Goal: Task Accomplishment & Management: Complete application form

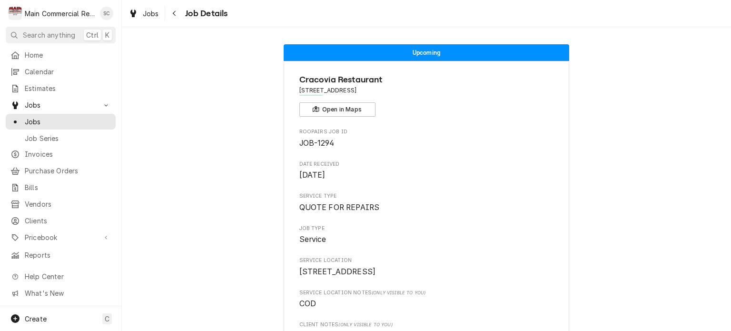
click at [177, 13] on div "Navigate back" at bounding box center [175, 14] width 10 height 10
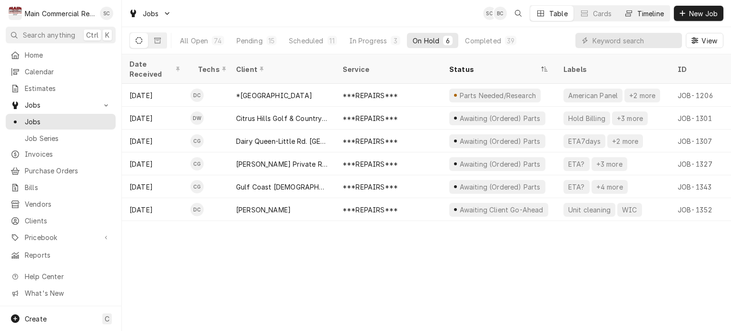
click at [640, 17] on div "Timeline" at bounding box center [650, 14] width 27 height 10
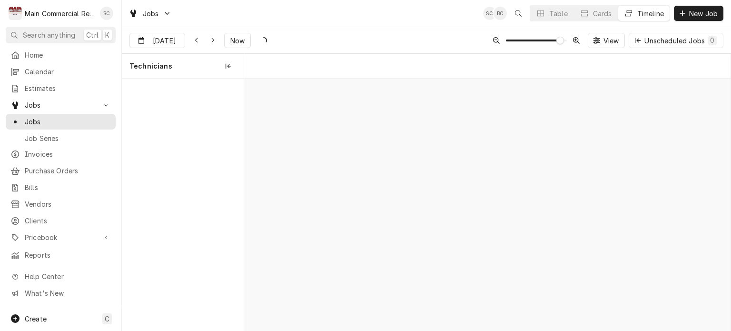
scroll to position [0, 9635]
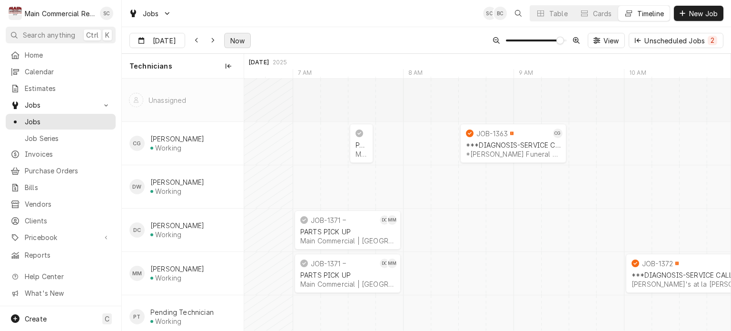
click at [238, 42] on span "Now" at bounding box center [237, 41] width 18 height 10
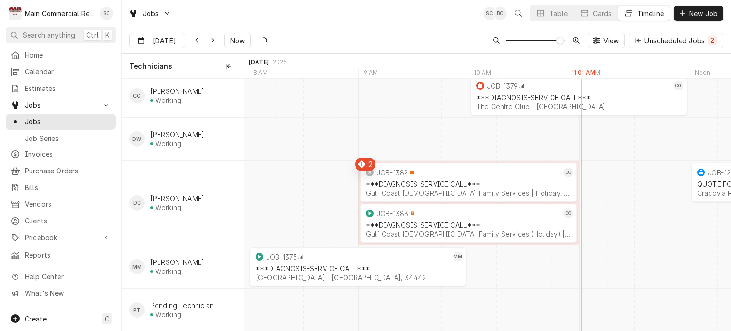
scroll to position [0, 15088]
click at [212, 42] on icon "Dynamic Content Wrapper" at bounding box center [213, 40] width 4 height 7
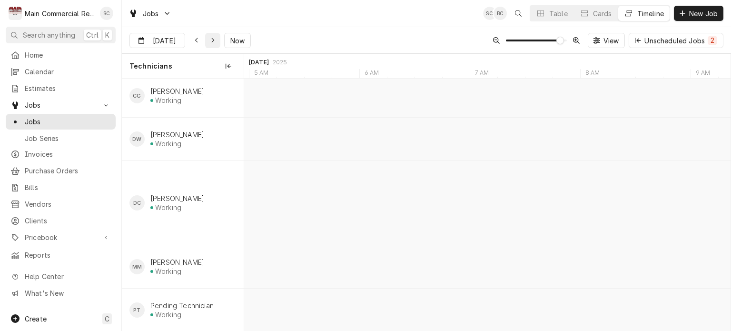
type input "[DATE]"
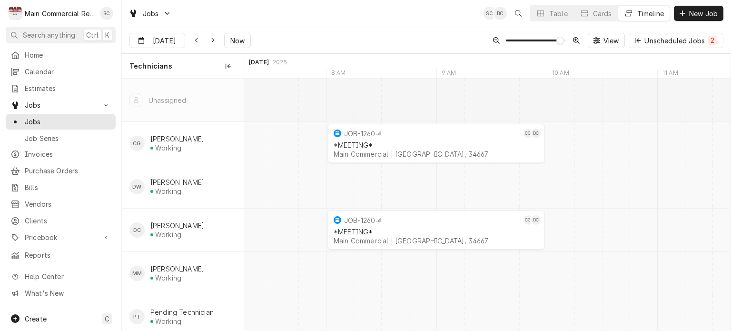
click at [412, 39] on div "Sep 11 Sep 11 Now View Unscheduled Jobs 2" at bounding box center [426, 40] width 609 height 27
click at [413, 35] on div "Sep 11 Sep 11 Now View Unscheduled Jobs 2" at bounding box center [426, 40] width 609 height 27
click at [697, 13] on span "New Job" at bounding box center [703, 14] width 32 height 10
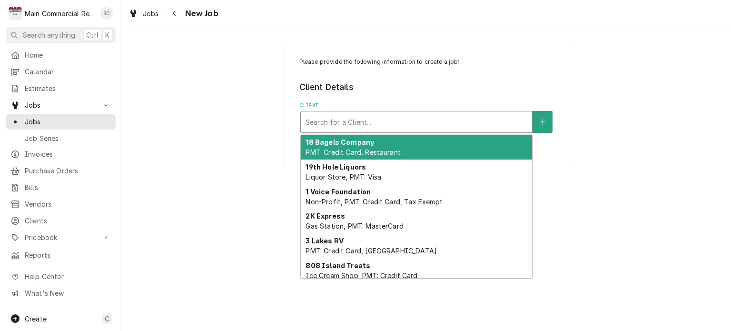
click at [450, 124] on div "Client" at bounding box center [416, 121] width 222 height 17
click at [438, 118] on div "Client" at bounding box center [416, 121] width 222 height 17
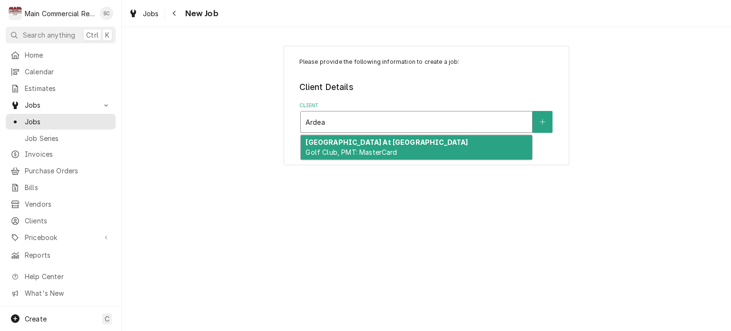
type input "Ardea"
click at [409, 148] on div "Ardea Country Club At East Lake Woodlands Golf Club, PMT: MasterCard" at bounding box center [416, 147] width 231 height 25
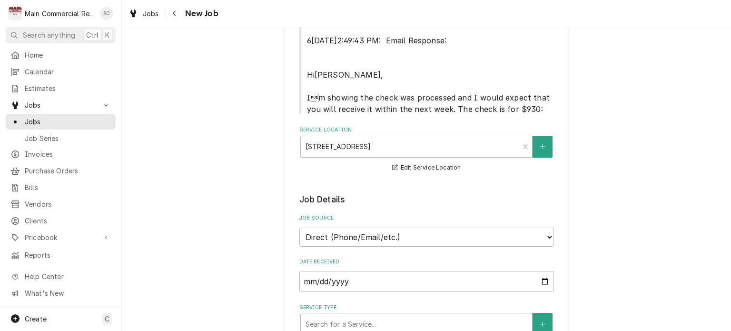
scroll to position [428, 0]
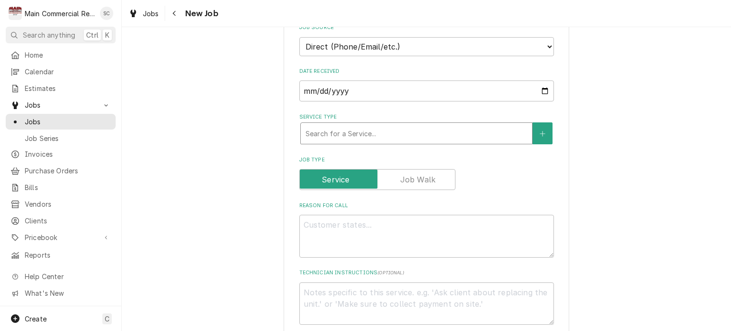
click at [374, 125] on div "Service Type" at bounding box center [416, 133] width 222 height 17
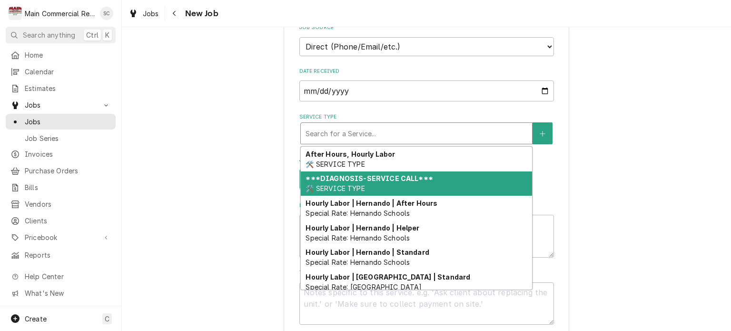
click at [376, 174] on strong "***DIAGNOSIS-SERVICE CALL***" at bounding box center [368, 178] width 127 height 8
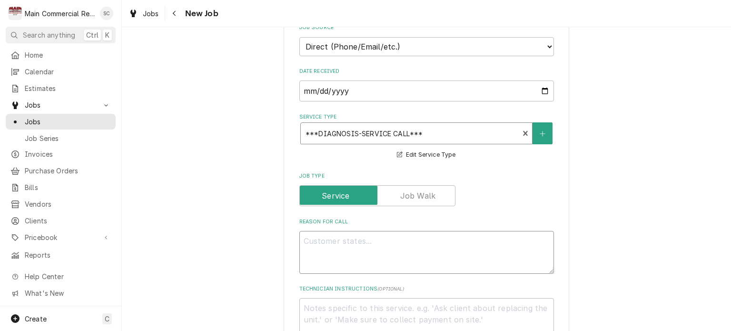
click at [401, 231] on textarea "Reason For Call" at bounding box center [426, 252] width 254 height 43
type textarea "x"
type textarea "W"
type textarea "x"
type textarea "WI"
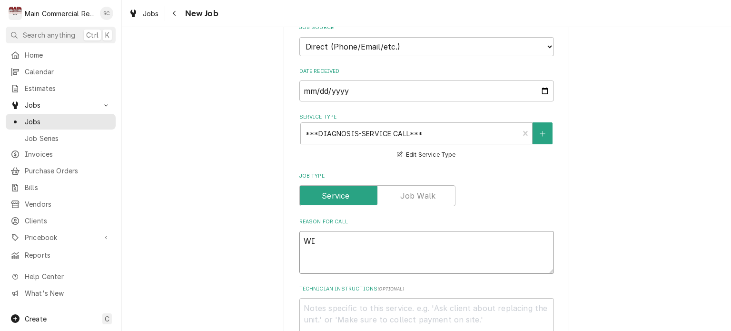
type textarea "x"
type textarea "WIF"
type textarea "x"
type textarea "WIF h"
type textarea "x"
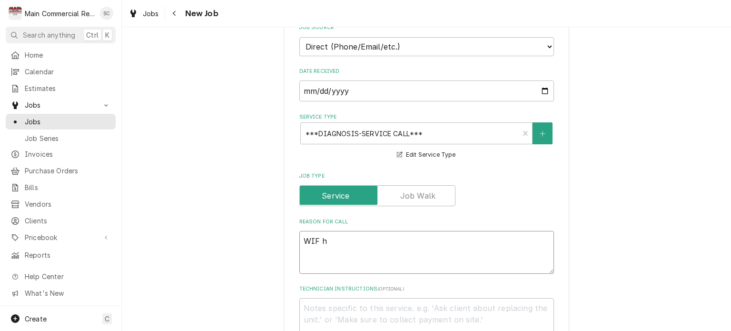
type textarea "WIF ha"
type textarea "x"
type textarea "WIF has"
type textarea "x"
type textarea "WIF has"
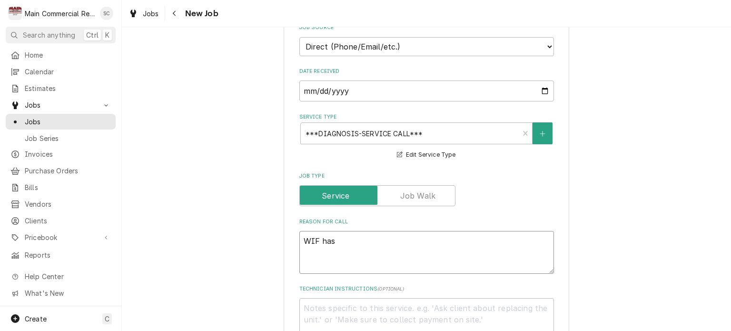
type textarea "x"
type textarea "WIF has i"
type textarea "x"
type textarea "WIF has ic"
type textarea "x"
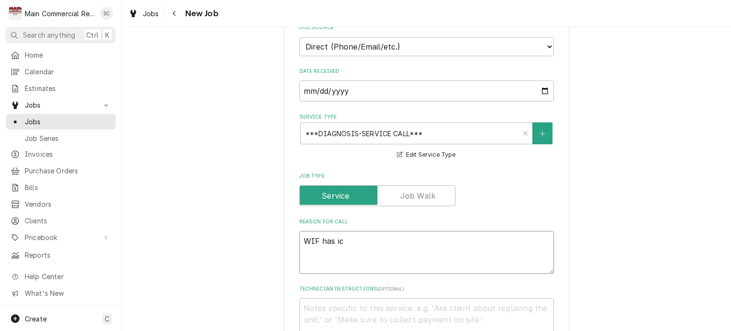
type textarea "WIF has ice"
type textarea "x"
type textarea "WIF has ice"
type textarea "x"
type textarea "WIF has ice f"
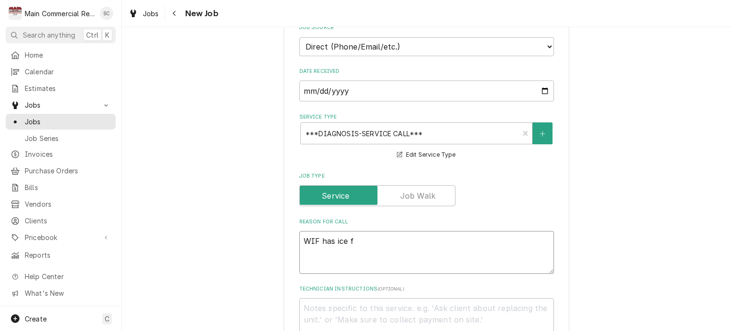
type textarea "x"
type textarea "WIF has ice fr"
type textarea "x"
type textarea "WIF has ice fro"
type textarea "x"
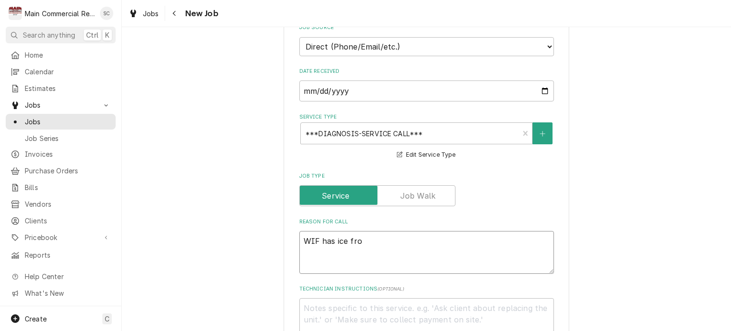
type textarea "WIF has ice from"
type textarea "x"
type textarea "WIF has ice fro"
type textarea "x"
type textarea "WIF has ice fr"
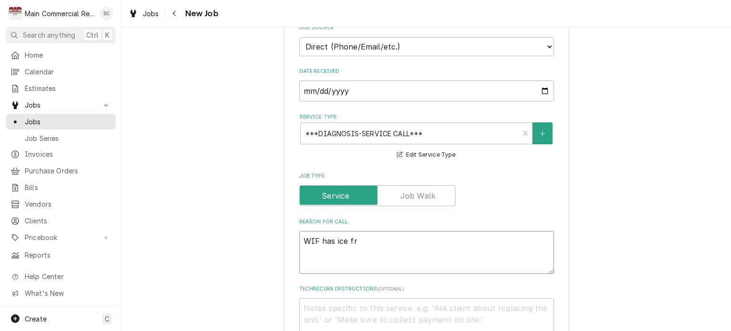
type textarea "x"
type textarea "WIF has ice f"
type textarea "x"
type textarea "WIF has ice fo"
type textarea "x"
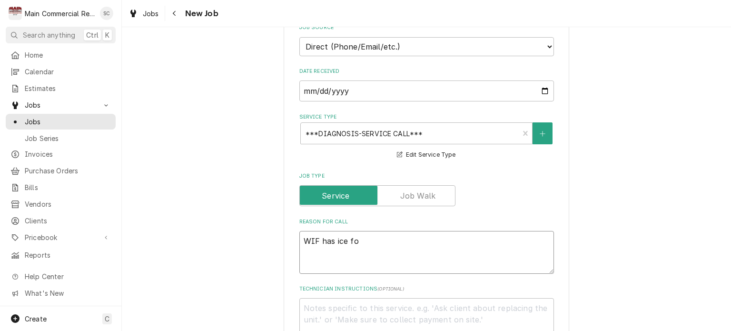
type textarea "WIF has ice for"
type textarea "x"
type textarea "WIF has ice form"
type textarea "x"
type textarea "WIF has ice formi"
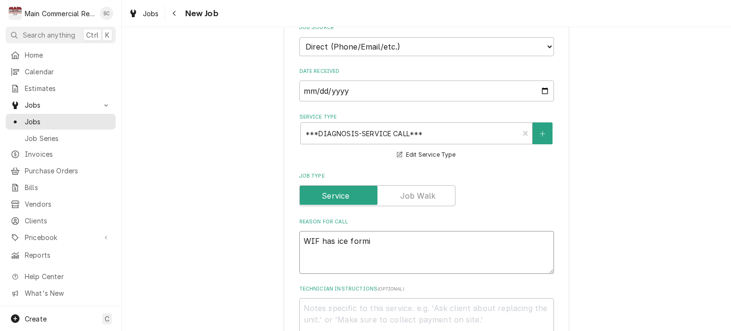
type textarea "x"
type textarea "WIF has ice formin"
type textarea "x"
type textarea "WIF has ice forming"
type textarea "x"
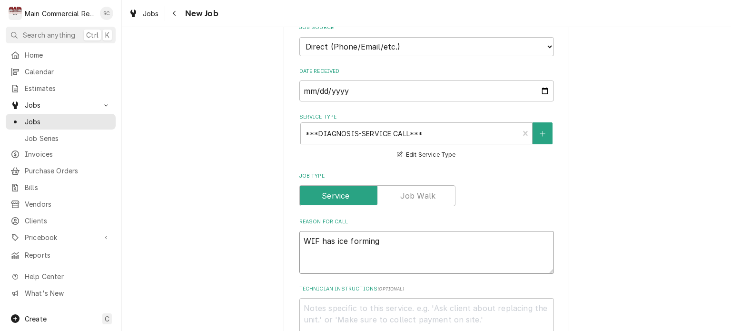
type textarea "WIF has ice forming"
type textarea "x"
type textarea "WIF has ice forming a"
type textarea "x"
type textarea "WIF has ice forming al"
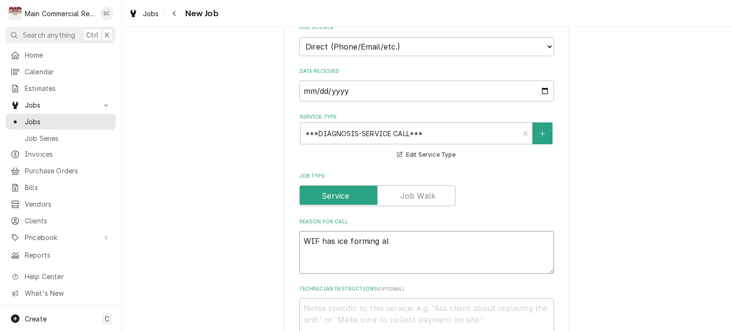
type textarea "x"
type textarea "WIF has ice forming al"
type textarea "x"
type textarea "WIF has ice forming al"
type textarea "x"
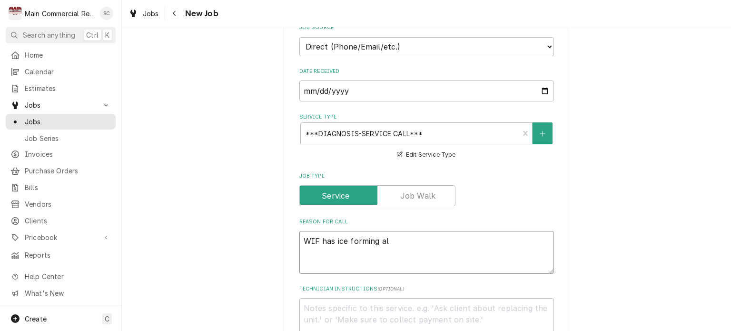
type textarea "WIF has ice forming all"
type textarea "x"
type textarea "WIF has ice forming all"
type textarea "x"
type textarea "WIF has ice forming all o"
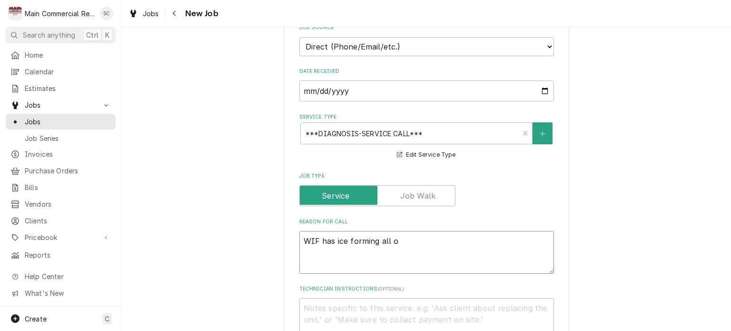
type textarea "x"
type textarea "WIF has ice forming all ov"
type textarea "x"
type textarea "WIF has ice forming all ove"
type textarea "x"
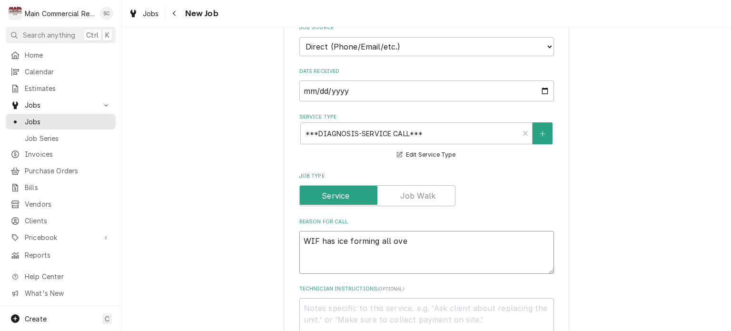
type textarea "WIF has ice forming all over"
type textarea "x"
type textarea "WIF has ice forming all over."
type textarea "x"
type textarea "WIF has ice forming all over."
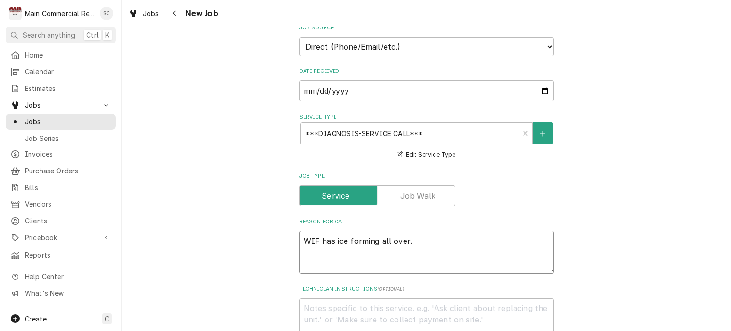
type textarea "x"
type textarea "WIF has ice forming all over. H"
type textarea "x"
type textarea "WIF has ice forming all over. He"
type textarea "x"
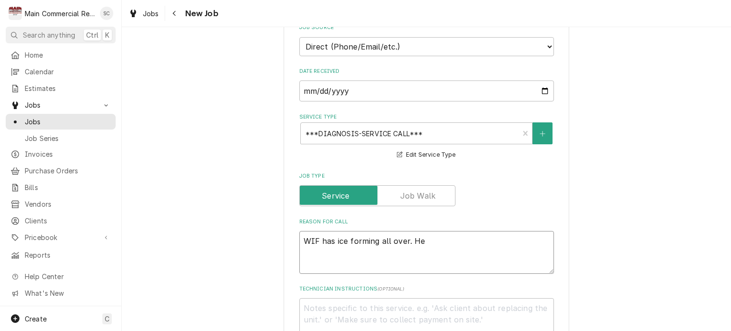
type textarea "WIF has ice forming all over. He"
type textarea "x"
type textarea "WIF has ice forming all over. He t"
type textarea "x"
type textarea "WIF has ice forming all over. He th"
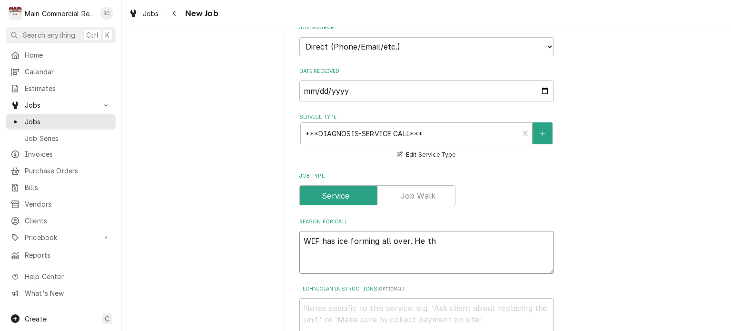
type textarea "x"
type textarea "WIF has ice forming all over. He thi"
type textarea "x"
type textarea "WIF has ice forming all over. He thin"
type textarea "x"
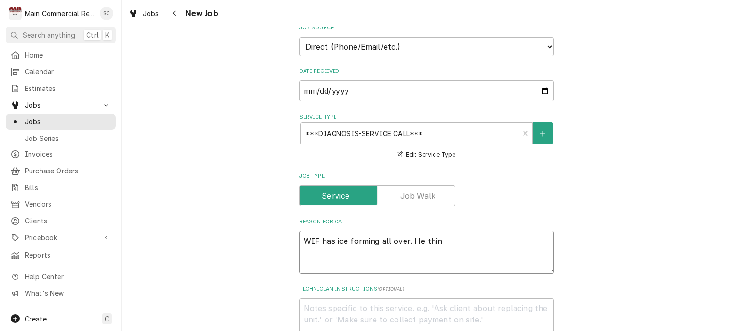
type textarea "WIF has ice forming all over. He think"
type textarea "x"
type textarea "WIF has ice forming all over. He thinkd"
type textarea "x"
type textarea "WIF has ice forming all over. He think"
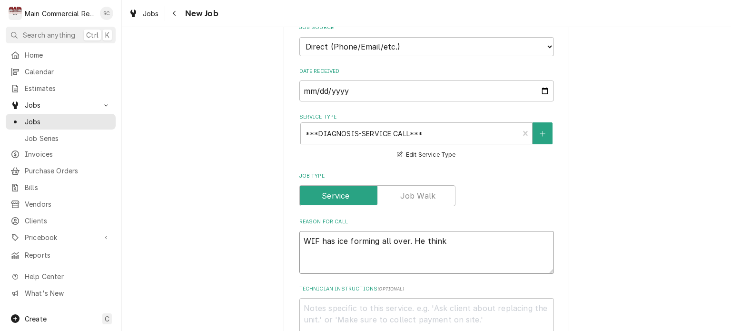
type textarea "x"
type textarea "WIF has ice forming all over. He thinks"
type textarea "x"
type textarea "WIF has ice forming all over. He thinks"
type textarea "x"
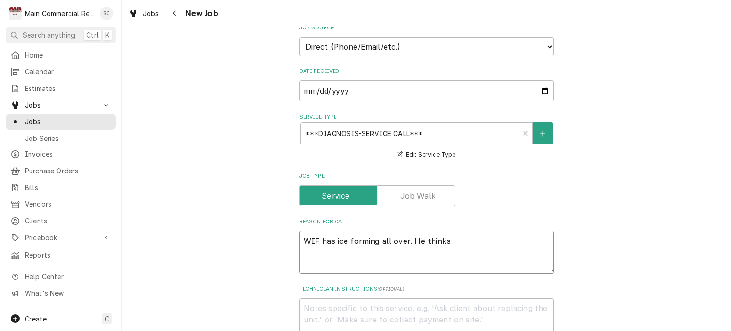
type textarea "WIF has ice forming all over. He thinks t"
type textarea "x"
type textarea "WIF has ice forming all over. He thinks th"
type textarea "x"
type textarea "WIF has ice forming all over. He thinks the"
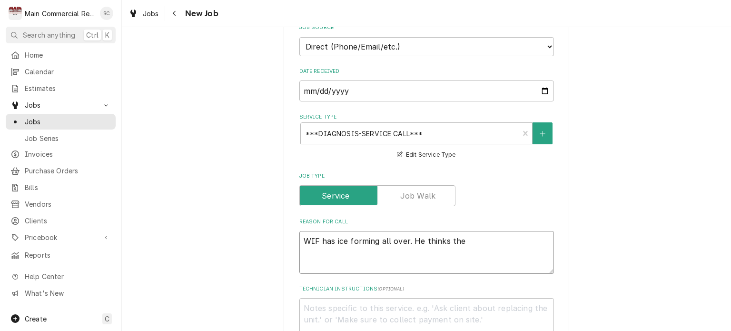
type textarea "x"
type textarea "WIF has ice forming all over. He thinks the"
type textarea "x"
type textarea "WIF has ice forming all over. He thinks the d"
type textarea "x"
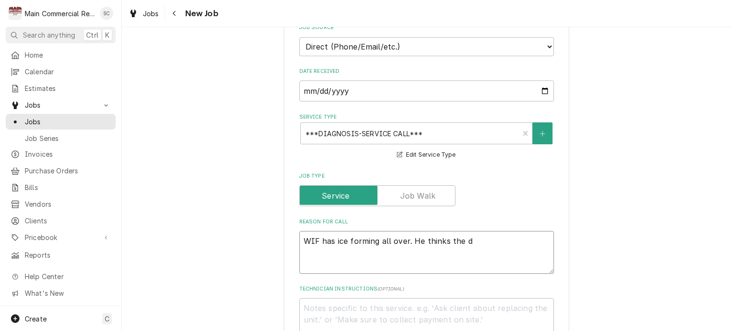
type textarea "WIF has ice forming all over. He thinks the dr"
type textarea "x"
type textarea "WIF has ice forming all over. He thinks the dra"
type textarea "x"
type textarea "WIF has ice forming all over. He thinks the drai"
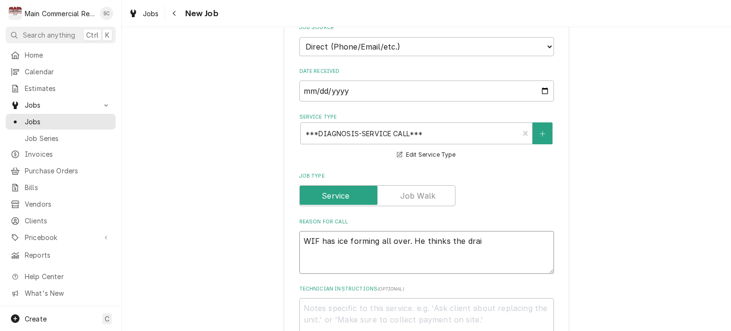
type textarea "x"
type textarea "WIF has ice forming all over. He thinks the drain"
type textarea "x"
type textarea "WIF has ice forming all over. He thinks the drain"
type textarea "x"
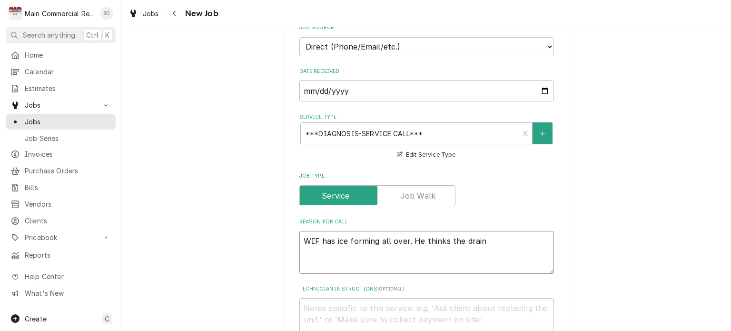
type textarea "WIF has ice forming all over. He thinks the drain l"
type textarea "x"
type textarea "WIF has ice forming all over. He thinks the drain li"
type textarea "x"
type textarea "WIF has ice forming all over. He thinks the drain lin"
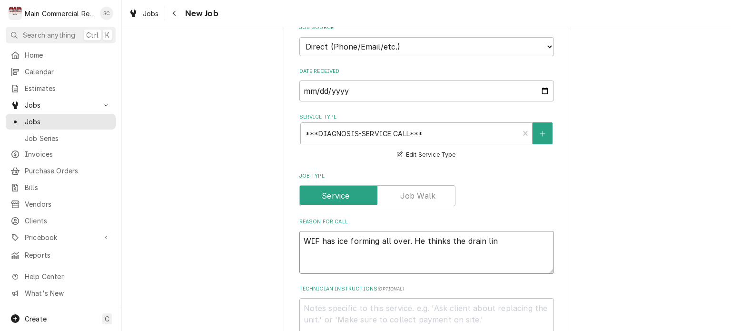
type textarea "x"
type textarea "WIF has ice forming all over. He thinks the drain line"
type textarea "x"
type textarea "WIF has ice forming all over. He thinks the drain line"
type textarea "x"
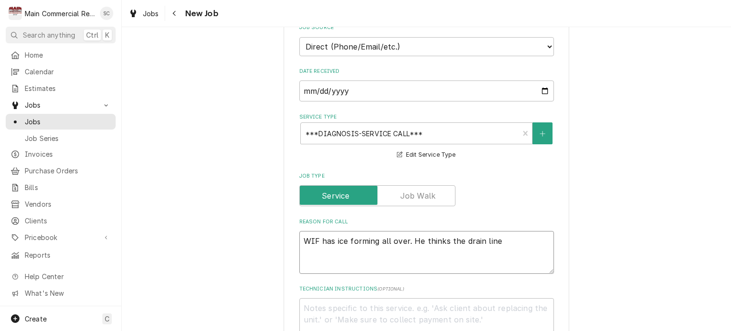
type textarea "WIF has ice forming all over. He thinks the drain line i"
type textarea "x"
type textarea "WIF has ice forming all over. He thinks the drain line is"
type textarea "x"
type textarea "WIF has ice forming all over. He thinks the drain line is"
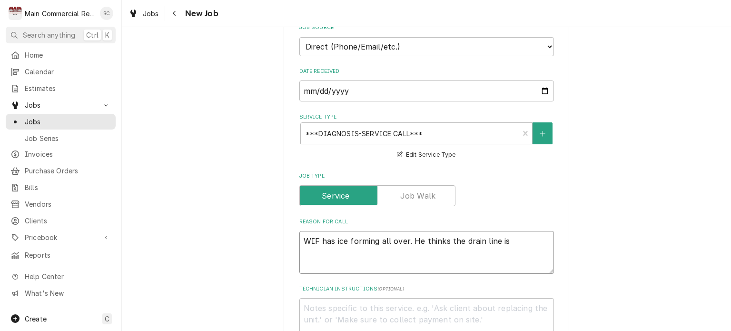
type textarea "x"
type textarea "WIF has ice forming all over. He thinks the drain line is n"
type textarea "x"
type textarea "WIF has ice forming all over. He thinks the drain line is no"
type textarea "x"
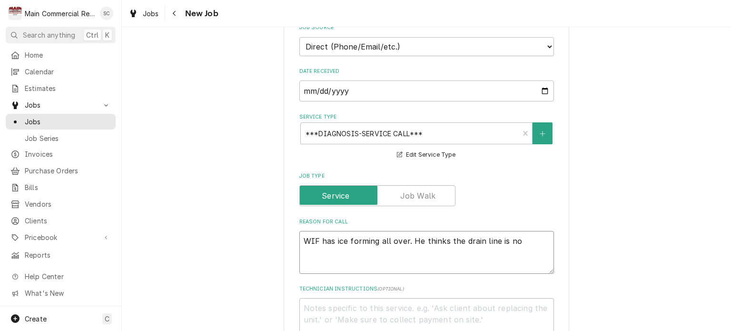
type textarea "WIF has ice forming all over. He thinks the drain line is not"
type textarea "x"
type textarea "WIF has ice forming all over. He thinks the drain line is not"
type textarea "x"
type textarea "WIF has ice forming all over. He thinks the drain line is not c"
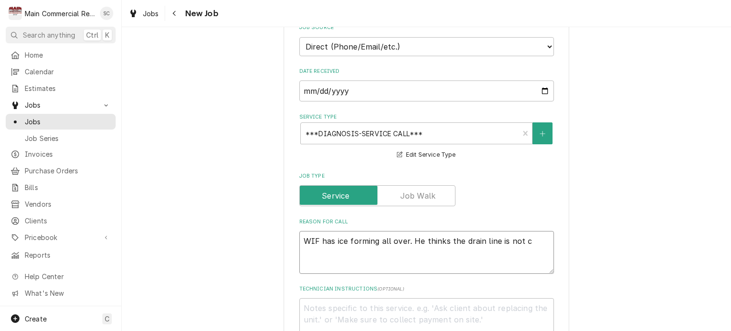
type textarea "x"
type textarea "WIF has ice forming all over. He thinks the drain line is not co"
type textarea "x"
type textarea "WIF has ice forming all over. He thinks the drain line is not cor"
type textarea "x"
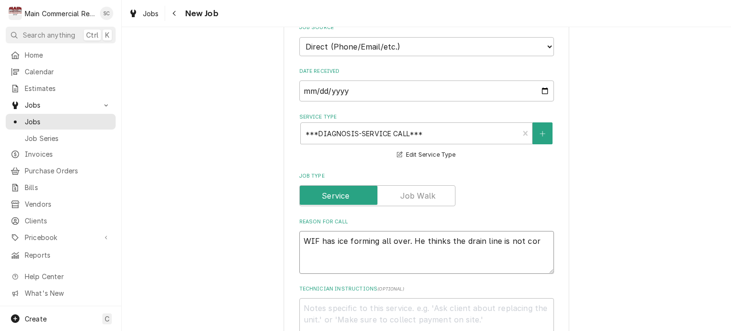
type textarea "WIF has ice forming all over. He thinks the drain line is not corr"
type textarea "x"
type textarea "WIF has ice forming all over. He thinks the drain line is not corre"
type textarea "x"
type textarea "WIF has ice forming all over. He thinks the drain line is not correc"
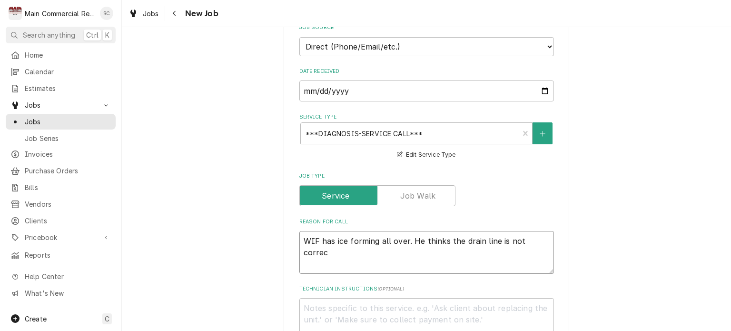
type textarea "x"
type textarea "WIF has ice forming all over. He thinks the drain line is not correct"
type textarea "x"
type textarea "WIF has ice forming all over. He thinks the drain line is not correct."
type textarea "x"
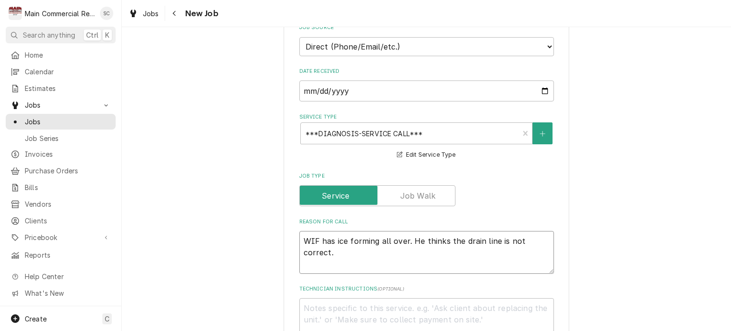
type textarea "WIF has ice forming all over. He thinks the drain line is not correct."
type textarea "x"
type textarea "WIF has ice forming all over. He thinks the drain line is not correct. P"
type textarea "x"
type textarea "WIF has ice forming all over. He thinks the drain line is not correct. PV"
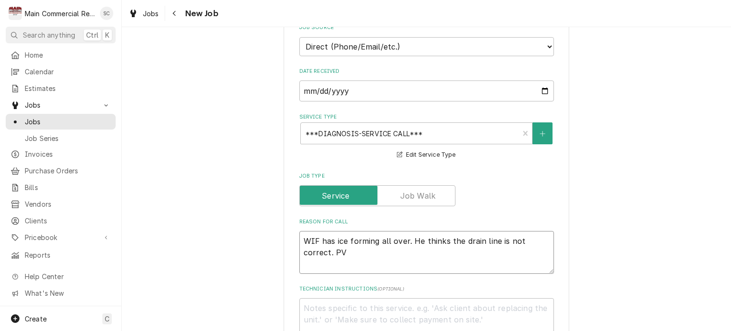
type textarea "x"
type textarea "WIF has ice forming all over. He thinks the drain line is not correct. PVC"
type textarea "x"
type textarea "WIF has ice forming all over. He thinks the drain line is not correct. PVC"
type textarea "x"
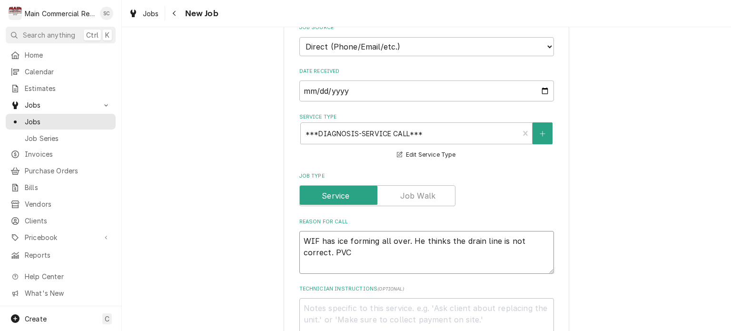
type textarea "WIF has ice forming all over. He thinks the drain line is not correct. PVC c"
type textarea "x"
type textarea "WIF has ice forming all over. He thinks the drain line is not correct. PVC co"
type textarea "x"
type textarea "WIF has ice forming all over. He thinks the drain line is not correct. PVC cov"
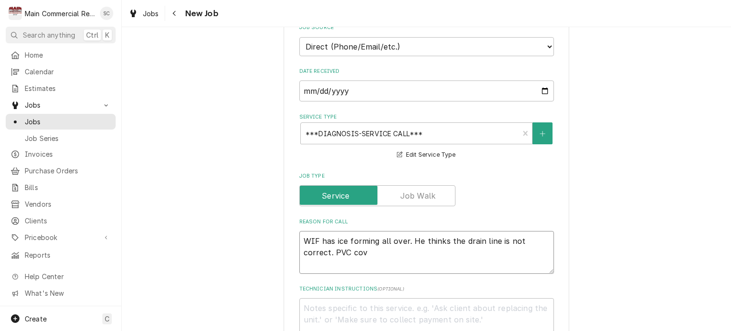
type textarea "x"
type textarea "WIF has ice forming all over. He thinks the drain line is not correct. PVC cove"
type textarea "x"
type textarea "WIF has ice forming all over. He thinks the drain line is not correct. PVC cover"
type textarea "x"
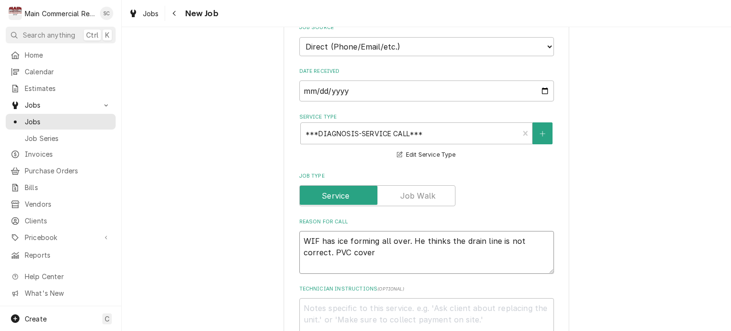
type textarea "WIF has ice forming all over. He thinks the drain line is not correct. PVC cove…"
type textarea "x"
type textarea "WIF has ice forming all over. He thinks the drain line is not correct. PVC cove…"
type textarea "x"
type textarea "WIF has ice forming all over. He thinks the drain line is not correct. PVC cove…"
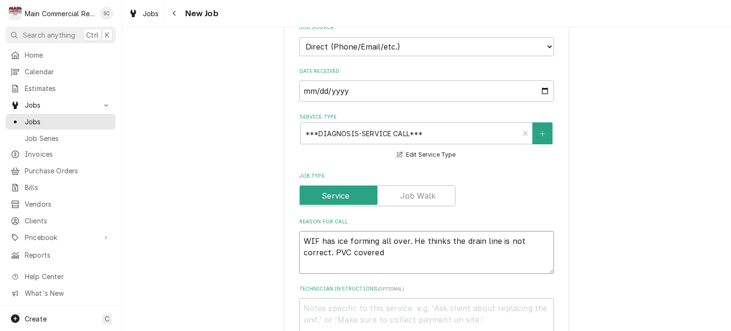
type textarea "x"
type textarea "WIF has ice forming all over. He thinks the drain line is not correct. PVC cove…"
type textarea "x"
type textarea "WIF has ice forming all over. He thinks the drain line is not correct. PVC cove…"
type textarea "x"
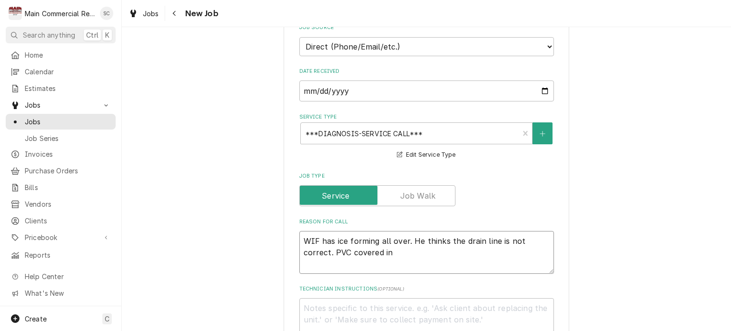
type textarea "WIF has ice forming all over. He thinks the drain line is not correct. PVC cove…"
type textarea "x"
type textarea "WIF has ice forming all over. He thinks the drain line is not correct. PVC cove…"
type textarea "x"
type textarea "WIF has ice forming all over. He thinks the drain line is not correct. PVC cove…"
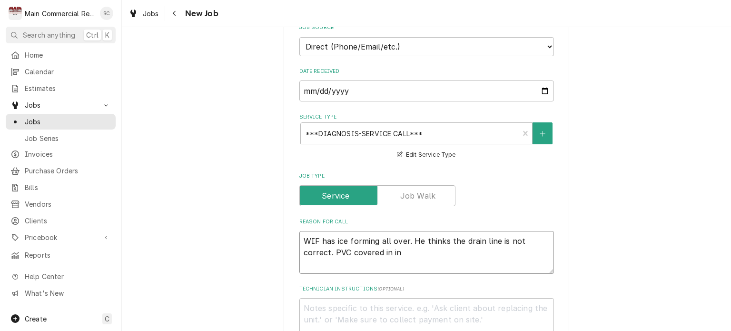
type textarea "x"
type textarea "WIF has ice forming all over. He thinks the drain line is not correct. PVC cove…"
type textarea "x"
type textarea "WIF has ice forming all over. He thinks the drain line is not correct. PVC cove…"
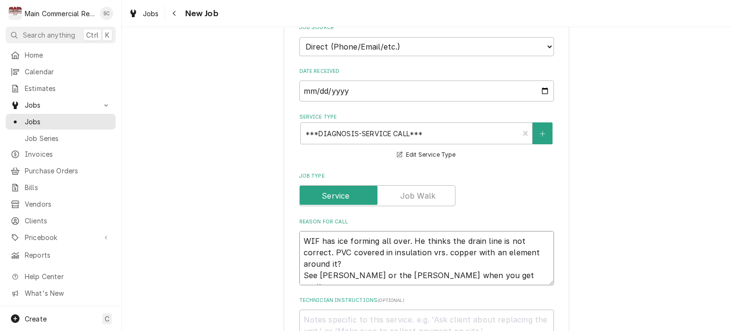
scroll to position [7, 0]
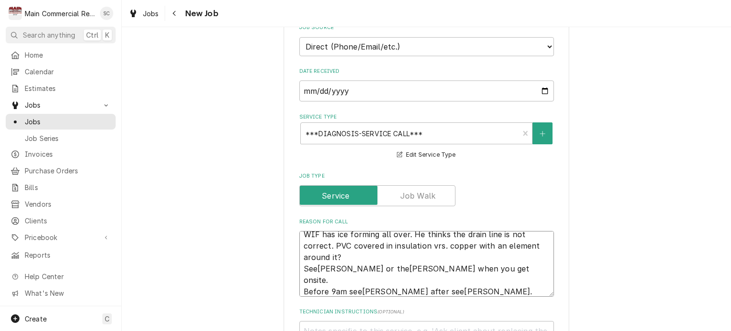
click at [313, 255] on textarea "WIF has ice forming all over. He thinks the drain line is not correct. PVC cove…" at bounding box center [426, 264] width 254 height 66
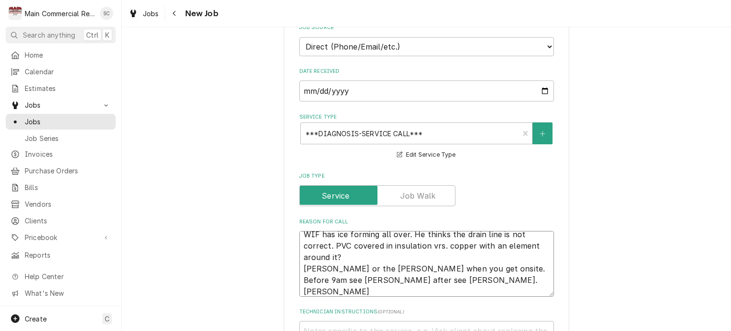
click at [342, 254] on textarea "WIF has ice forming all over. He thinks the drain line is not correct. PVC cove…" at bounding box center [426, 264] width 254 height 66
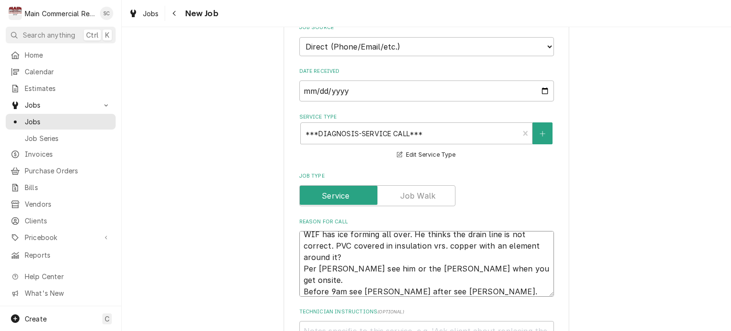
click at [341, 274] on textarea "WIF has ice forming all over. He thinks the drain line is not correct. PVC cove…" at bounding box center [426, 264] width 254 height 66
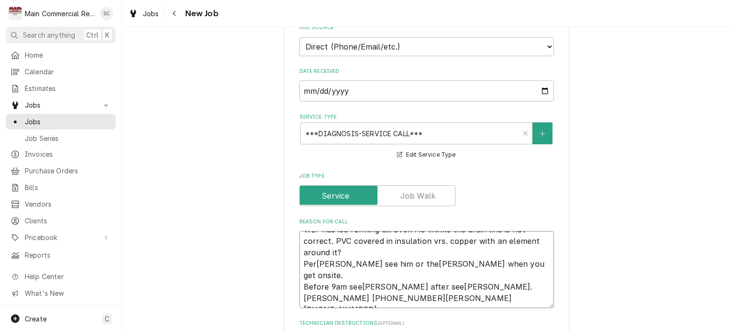
scroll to position [0, 0]
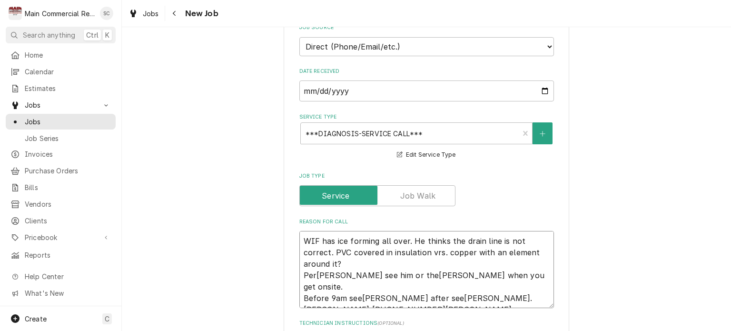
drag, startPoint x: 407, startPoint y: 226, endPoint x: 480, endPoint y: 249, distance: 76.3
click at [480, 249] on textarea "WIF has ice forming all over. He thinks the drain line is not correct. PVC cove…" at bounding box center [426, 269] width 254 height 77
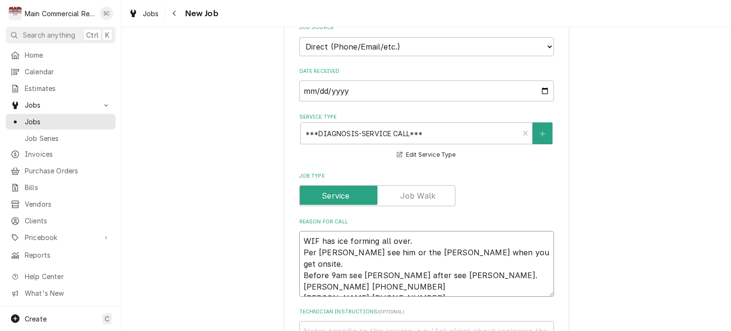
scroll to position [571, 0]
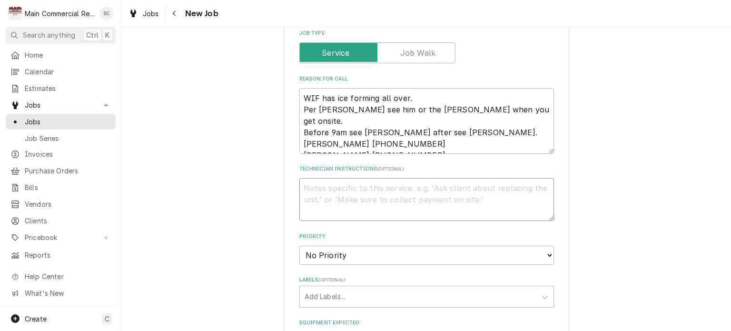
click at [395, 178] on textarea "Technician Instructions ( optional )" at bounding box center [426, 199] width 254 height 43
paste textarea "He thinks the drain line is not correct. PVC covered in insulation vrs. copper …"
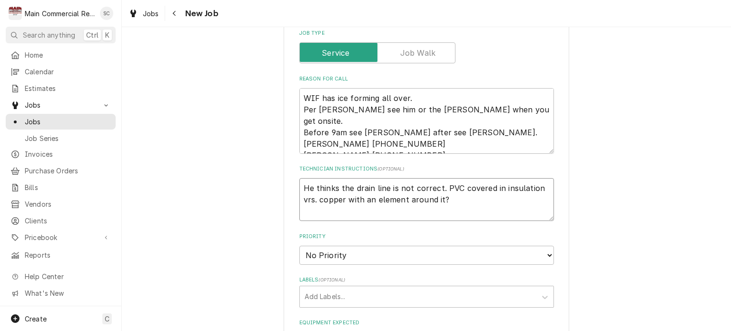
scroll to position [714, 0]
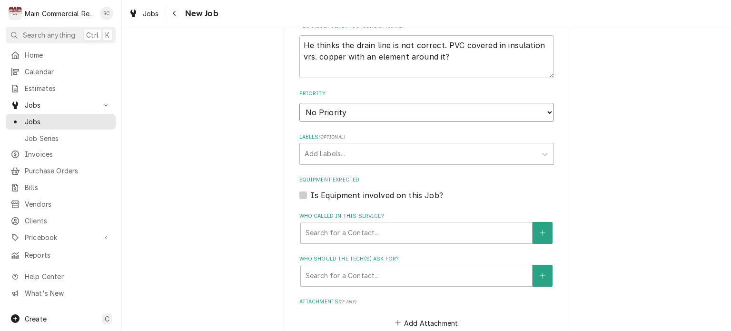
click at [341, 103] on select "No Priority Urgent High Medium Low" at bounding box center [426, 112] width 254 height 19
click at [299, 103] on select "No Priority Urgent High Medium Low" at bounding box center [426, 112] width 254 height 19
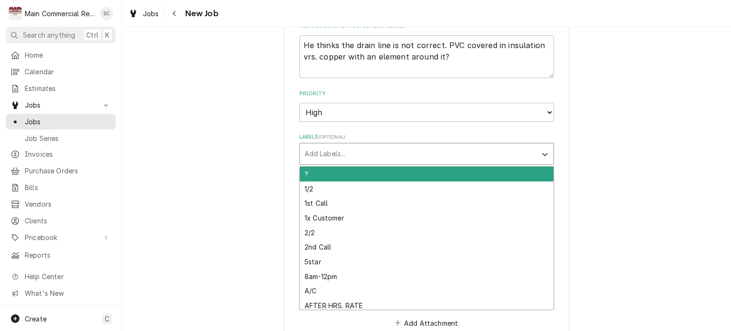
click at [327, 145] on div "Labels" at bounding box center [417, 153] width 227 height 17
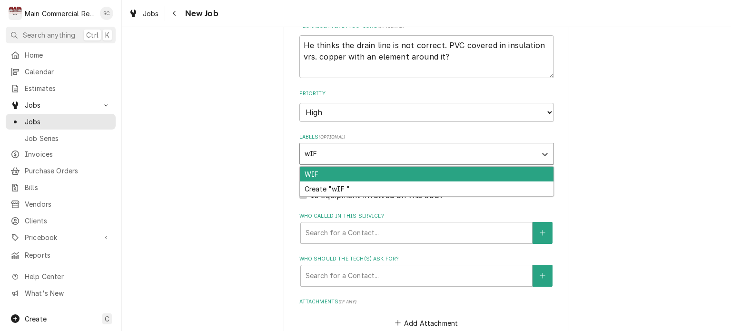
click at [304, 166] on div "WIF" at bounding box center [427, 173] width 254 height 15
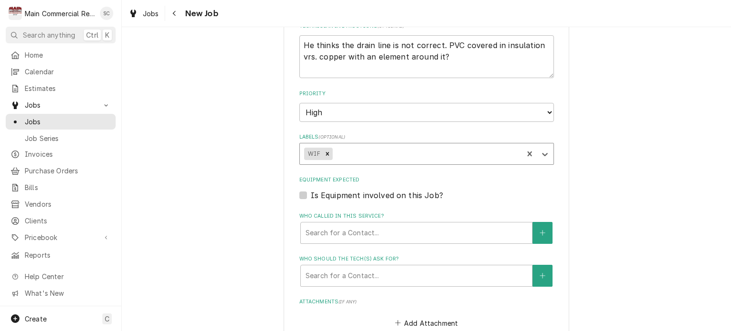
scroll to position [618, 0]
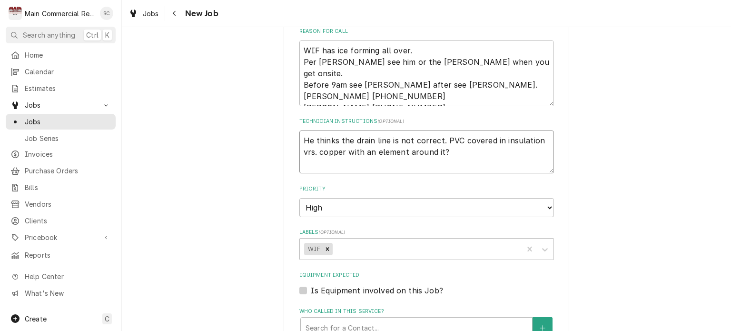
click at [452, 140] on textarea "He thinks the drain line is not correct. PVC covered in insulation vrs. copper …" at bounding box center [426, 151] width 254 height 43
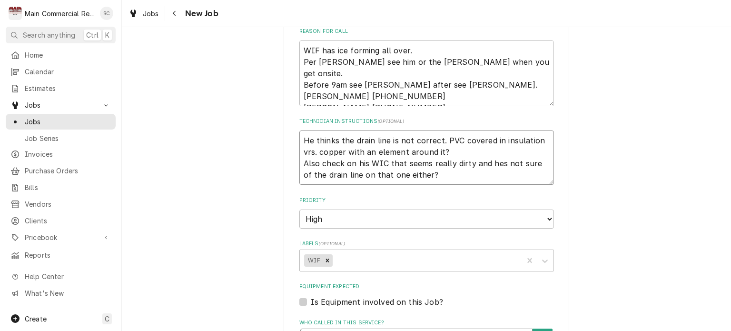
scroll to position [714, 0]
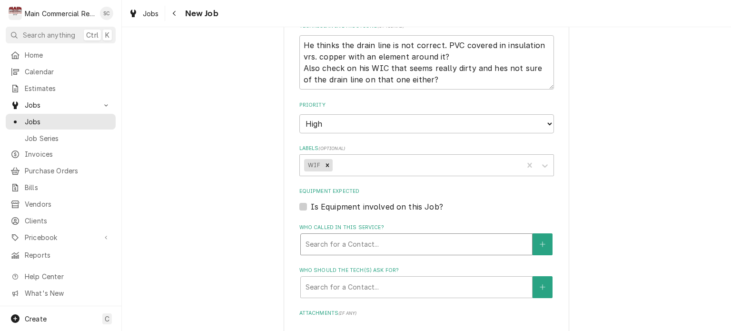
click at [413, 235] on div "Who called in this service?" at bounding box center [416, 243] width 222 height 17
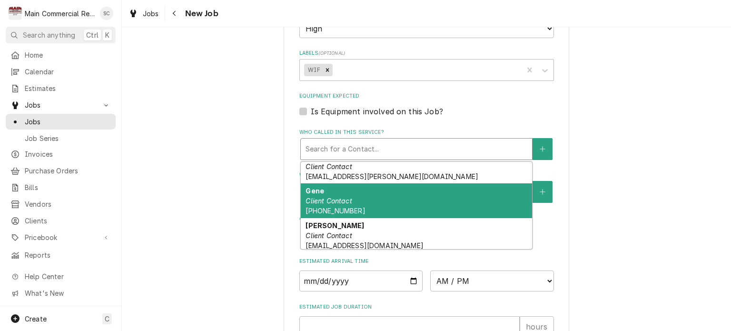
scroll to position [95, 0]
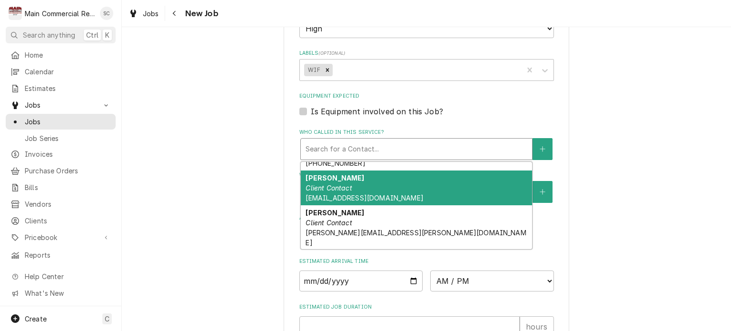
click at [419, 179] on div "Robert Duboise Client Contact robertduboise64@gmail.com" at bounding box center [416, 187] width 231 height 35
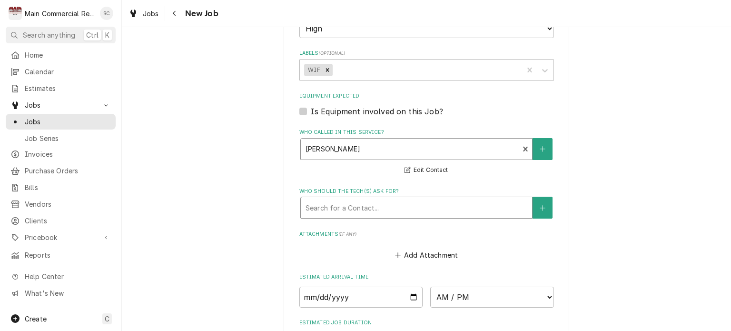
click at [413, 199] on div "Who should the tech(s) ask for?" at bounding box center [416, 207] width 222 height 17
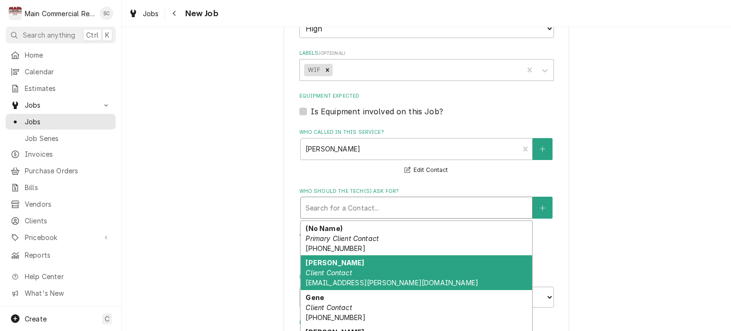
scroll to position [48, 0]
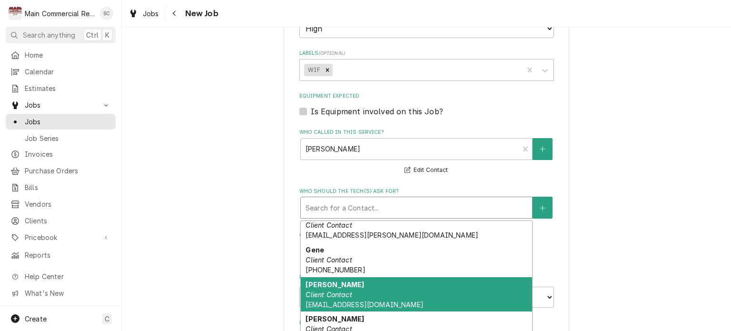
click at [399, 285] on div "Robert Duboise Client Contact robertduboise64@gmail.com" at bounding box center [416, 294] width 231 height 35
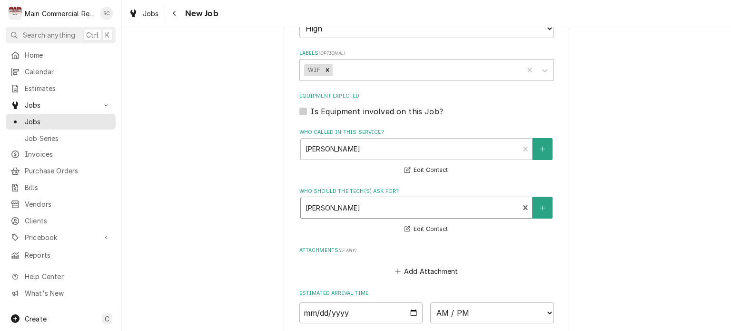
scroll to position [951, 0]
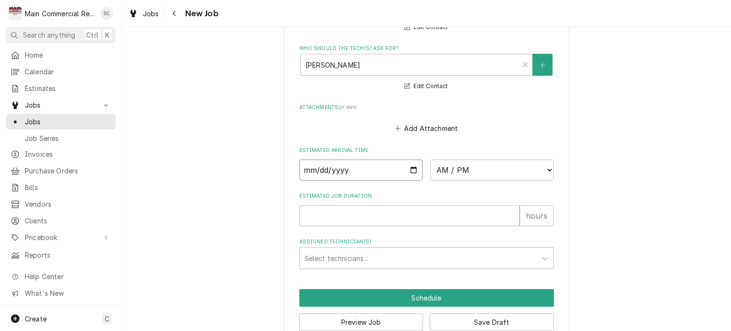
click at [409, 159] on input "Date" at bounding box center [361, 169] width 124 height 21
click at [473, 159] on select "AM / PM 6:00 AM 6:15 AM 6:30 AM 6:45 AM 7:00 AM 7:15 AM 7:30 AM 7:45 AM 8:00 AM…" at bounding box center [492, 169] width 124 height 21
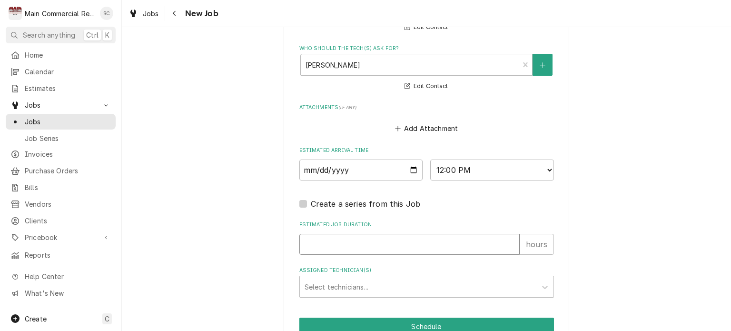
click at [396, 234] on input "Estimated Job Duration" at bounding box center [409, 244] width 220 height 21
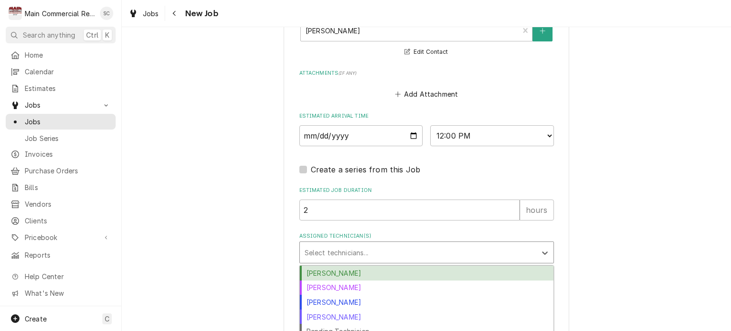
click at [404, 244] on div "Assigned Technician(s)" at bounding box center [417, 252] width 227 height 17
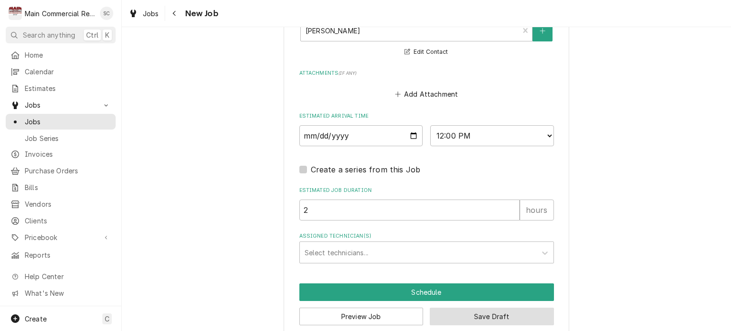
click at [495, 307] on button "Save Draft" at bounding box center [492, 316] width 124 height 18
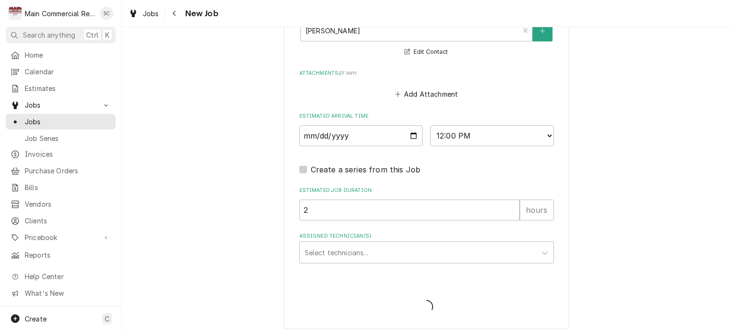
scroll to position [977, 0]
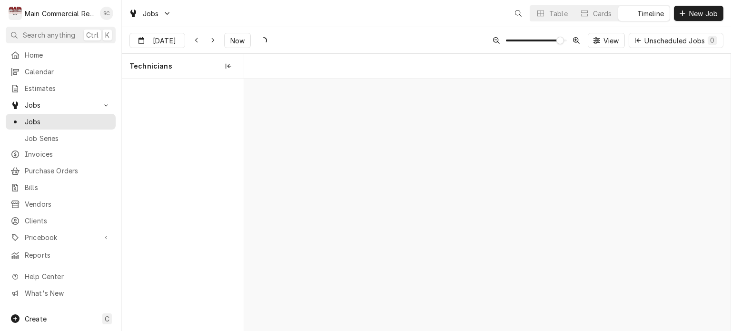
scroll to position [0, 9657]
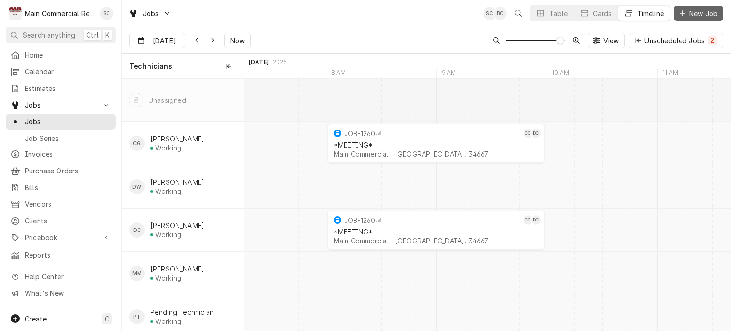
click at [701, 13] on span "New Job" at bounding box center [703, 14] width 32 height 10
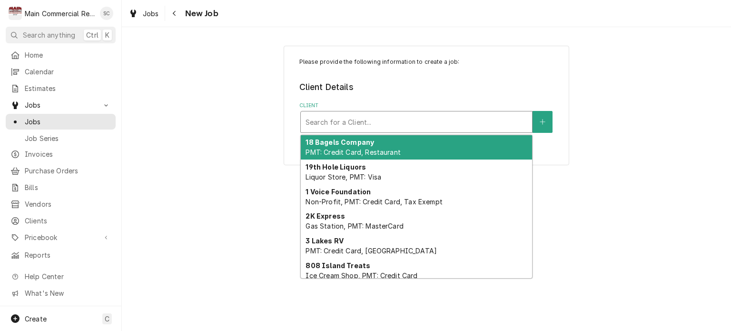
click at [403, 127] on div "Client" at bounding box center [416, 121] width 222 height 17
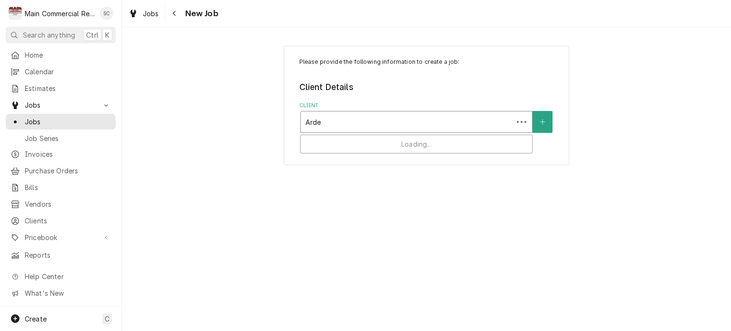
type input "Ardea"
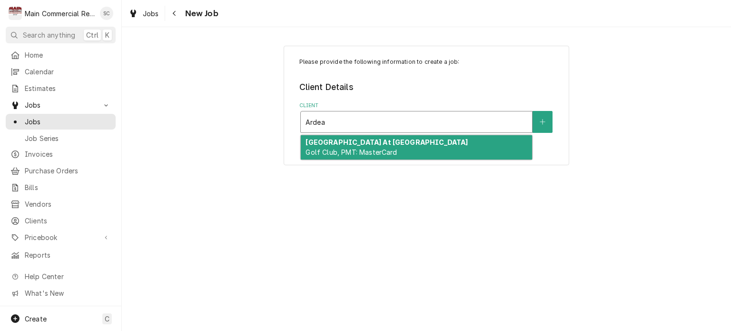
click at [412, 146] on div "Ardea Country Club At East Lake Woodlands Golf Club, PMT: MasterCard" at bounding box center [416, 147] width 231 height 25
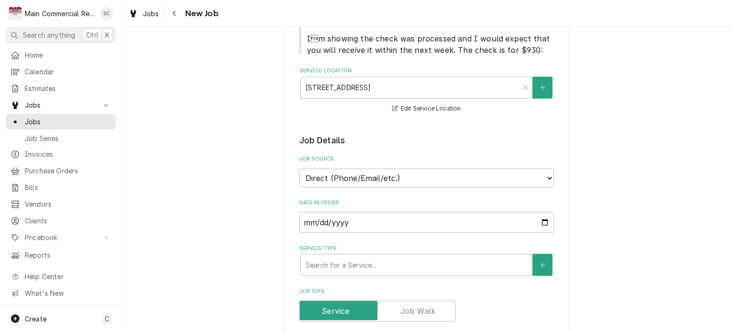
scroll to position [143, 0]
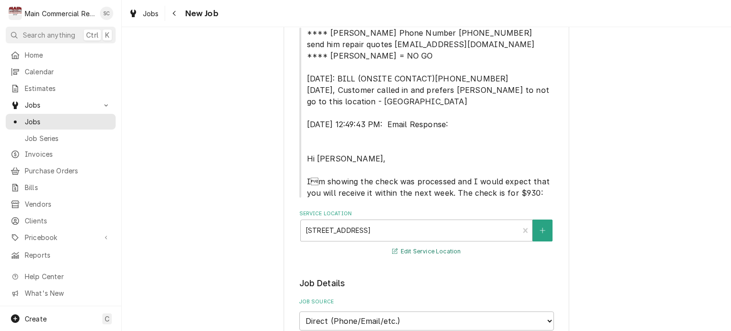
click at [441, 252] on button "Edit Service Location" at bounding box center [427, 251] width 72 height 12
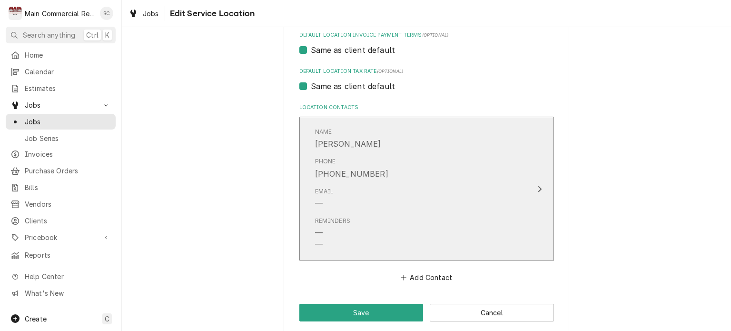
scroll to position [438, 0]
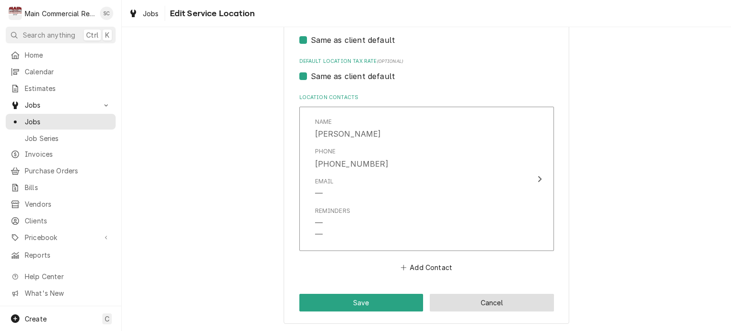
click at [493, 302] on button "Cancel" at bounding box center [492, 302] width 124 height 18
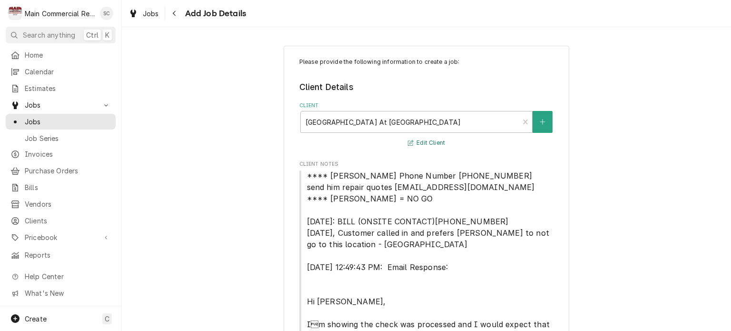
click at [422, 142] on button "Edit Client" at bounding box center [426, 143] width 40 height 12
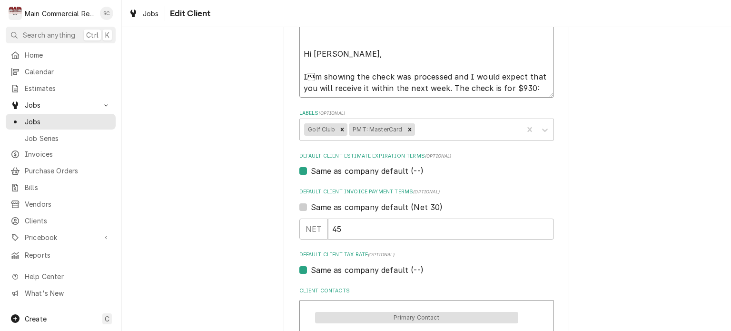
scroll to position [523, 0]
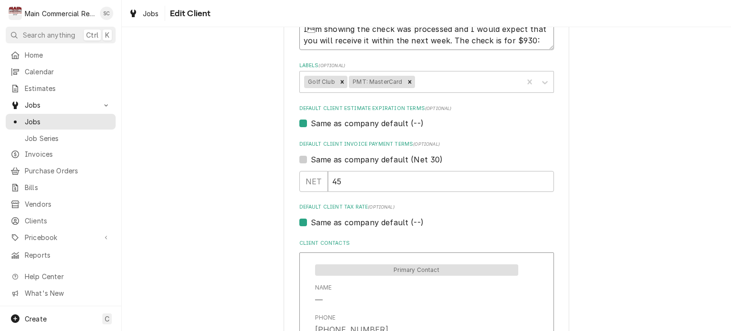
drag, startPoint x: 298, startPoint y: 124, endPoint x: 547, endPoint y: 59, distance: 257.6
click at [546, 59] on div "Please provide the following information about your client: Client Type Industr…" at bounding box center [426, 295] width 254 height 1523
type textarea "x"
type textarea "**** Robert Phone Number 813-567-9183 send him repair quotes robertduboise64@gm…"
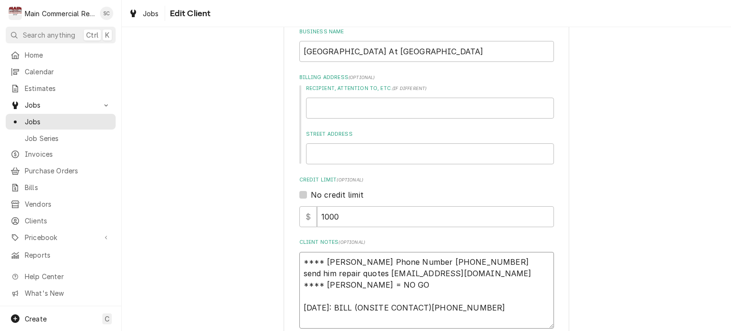
scroll to position [333, 0]
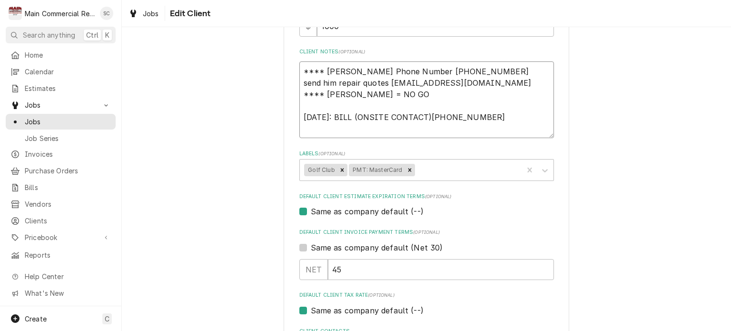
drag, startPoint x: 489, startPoint y: 117, endPoint x: 284, endPoint y: 120, distance: 206.0
type textarea "x"
type textarea "**** Robert Phone Number 813-567-9183 send him repair quotes robertduboise64@gm…"
type textarea "x"
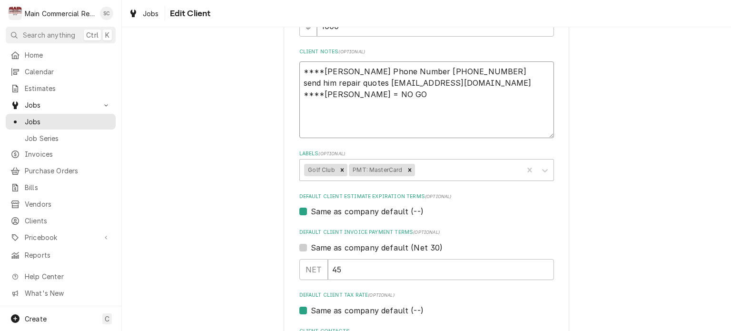
type textarea "**** Robert Phone Number 813-567-9183 send him repair quotes robertduboise64@gm…"
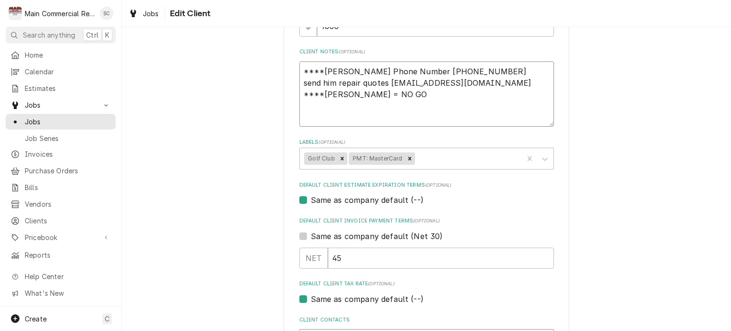
type textarea "x"
type textarea "**** Robert Phone Number 813-567-9183 send him repair quotes robertduboise64@gm…"
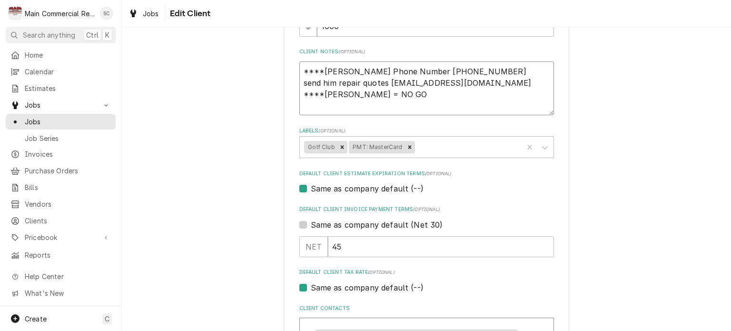
drag, startPoint x: 413, startPoint y: 98, endPoint x: 297, endPoint y: 94, distance: 116.1
click at [299, 94] on textarea "**** Robert Phone Number 813-567-9183 send him repair quotes robertduboise64@gm…" at bounding box center [426, 88] width 254 height 54
type textarea "x"
type textarea "**** Robert Phone Number 813-567-9183 send him repair quotes robertduboise64@gm…"
click at [439, 97] on textarea "**** Robert Phone Number 813-567-9183 send him repair quotes robertduboise64@gm…" at bounding box center [426, 88] width 254 height 54
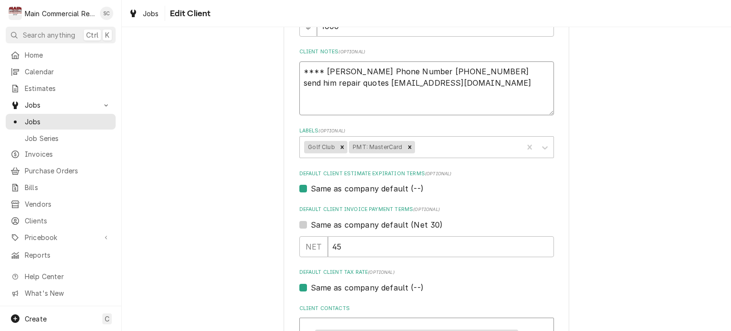
type textarea "x"
type textarea "**** Robert Phone Number 813-567-9183 send him repair quotes robertduboise64@gm…"
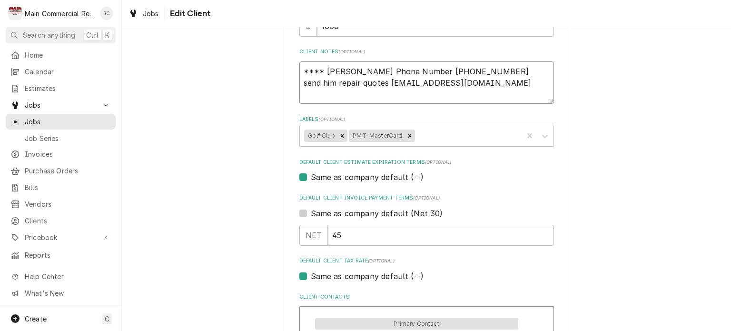
type textarea "x"
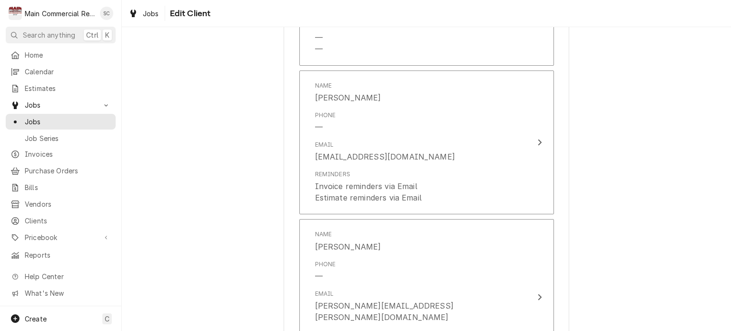
scroll to position [1145, 0]
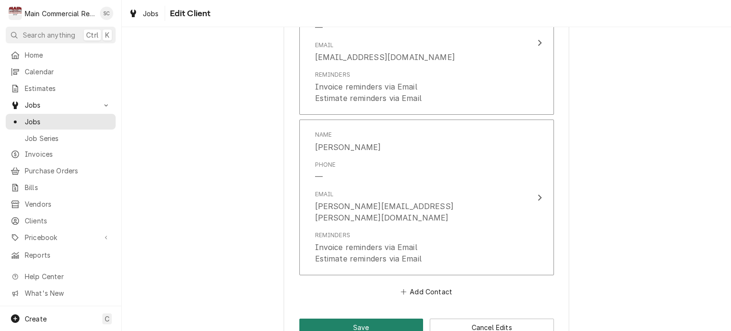
type textarea "**** Robert Phone Number 813-567-9183 send him repair quotes robertduboise64@gm…"
click at [384, 318] on button "Save" at bounding box center [361, 327] width 124 height 18
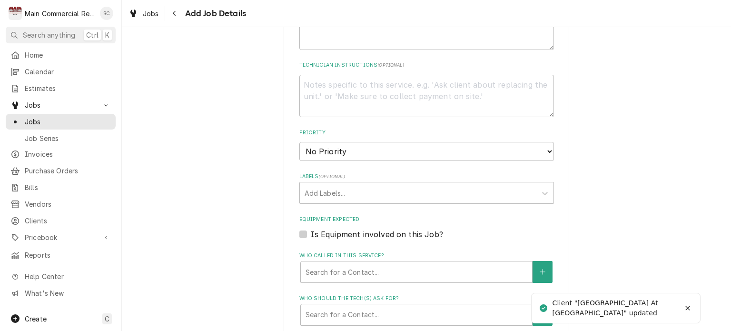
scroll to position [333, 0]
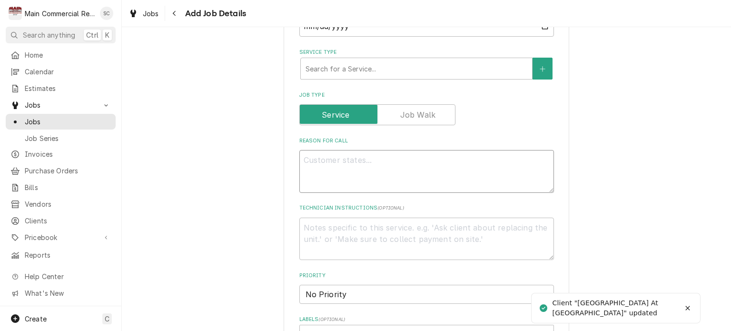
click at [414, 158] on textarea "Reason For Call" at bounding box center [426, 171] width 254 height 43
type textarea "x"
type textarea "W"
type textarea "x"
type textarea "WI"
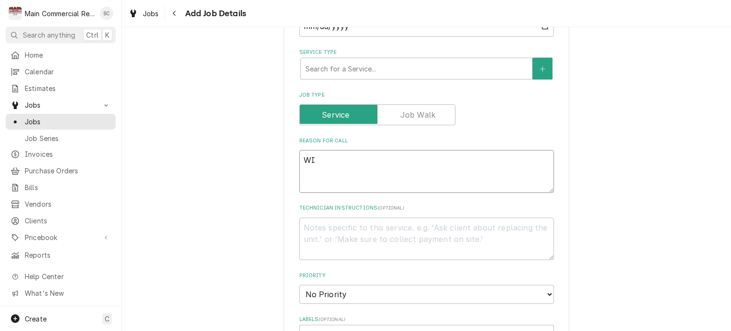
type textarea "x"
type textarea "WIC"
type textarea "x"
type textarea "WIC"
type textarea "x"
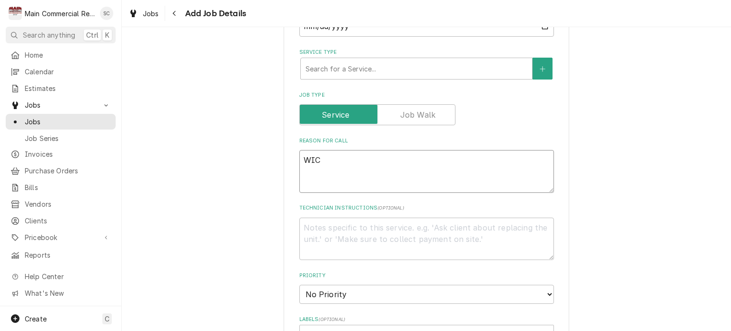
type textarea "WIC i"
type textarea "x"
type textarea "WIC is"
type textarea "x"
type textarea "WIC is"
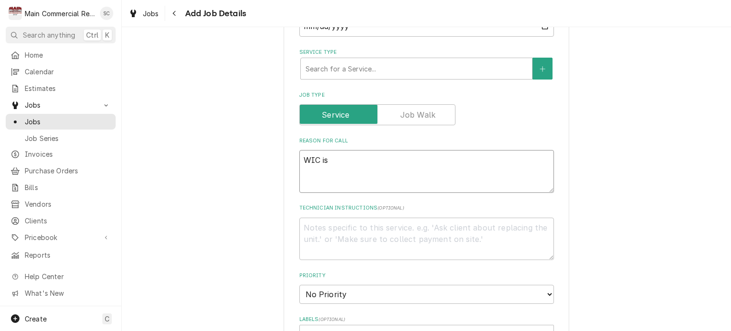
type textarea "x"
type textarea "WIC is d"
type textarea "x"
type textarea "WIC is di"
type textarea "x"
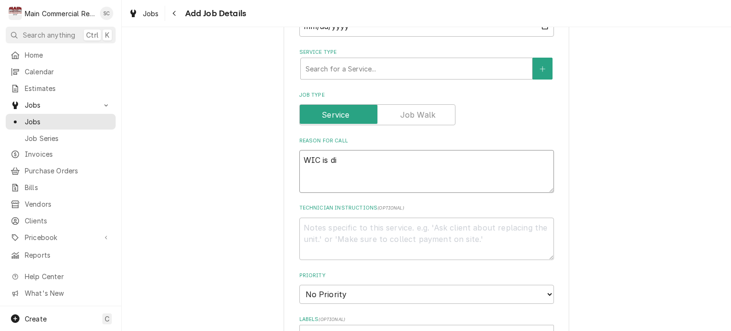
type textarea "WIC is dir"
type textarea "x"
type textarea "WIC is dirt"
type textarea "x"
type textarea "WIC is dirty"
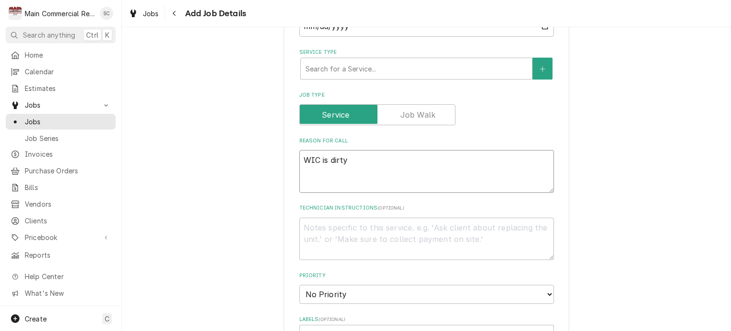
type textarea "x"
type textarea "WIC is dirty."
type textarea "x"
type textarea "WIC is dirty."
type textarea "x"
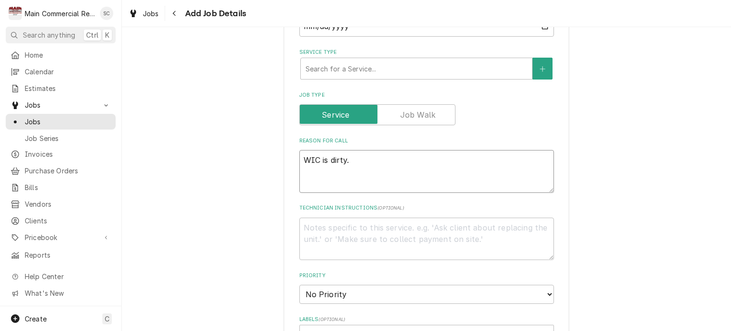
type textarea "WIC is dirty. N"
type textarea "x"
type textarea "WIC is dirty. Ne"
type textarea "x"
type textarea "WIC is dirty. Nee"
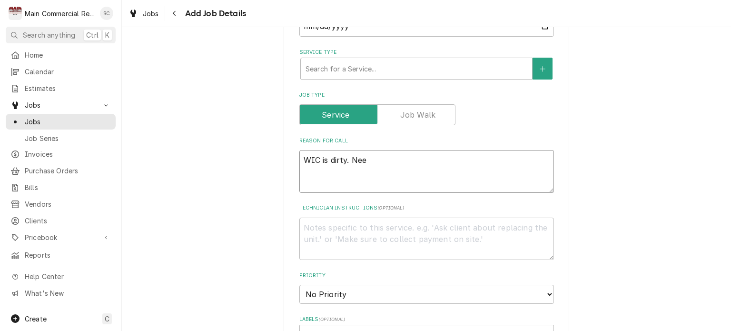
type textarea "x"
type textarea "WIC is dirty. Need"
type textarea "x"
type textarea "WIC is dirty. Needs"
type textarea "x"
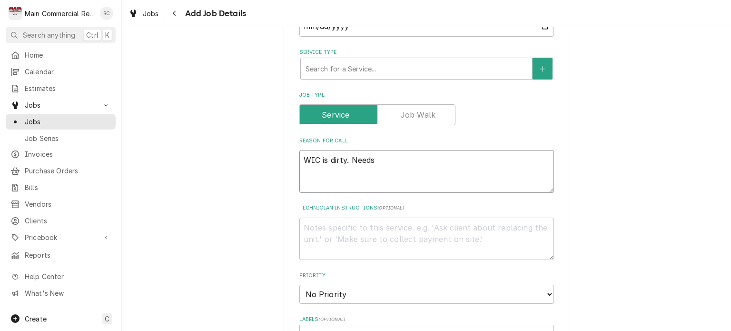
type textarea "WIC is dirty. Needs"
type textarea "x"
type textarea "WIC is dirty. Needs d"
type textarea "x"
type textarea "WIC is dirty. Needs dr"
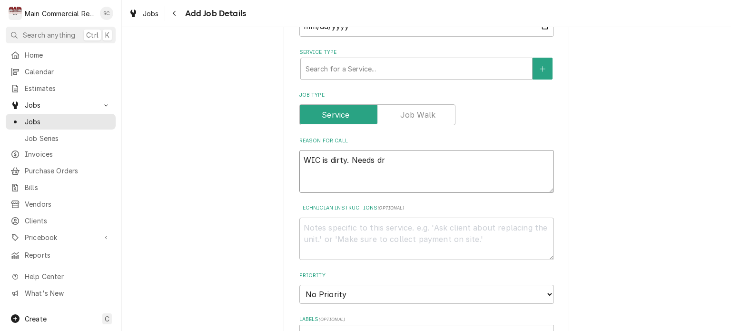
type textarea "x"
type textarea "WIC is dirty. Needs dra"
type textarea "x"
type textarea "WIC is dirty. Needs drai"
type textarea "x"
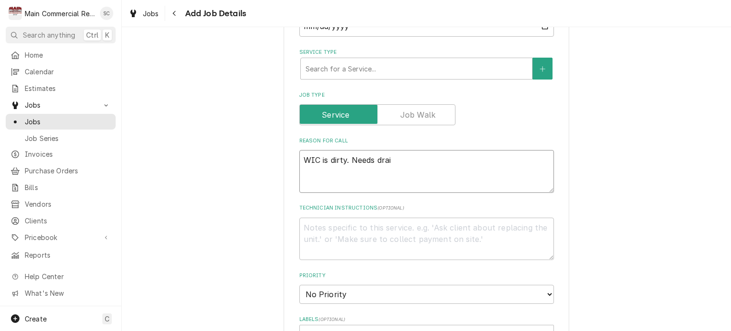
type textarea "WIC is dirty. Needs drain"
type textarea "x"
type textarea "WIC is dirty. Needs drain"
type textarea "x"
type textarea "WIC is dirty. Needs drain p"
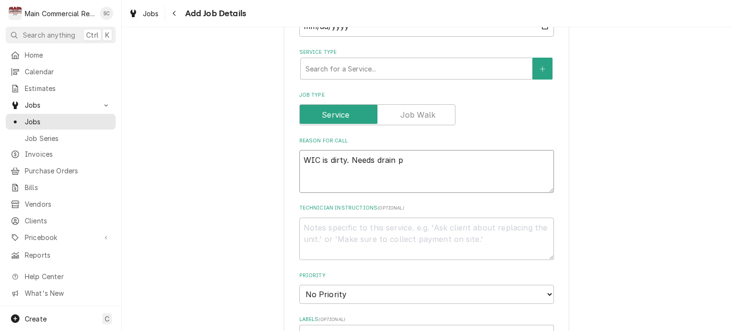
type textarea "x"
type textarea "WIC is dirty. Needs drain pi"
type textarea "x"
type textarea "WIC is dirty. Needs drain pip"
type textarea "x"
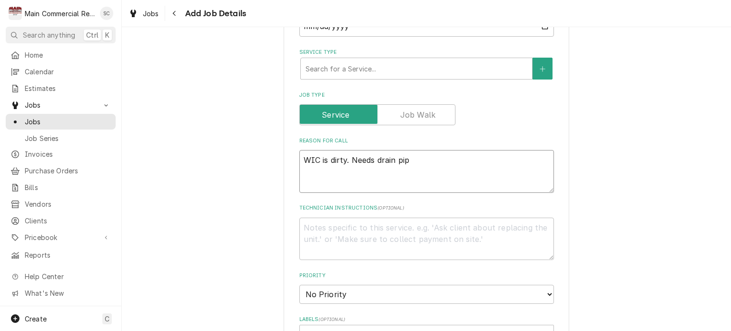
type textarea "WIC is dirty. Needs drain pipi"
type textarea "x"
type textarea "WIC is dirty. Needs drain pipin"
type textarea "x"
type textarea "WIC is dirty. Needs drain piping"
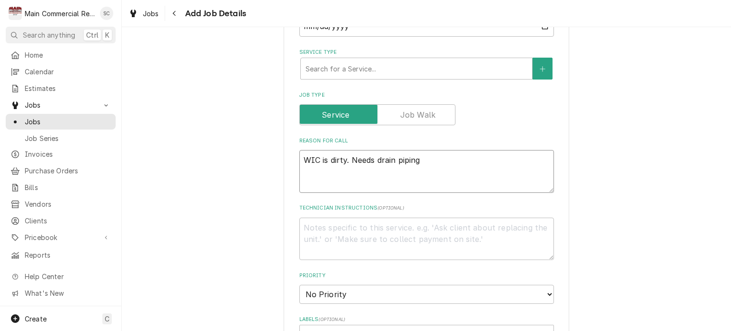
type textarea "x"
type textarea "WIC is dirty. Needs drain piping"
type textarea "x"
type textarea "WIC is dirty. Needs drain piping l"
type textarea "x"
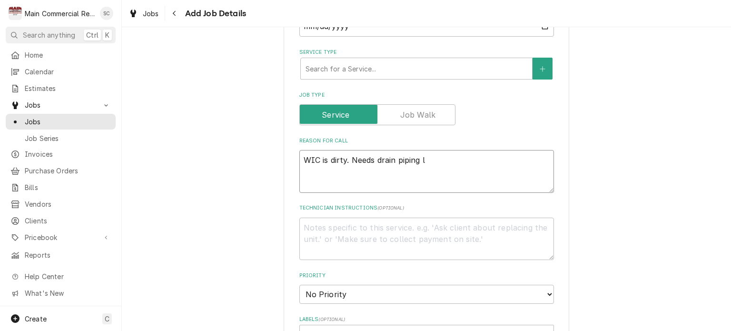
type textarea "WIC is dirty. Needs drain piping lo"
type textarea "x"
type textarea "WIC is dirty. Needs drain piping loo"
type textarea "x"
type textarea "WIC is dirty. Needs drain piping look"
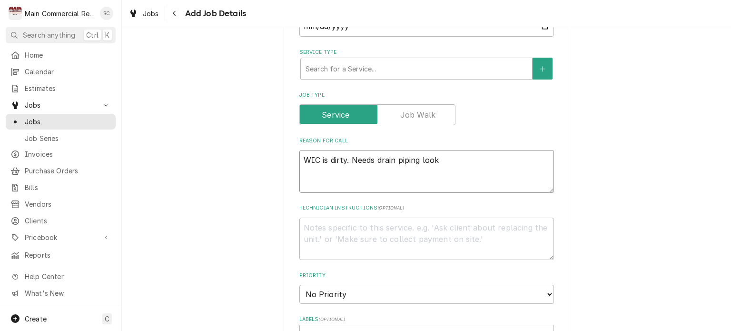
type textarea "x"
type textarea "WIC is dirty. Needs drain piping looke"
type textarea "x"
type textarea "WIC is dirty. Needs drain piping looked"
type textarea "x"
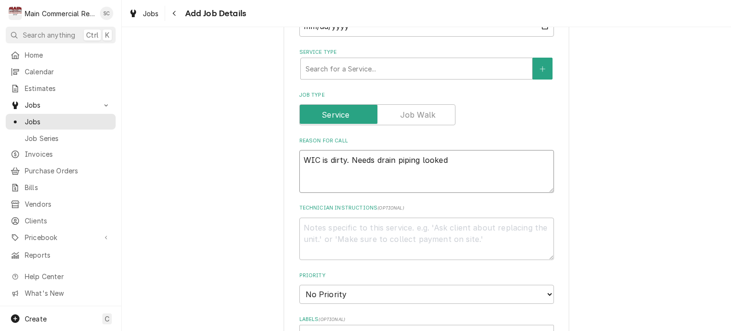
type textarea "WIC is dirty. Needs drain piping looked"
type textarea "x"
type textarea "WIC is dirty. Needs drain piping looked a"
type textarea "x"
type textarea "WIC is dirty. Needs drain piping looked at"
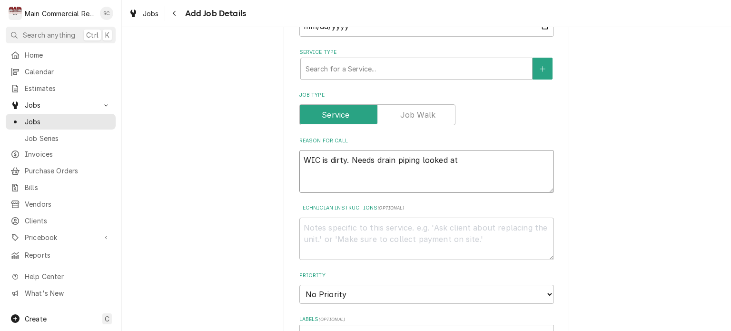
type textarea "x"
type textarea "WIC is dirty. Needs drain piping looked at"
type textarea "x"
type textarea "WIC is dirty. Needs drain piping looked at a"
type textarea "x"
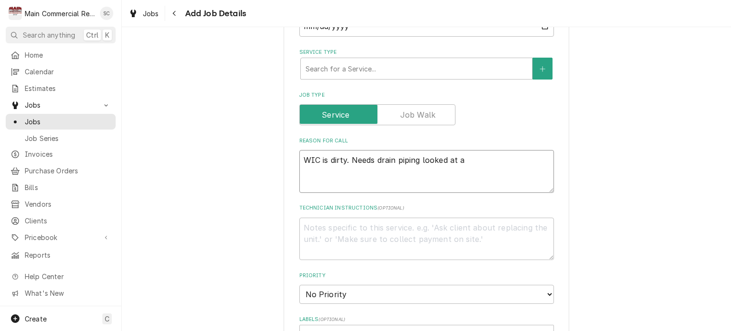
type textarea "WIC is dirty. Needs drain piping looked at as"
type textarea "x"
type textarea "WIC is dirty. Needs drain piping looked at as"
type textarea "x"
type textarea "WIC is dirty. Needs drain piping looked at as w"
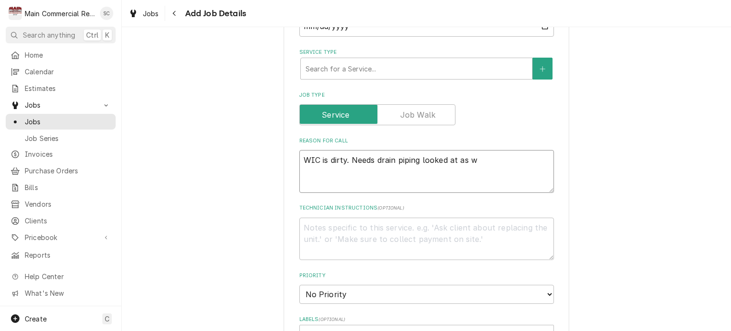
type textarea "x"
type textarea "WIC is dirty. Needs drain piping looked at as we"
type textarea "x"
type textarea "WIC is dirty. Needs drain piping looked at as wel"
type textarea "x"
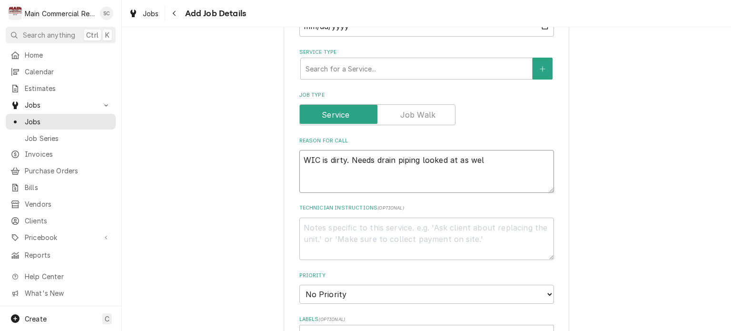
type textarea "WIC is dirty. Needs drain piping looked at as well"
type textarea "x"
type textarea "WIC is dirty. Needs drain piping looked at as well."
type textarea "x"
type textarea "WIC is dirty. Needs drain piping looked at as well."
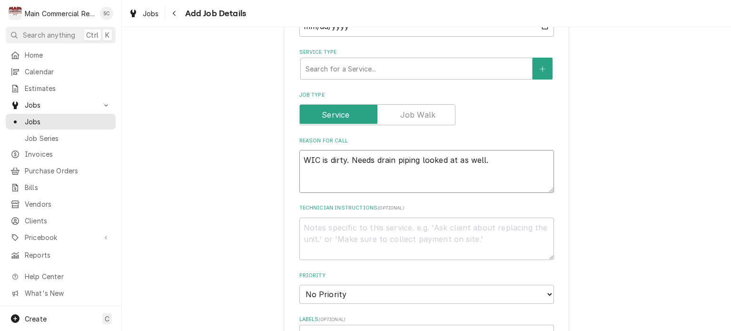
type textarea "x"
type textarea "WIC is dirty. Needs drain piping looked at as well."
type textarea "x"
type textarea "WIC is dirty. Needs drain piping looked at as well."
type textarea "x"
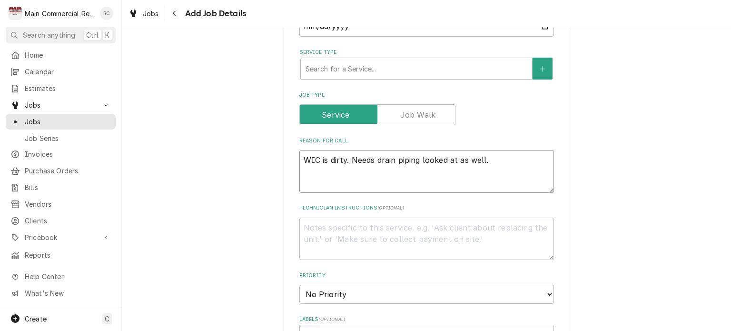
type textarea "WIC is dirty. Needs drain piping looked at as well."
type textarea "x"
type textarea "WIC is dirty. Needs drain piping looked at as well. P"
type textarea "x"
type textarea "WIC is dirty. Needs drain piping looked at as well. Pe"
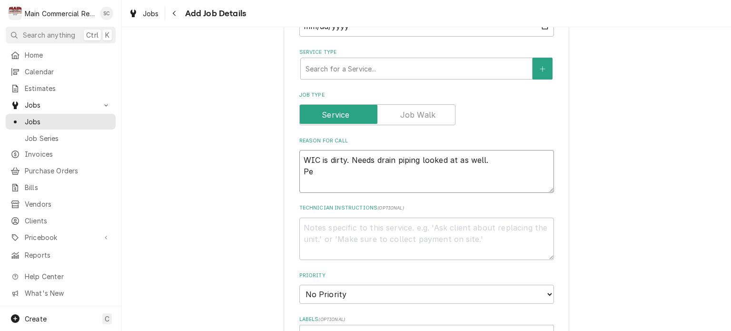
type textarea "x"
type textarea "WIC is dirty. Needs drain piping looked at as well. Per"
type textarea "x"
type textarea "WIC is dirty. Needs drain piping looked at as well. Per"
type textarea "x"
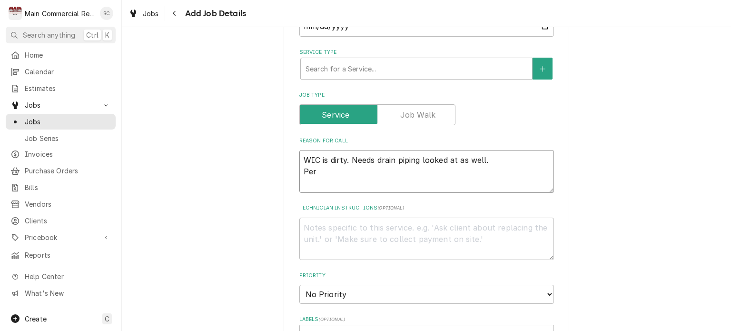
type textarea "WIC is dirty. Needs drain piping looked at as well. Per R"
type textarea "x"
type textarea "WIC is dirty. Needs drain piping looked at as well. Per Ro"
type textarea "x"
type textarea "WIC is dirty. Needs drain piping looked at as well. Per Rob"
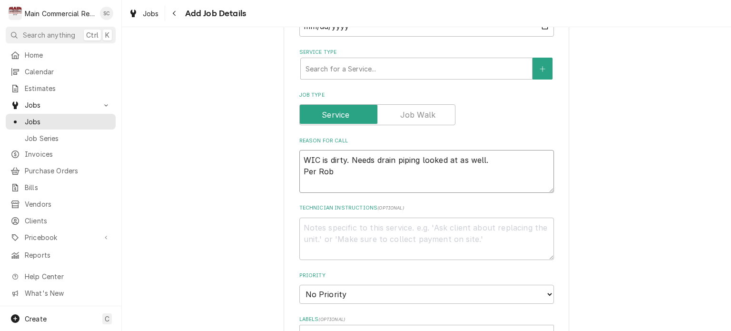
type textarea "x"
type textarea "WIC is dirty. Needs drain piping looked at as well. Per Robe"
type textarea "x"
type textarea "WIC is dirty. Needs drain piping looked at as well. Per Rober"
type textarea "x"
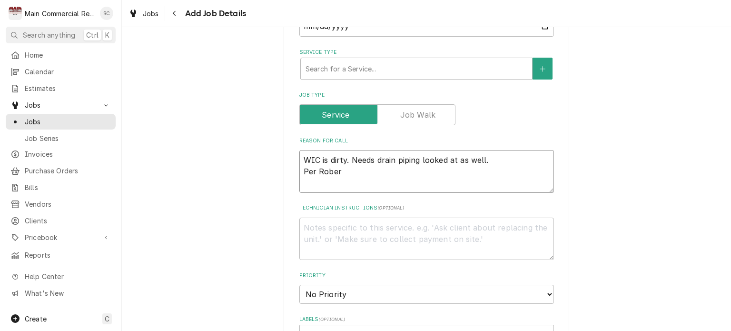
type textarea "WIC is dirty. Needs drain piping looked at as well. Per Robert"
type textarea "x"
type textarea "WIC is dirty. Needs drain piping looked at as well. Per Robert,"
type textarea "x"
type textarea "WIC is dirty. Needs drain piping looked at as well. Per Robert,"
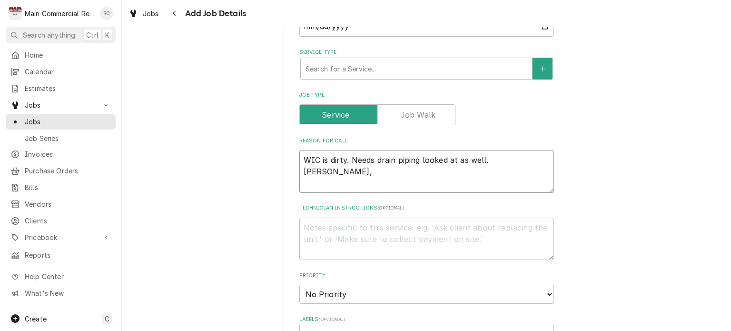
type textarea "x"
type textarea "WIC is dirty. Needs drain piping looked at as well. Per Robert, s"
type textarea "x"
type textarea "WIC is dirty. Needs drain piping looked at as well. Per Robert, se"
type textarea "x"
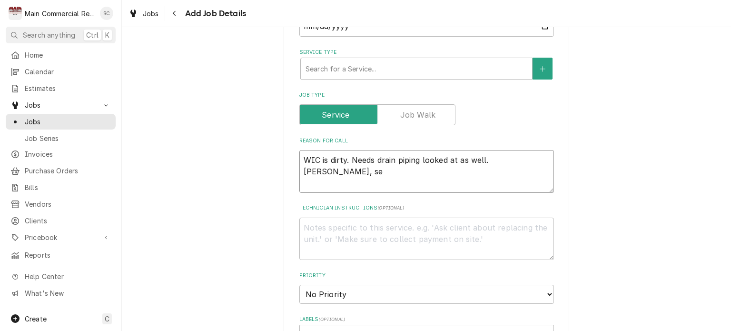
type textarea "WIC is dirty. Needs drain piping looked at as well. Per Robert, see"
type textarea "x"
type textarea "WIC is dirty. Needs drain piping looked at as well. Per Robert, see"
type textarea "x"
type textarea "WIC is dirty. Needs drain piping looked at as well. Per Robert, see h"
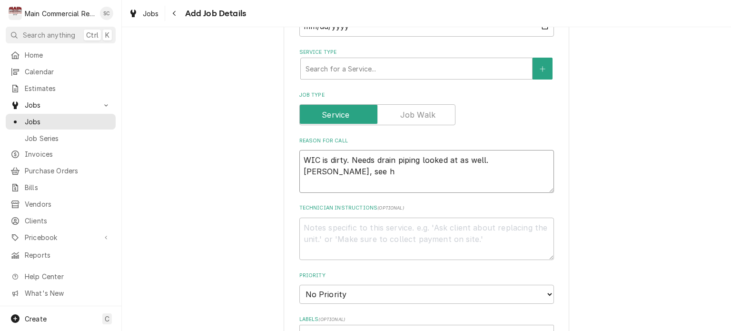
type textarea "x"
type textarea "WIC is dirty. Needs drain piping looked at as well. Per Robert, see hi"
type textarea "x"
type textarea "WIC is dirty. Needs drain piping looked at as well. Per Robert, see him"
type textarea "x"
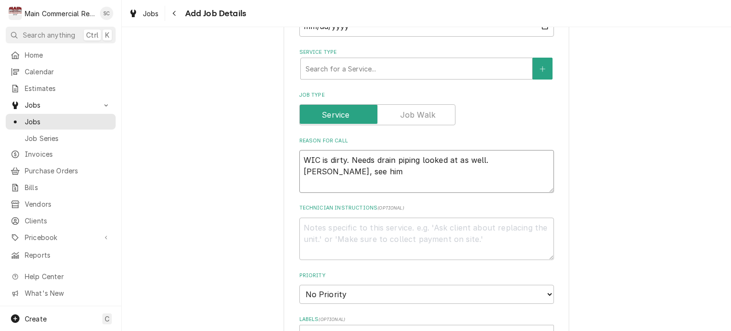
type textarea "WIC is dirty. Needs drain piping looked at as well. Per Robert, see him"
type textarea "x"
type textarea "WIC is dirty. Needs drain piping looked at as well. Per Robert, see him o"
type textarea "x"
type textarea "WIC is dirty. Needs drain piping looked at as well. Per Robert, see him or"
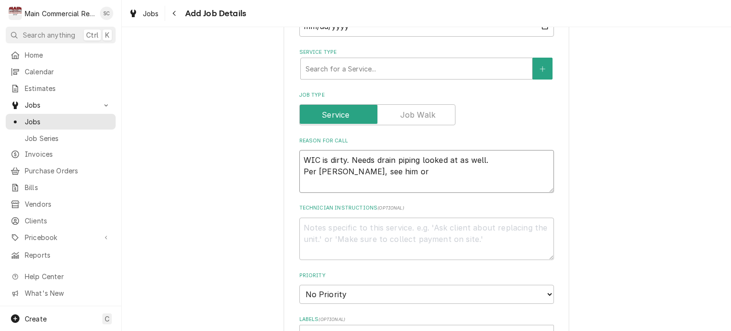
type textarea "x"
type textarea "WIC is dirty. Needs drain piping looked at as well. Per Robert, see him or"
type textarea "x"
type textarea "WIC is dirty. Needs drain piping looked at as well. Per Robert, see him or G"
type textarea "x"
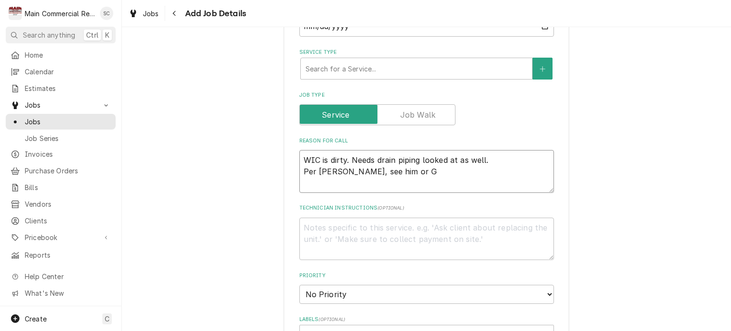
type textarea "WIC is dirty. Needs drain piping looked at as well. Per Robert, see him or GM"
type textarea "x"
type textarea "WIC is dirty. Needs drain piping looked at as well. Per Robert, see him or GM"
type textarea "x"
type textarea "WIC is dirty. Needs drain piping looked at as well. Per Robert, see him or GM A"
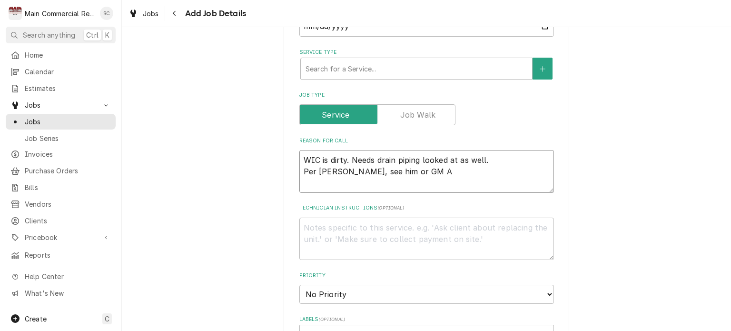
type textarea "x"
type textarea "WIC is dirty. Needs drain piping looked at as well. Per Robert, see him or GM Aa"
type textarea "x"
type textarea "WIC is dirty. Needs drain piping looked at as well. Per Robert, see him or GM A…"
type textarea "x"
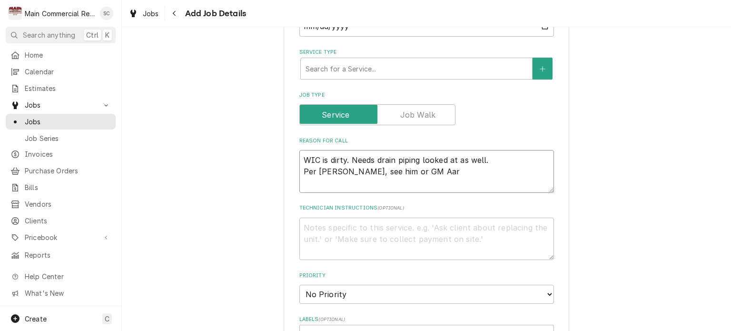
type textarea "WIC is dirty. Needs drain piping looked at as well. Per Robert, see him or GM A…"
type textarea "x"
type textarea "WIC is dirty. Needs drain piping looked at as well. Per Robert, see him or GM A…"
type textarea "x"
type textarea "WIC is dirty. Needs drain piping looked at as well. Per Robert, see him or GM A…"
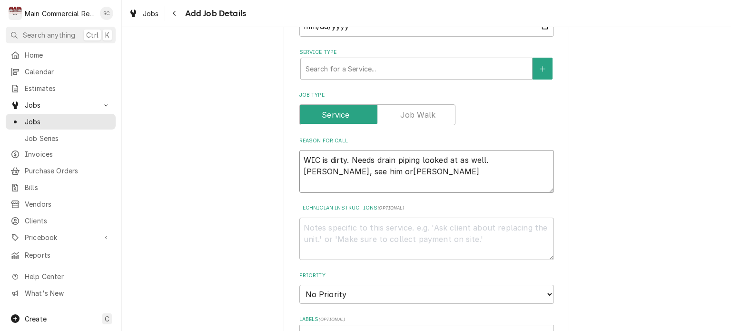
type textarea "x"
type textarea "WIC is dirty. Needs drain piping looked at as well. Per Robert, see him or GM A…"
type textarea "x"
type textarea "WIC is dirty. Needs drain piping looked at as well. Per Robert, see him or GM A…"
type textarea "x"
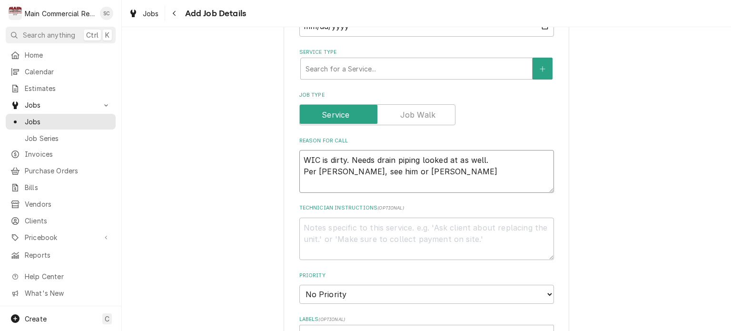
type textarea "WIC is dirty. Needs drain piping looked at as well. Per Robert, see him or GM A…"
type textarea "x"
type textarea "WIC is dirty. Needs drain piping looked at as well. Per Robert, see him or GM A…"
type textarea "x"
type textarea "WIC is dirty. Needs drain piping looked at as well. Per Robert, see him or GM A…"
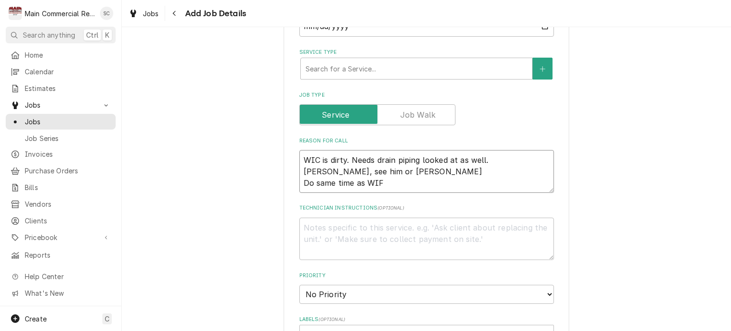
drag, startPoint x: 309, startPoint y: 179, endPoint x: 293, endPoint y: 179, distance: 16.6
click at [292, 179] on div "Please provide the following information to create a job: Client Details Client…" at bounding box center [426, 216] width 285 height 1007
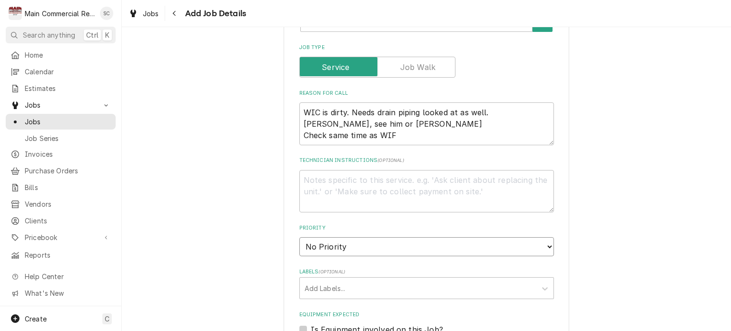
click at [368, 247] on select "No Priority Urgent High Medium Low" at bounding box center [426, 246] width 254 height 19
click at [299, 237] on select "No Priority Urgent High Medium Low" at bounding box center [426, 246] width 254 height 19
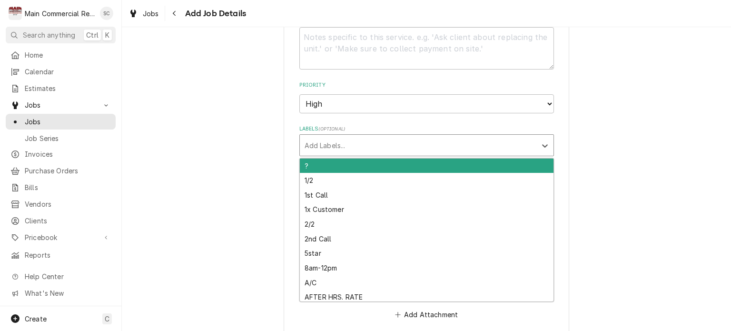
click at [353, 142] on div "Labels" at bounding box center [417, 145] width 227 height 17
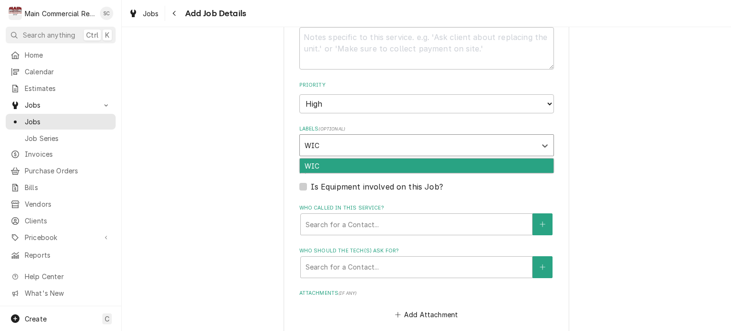
click at [327, 163] on div "WIC" at bounding box center [427, 165] width 254 height 15
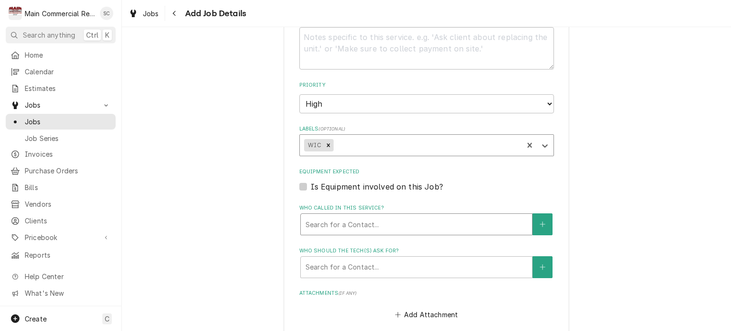
click at [348, 223] on div "Who called in this service?" at bounding box center [416, 223] width 222 height 17
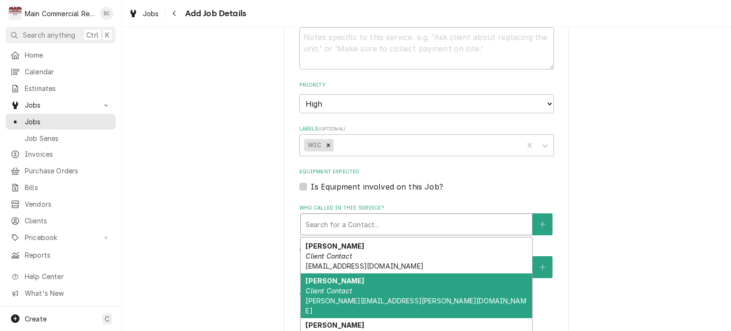
scroll to position [65, 0]
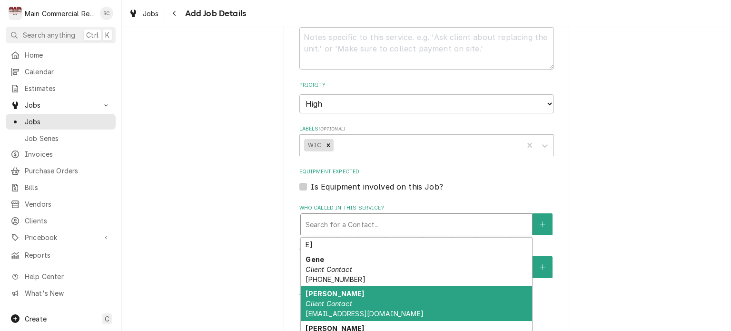
click at [400, 293] on div "Robert Duboise Client Contact robertduboise64@gmail.com" at bounding box center [416, 303] width 231 height 35
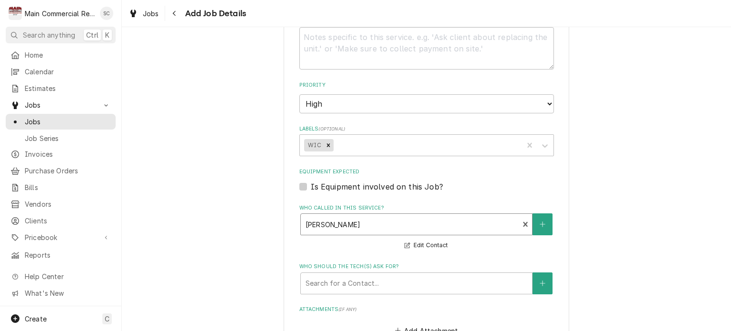
scroll to position [666, 0]
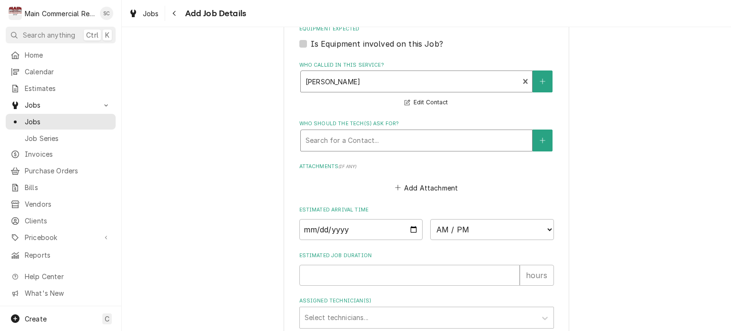
click at [417, 138] on div "Who should the tech(s) ask for?" at bounding box center [416, 140] width 222 height 17
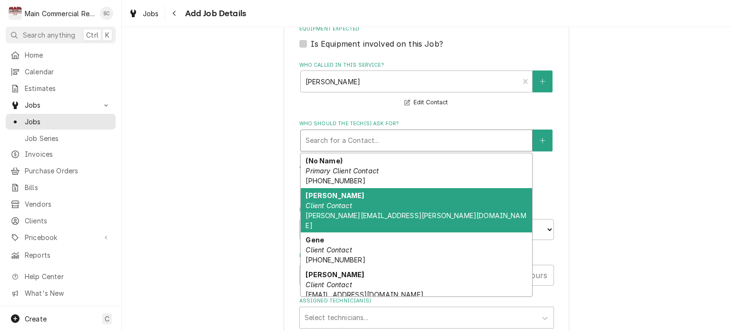
scroll to position [48, 0]
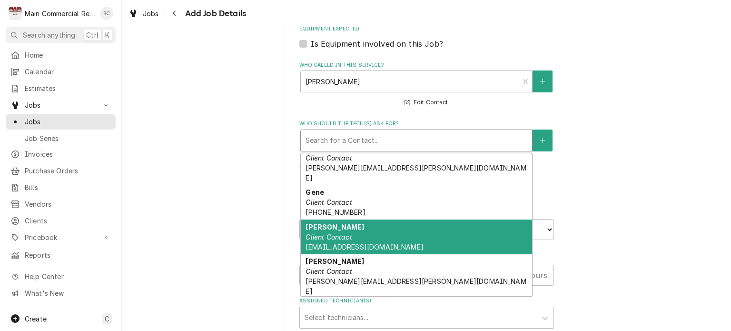
click at [389, 219] on div "Robert Duboise Client Contact robertduboise64@gmail.com" at bounding box center [416, 236] width 231 height 35
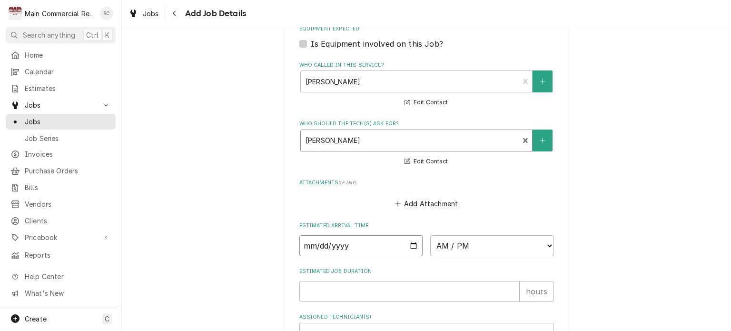
click at [410, 244] on input "Date" at bounding box center [361, 245] width 124 height 21
click at [436, 240] on select "AM / PM 6:00 AM 6:15 AM 6:30 AM 6:45 AM 7:00 AM 7:15 AM 7:30 AM 7:45 AM 8:00 AM…" at bounding box center [492, 245] width 124 height 21
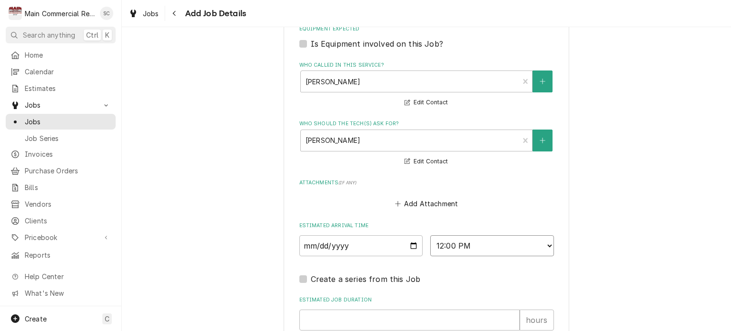
scroll to position [787, 0]
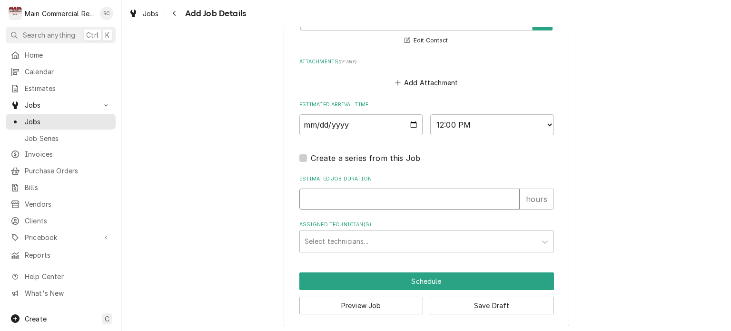
click at [393, 189] on input "Estimated Job Duration" at bounding box center [409, 198] width 220 height 21
click at [465, 300] on button "Save Draft" at bounding box center [492, 305] width 124 height 18
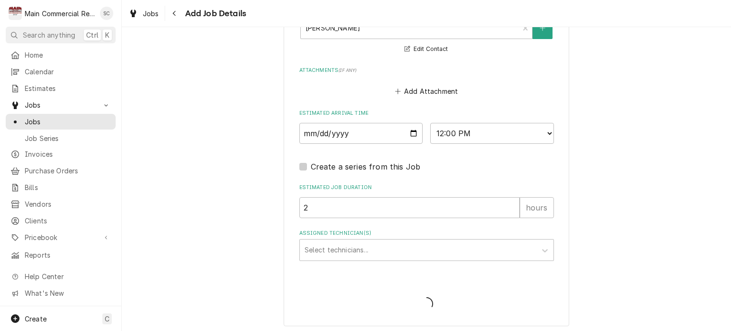
scroll to position [353, 0]
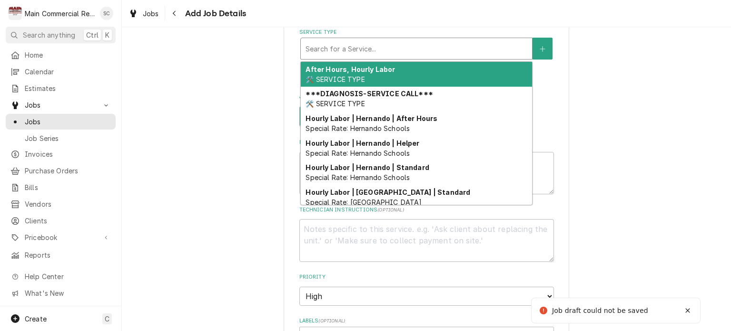
click at [368, 50] on div "Service Type" at bounding box center [416, 48] width 222 height 17
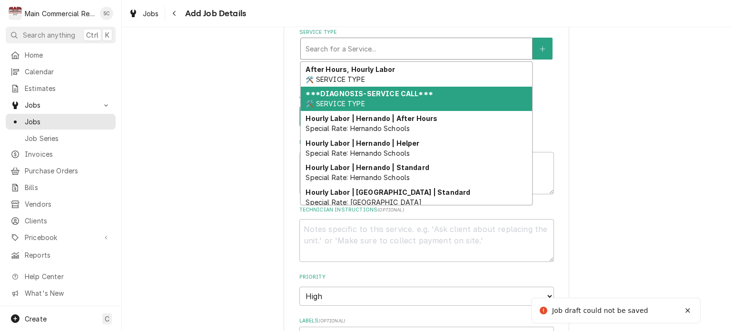
click at [367, 98] on div "***DIAGNOSIS-SERVICE CALL*** 🛠️ SERVICE TYPE" at bounding box center [416, 99] width 231 height 25
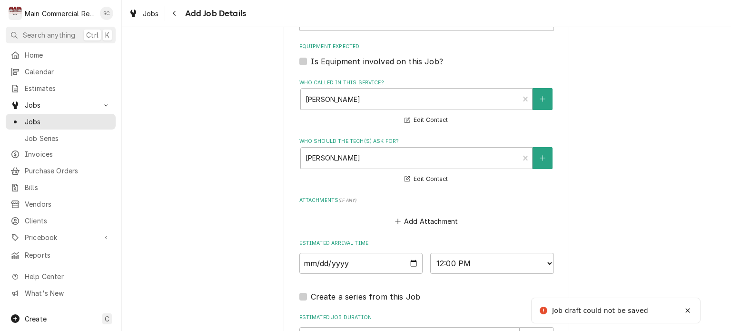
scroll to position [876, 0]
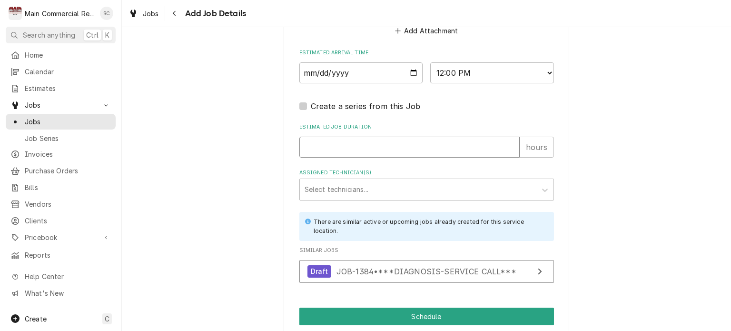
click at [357, 144] on input "Estimated Job Duration" at bounding box center [409, 147] width 220 height 21
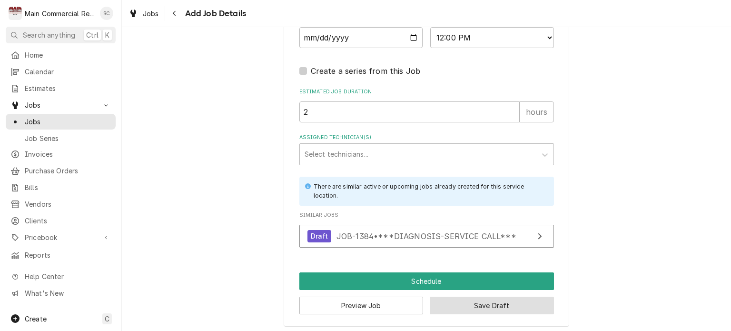
click at [490, 302] on button "Save Draft" at bounding box center [492, 305] width 124 height 18
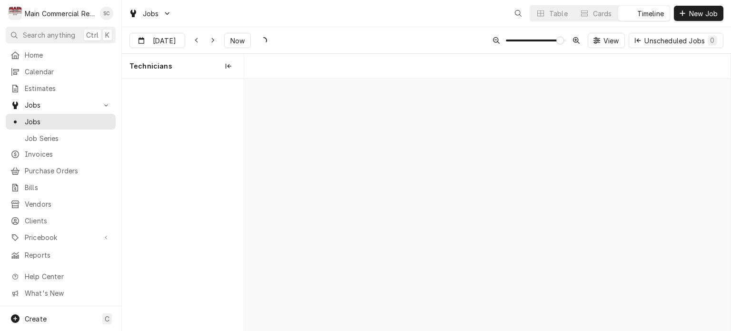
scroll to position [0, 9657]
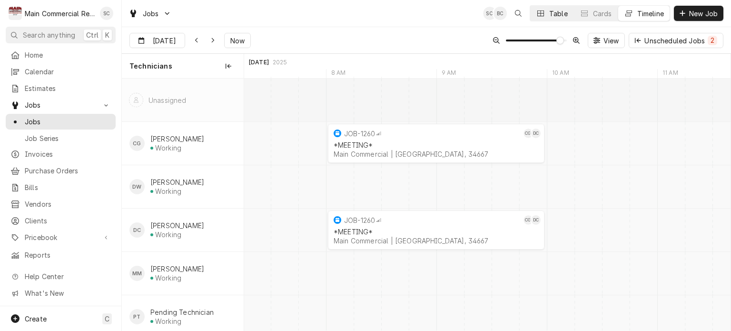
click at [549, 10] on div "Table" at bounding box center [558, 14] width 19 height 10
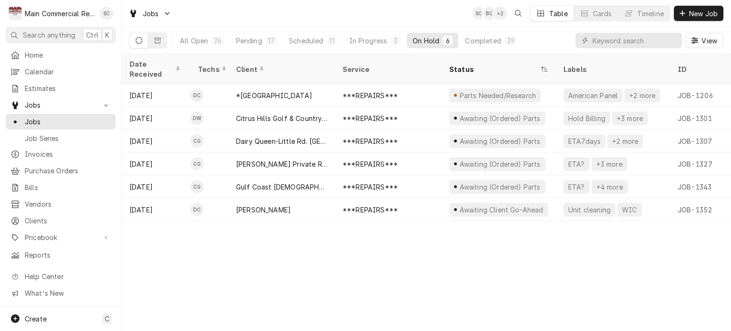
drag, startPoint x: 350, startPoint y: 299, endPoint x: 341, endPoint y: 300, distance: 9.1
click at [348, 297] on div "Date Received Techs Client Service Status Labels ID Duration Location Name Job …" at bounding box center [426, 192] width 609 height 276
click at [306, 44] on div "Scheduled" at bounding box center [306, 41] width 34 height 10
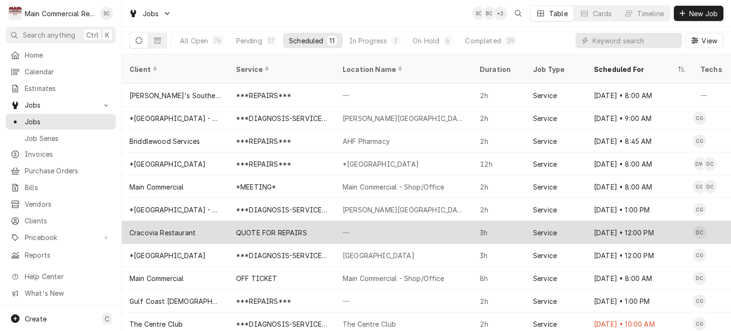
click at [217, 226] on div "Cracovia Restaurant" at bounding box center [175, 232] width 107 height 23
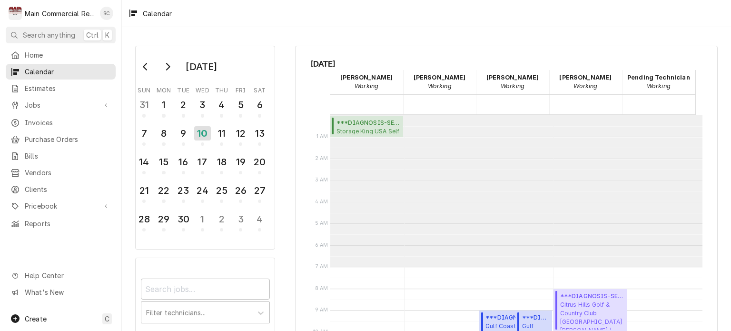
scroll to position [152, 0]
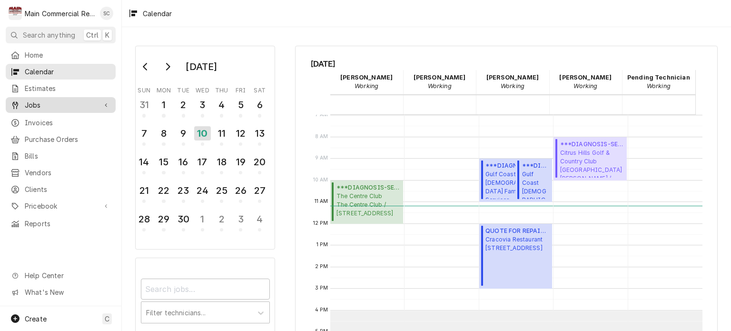
click at [45, 106] on span "Jobs" at bounding box center [61, 105] width 72 height 10
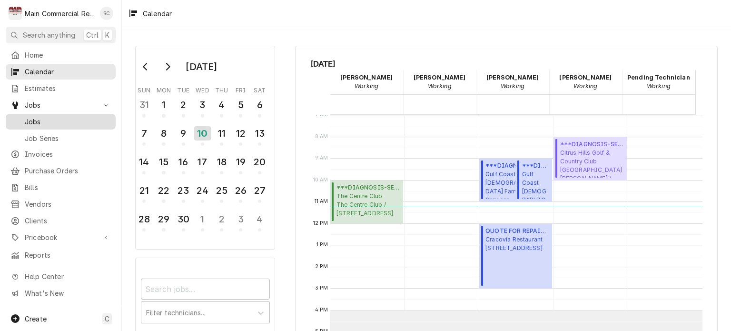
click at [50, 122] on span "Jobs" at bounding box center [68, 122] width 86 height 10
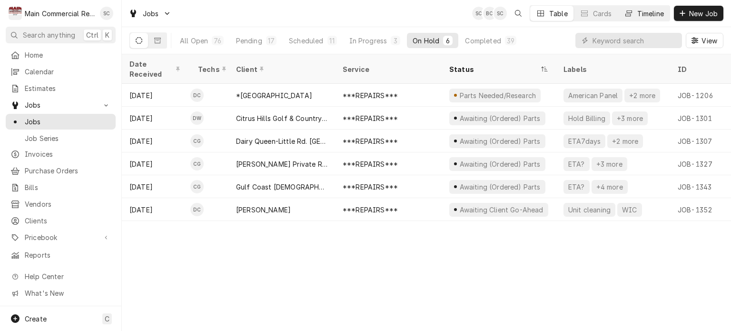
click at [655, 11] on div "Timeline" at bounding box center [650, 14] width 27 height 10
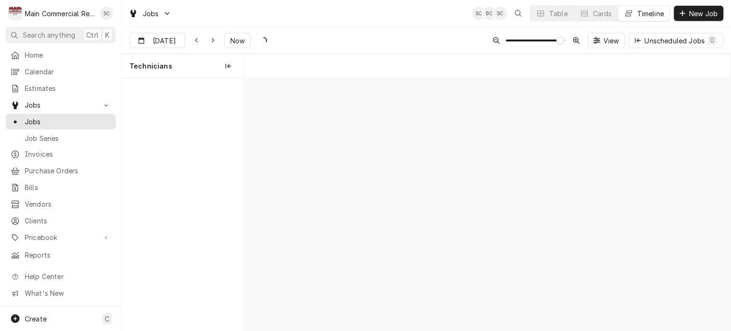
scroll to position [0, 9657]
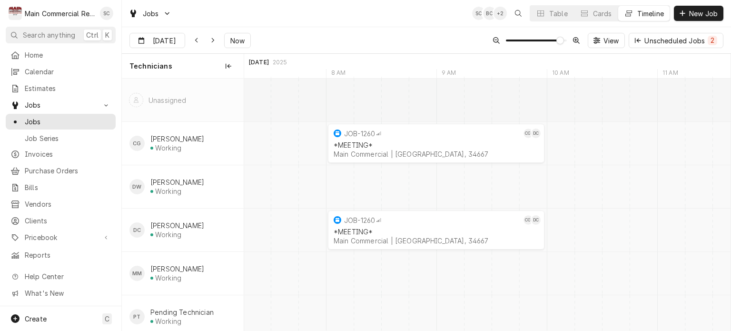
click at [376, 34] on div "Sep [DATE] Now View Unscheduled Jobs 2" at bounding box center [426, 40] width 609 height 27
click at [407, 34] on div "Sep 11 Sep 11 Now View Unscheduled Jobs 2" at bounding box center [426, 40] width 609 height 27
click at [420, 35] on div "Sep 11 Sep 11 Now View Unscheduled Jobs 2" at bounding box center [426, 40] width 609 height 27
click at [417, 39] on div "Sep 11 Sep 11 Now View Unscheduled Jobs 2" at bounding box center [426, 40] width 609 height 27
click at [388, 39] on div "Sep 11 Sep 11 Now View Unscheduled Jobs 2" at bounding box center [426, 40] width 609 height 27
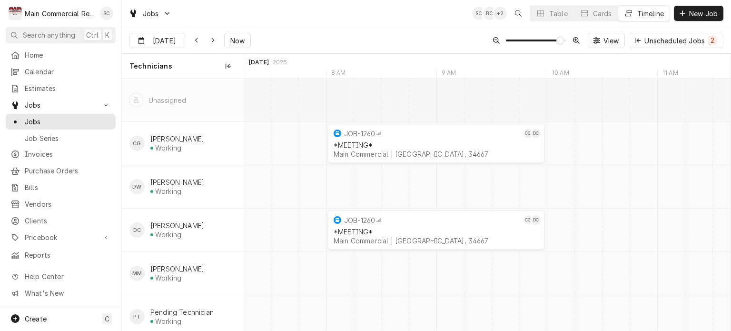
click at [381, 38] on div "Sep 11 Sep 11 Now View Unscheduled Jobs 2" at bounding box center [426, 40] width 609 height 27
click at [411, 31] on div "Sep 11 Sep 11 Now View Unscheduled Jobs 2" at bounding box center [426, 40] width 609 height 27
click at [390, 22] on div "Jobs SC BC + 2 Table Cards Timeline New Job" at bounding box center [426, 13] width 609 height 27
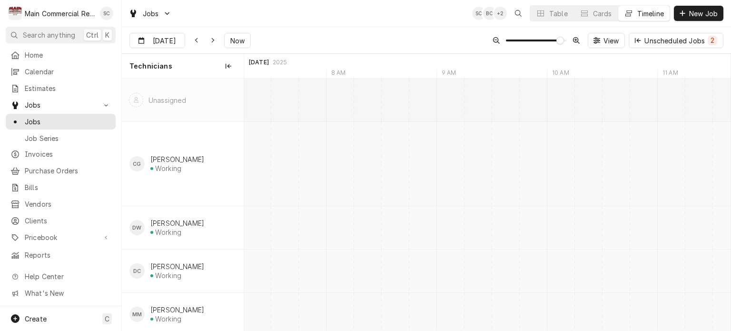
type input "Sep 11"
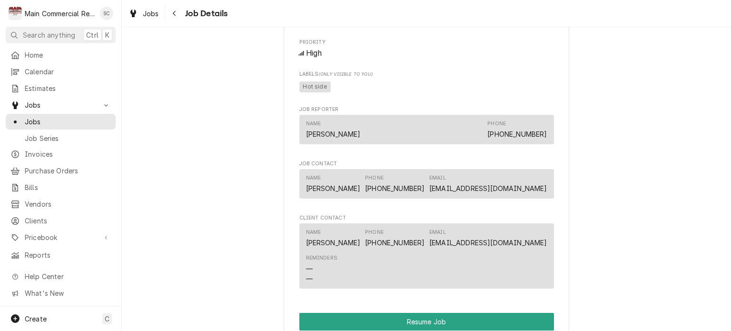
scroll to position [1035, 0]
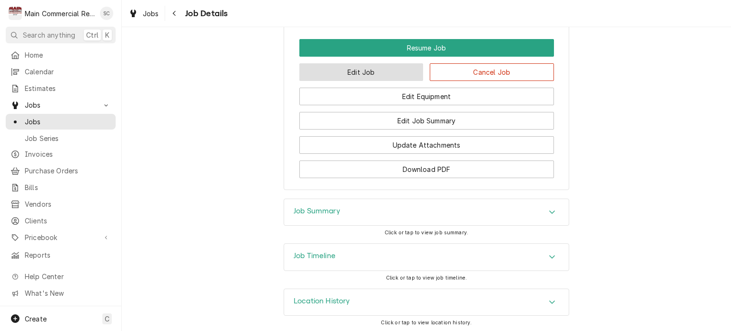
click at [370, 72] on button "Edit Job" at bounding box center [361, 72] width 124 height 18
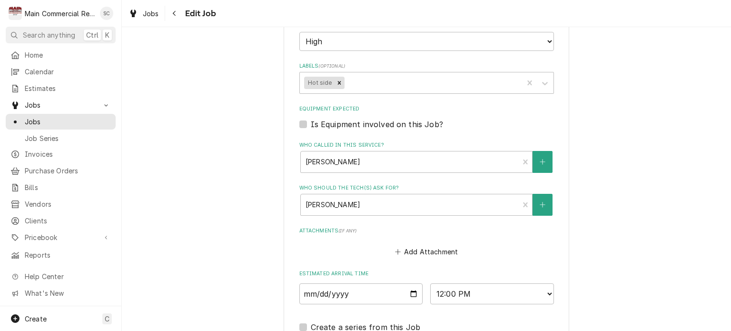
scroll to position [809, 0]
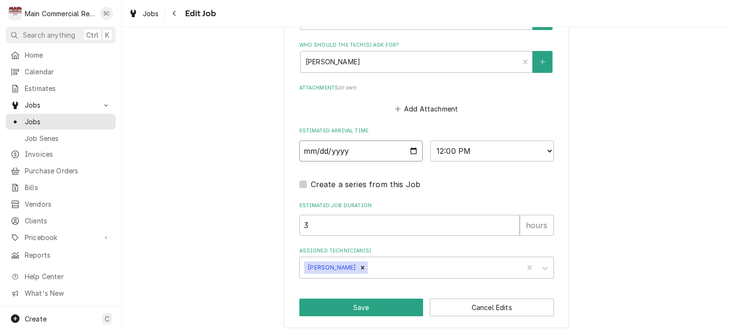
click at [409, 147] on input "2025-09-10" at bounding box center [361, 150] width 124 height 21
type textarea "x"
type input "2025-09-12"
type textarea "x"
click at [442, 152] on select "AM / PM 6:00 AM 6:15 AM 6:30 AM 6:45 AM 7:00 AM 7:15 AM 7:30 AM 7:45 AM 8:00 AM…" at bounding box center [492, 150] width 124 height 21
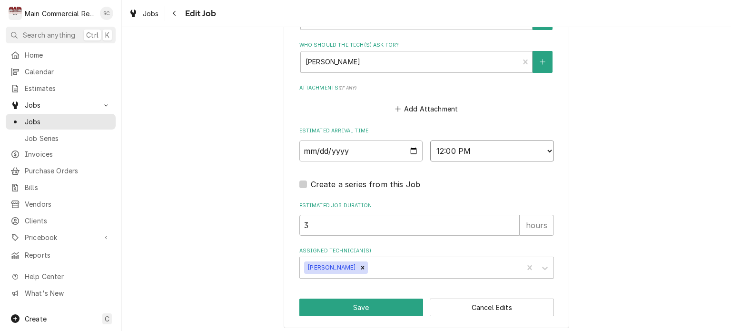
select select "08:00:00"
click at [430, 140] on select "AM / PM 6:00 AM 6:15 AM 6:30 AM 6:45 AM 7:00 AM 7:15 AM 7:30 AM 7:45 AM 8:00 AM…" at bounding box center [492, 150] width 124 height 21
click at [358, 302] on button "Save" at bounding box center [361, 307] width 124 height 18
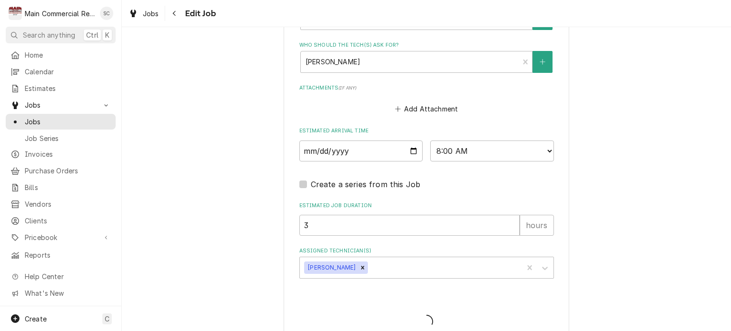
type textarea "x"
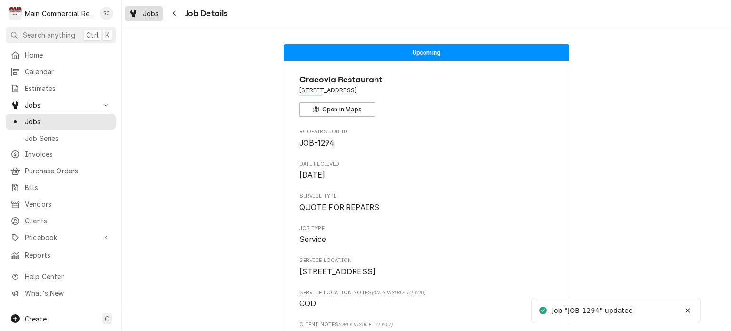
click at [156, 12] on span "Jobs" at bounding box center [151, 14] width 16 height 10
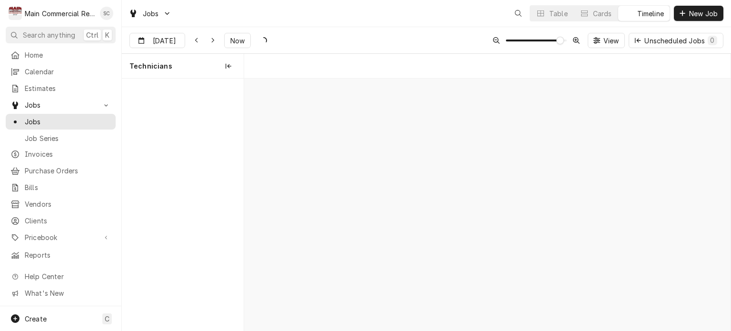
scroll to position [0, 9657]
type input "[DATE]"
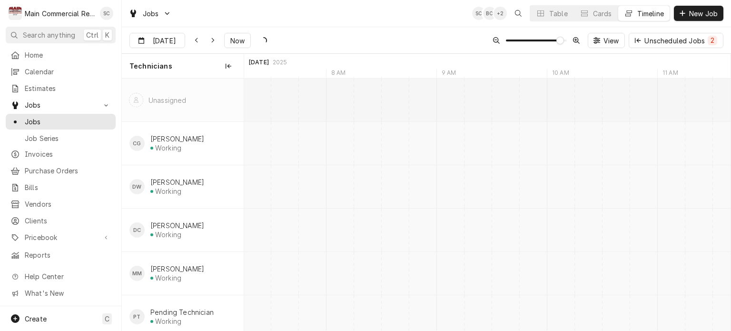
click at [388, 32] on div "Sep [DATE] Now View Unscheduled Jobs 2" at bounding box center [426, 40] width 609 height 27
click at [410, 27] on div "Sep [DATE] Now View Unscheduled Jobs 2" at bounding box center [426, 40] width 609 height 27
click at [554, 11] on div "Table" at bounding box center [558, 14] width 19 height 10
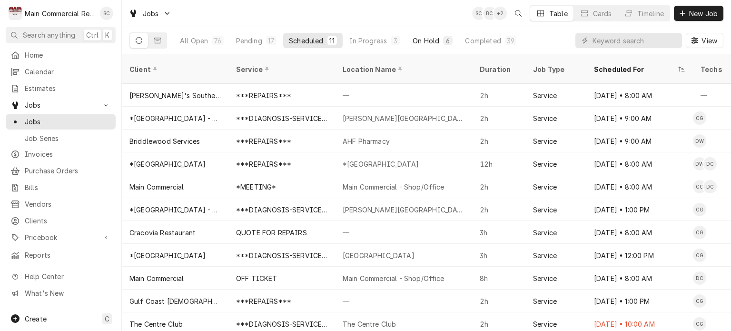
click at [438, 38] on button "On Hold 6" at bounding box center [432, 40] width 51 height 15
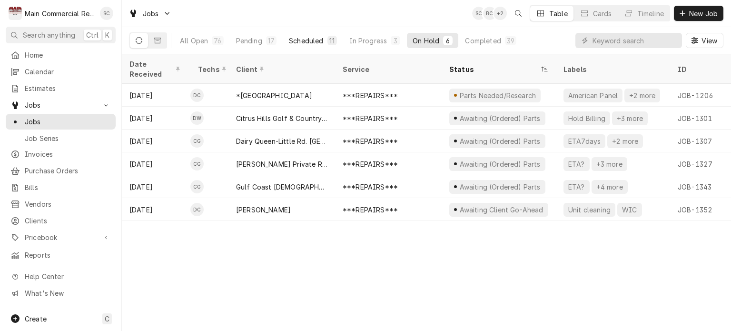
click at [307, 42] on div "Scheduled" at bounding box center [306, 41] width 34 height 10
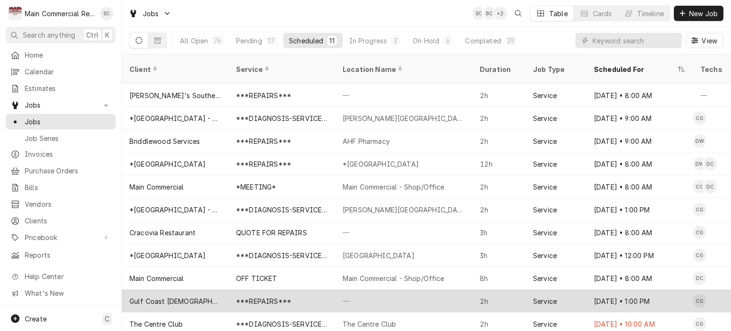
click at [376, 289] on div "—" at bounding box center [403, 300] width 137 height 23
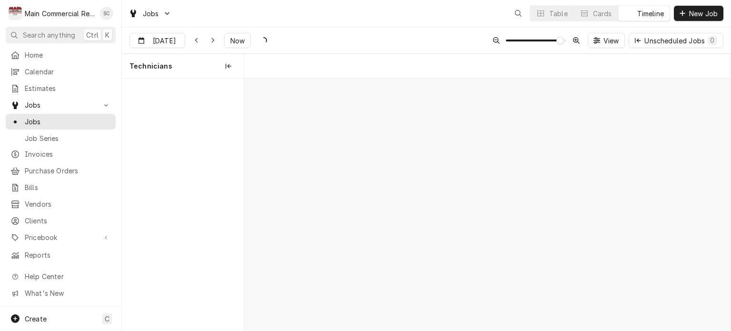
scroll to position [0, 9657]
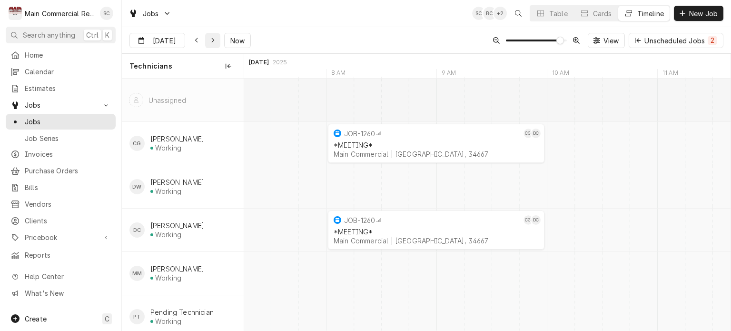
click at [211, 39] on icon "Dynamic Content Wrapper" at bounding box center [213, 40] width 4 height 7
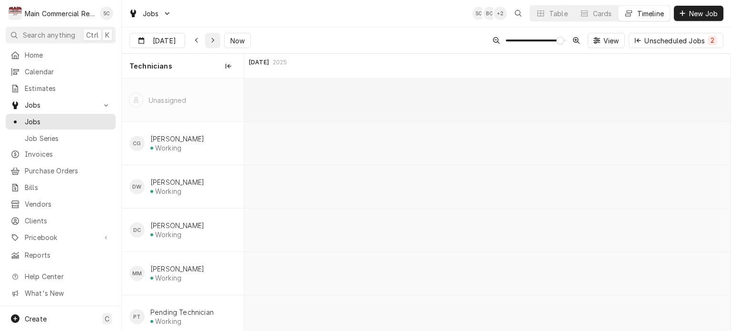
scroll to position [0, 12052]
type input "[DATE]"
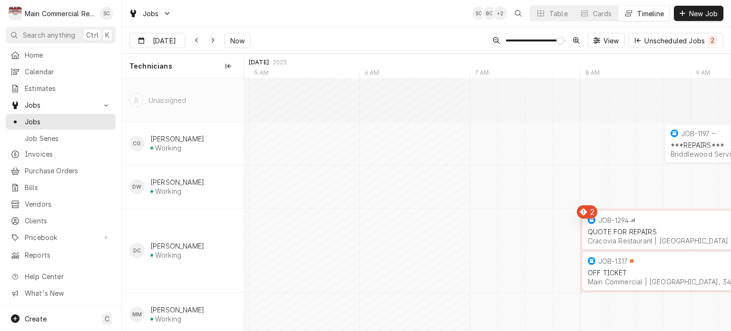
click at [361, 35] on div "Sep 12 Sep 12 Now View Unscheduled Jobs 2" at bounding box center [426, 40] width 609 height 27
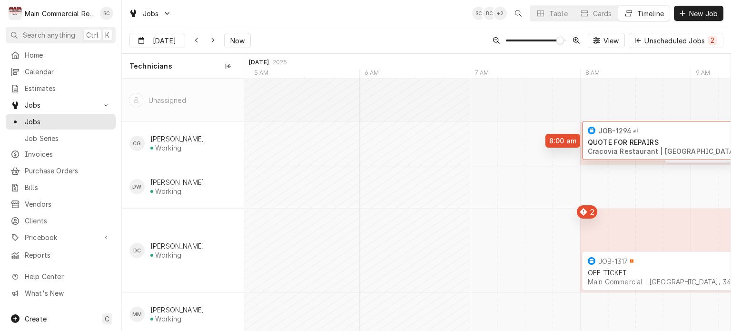
drag, startPoint x: 610, startPoint y: 235, endPoint x: 598, endPoint y: 146, distance: 90.2
click at [598, 146] on div "8:45 AM 10:45 AM JOB-1197 CG ***REPAIRS*** Briddlewood Services | St. Petersbur…" at bounding box center [487, 228] width 486 height 301
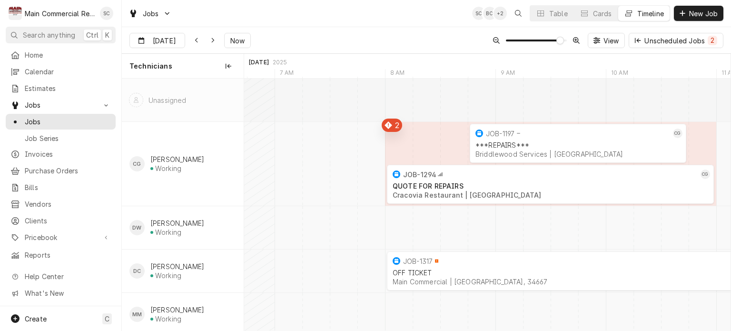
scroll to position [0, 12279]
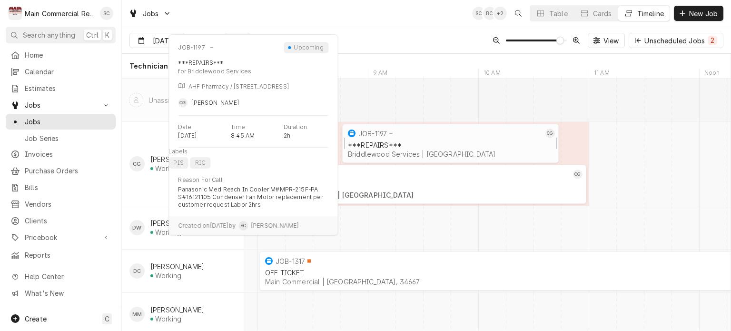
click at [424, 146] on div "***REPAIRS***" at bounding box center [450, 145] width 205 height 8
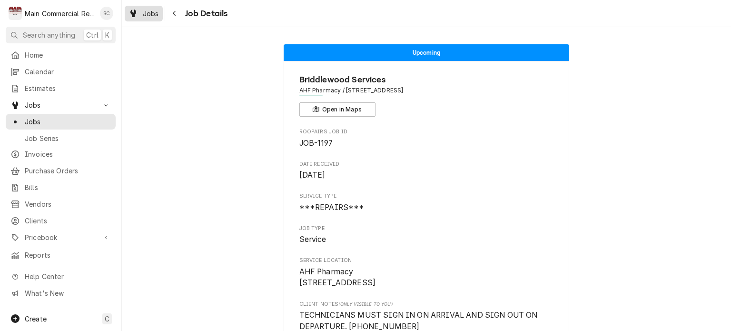
click at [152, 13] on span "Jobs" at bounding box center [151, 14] width 16 height 10
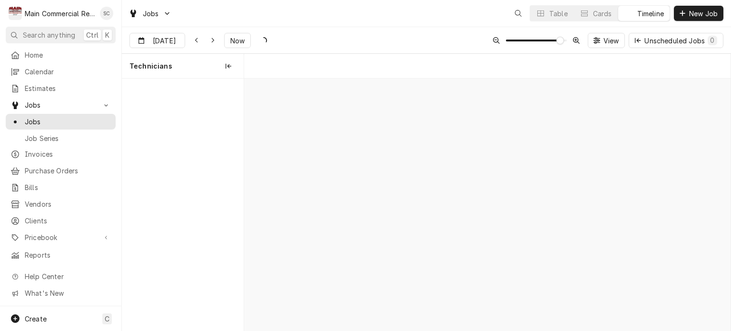
scroll to position [0, 9643]
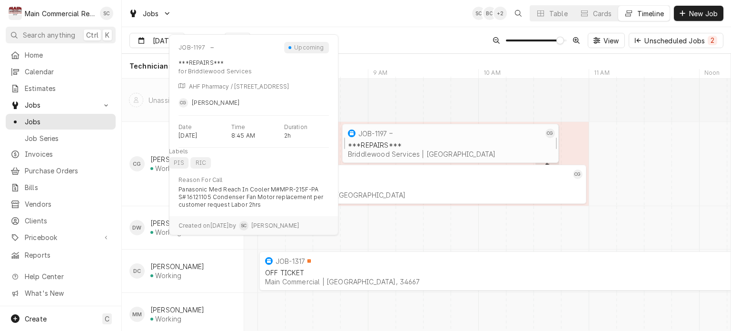
click at [470, 150] on div "Briddlewood Services | [GEOGRAPHIC_DATA]" at bounding box center [450, 154] width 205 height 8
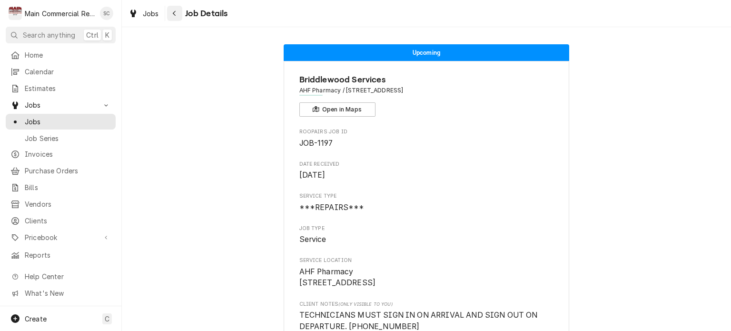
click at [174, 16] on icon "Navigate back" at bounding box center [174, 13] width 4 height 7
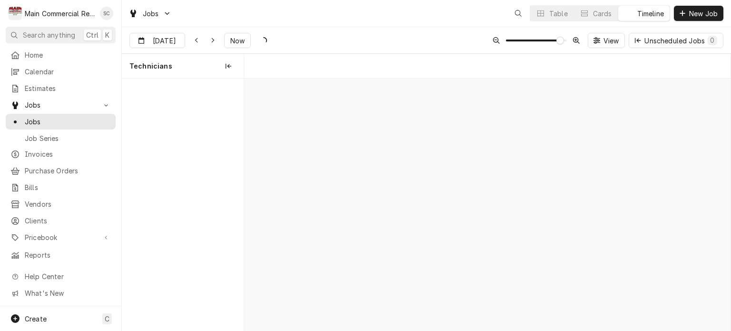
scroll to position [0, 9643]
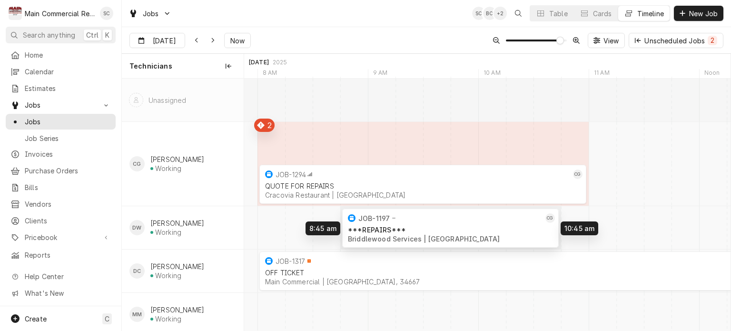
drag, startPoint x: 427, startPoint y: 148, endPoint x: 436, endPoint y: 233, distance: 85.2
click at [436, 233] on div "8:45 AM 10:45 AM JOB-1197 CG ***REPAIRS*** Briddlewood Services | [GEOGRAPHIC_D…" at bounding box center [487, 228] width 486 height 301
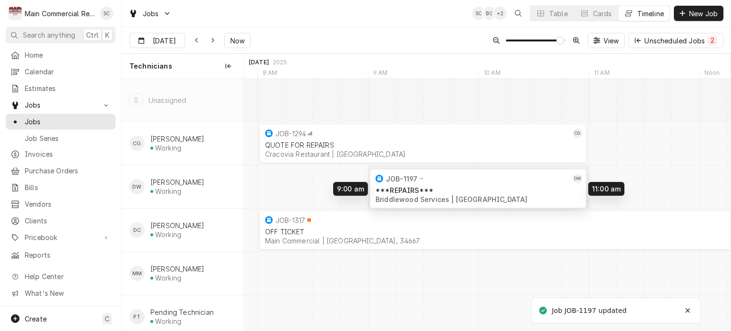
drag, startPoint x: 441, startPoint y: 189, endPoint x: 459, endPoint y: 191, distance: 17.2
click at [459, 191] on div "9:00 AM 11:00 AM JOB-1197 DW ***REPAIRS*** Briddlewood Services | [GEOGRAPHIC_D…" at bounding box center [487, 208] width 486 height 260
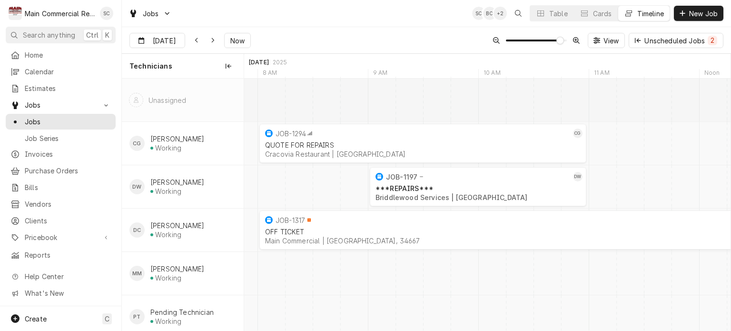
click at [403, 34] on div "Sep [DATE] Now View Unscheduled Jobs 2" at bounding box center [426, 40] width 609 height 27
click at [197, 39] on div "Dynamic Content Wrapper" at bounding box center [197, 41] width 10 height 10
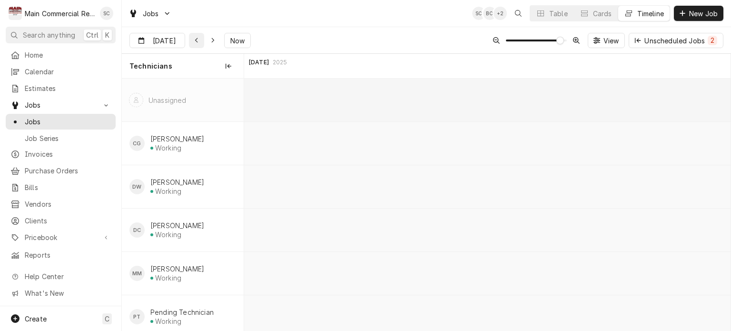
scroll to position [0, 6673]
type input "[DATE]"
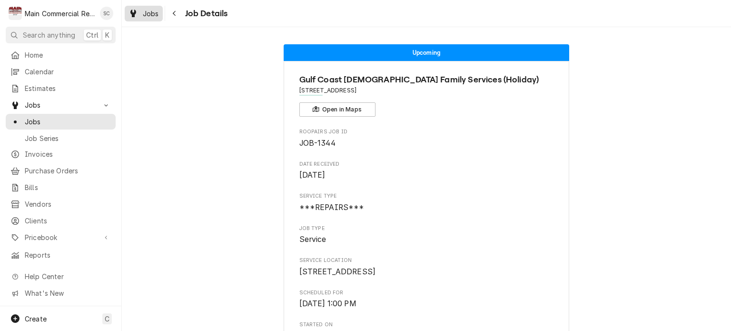
click at [150, 18] on span "Jobs" at bounding box center [151, 14] width 16 height 10
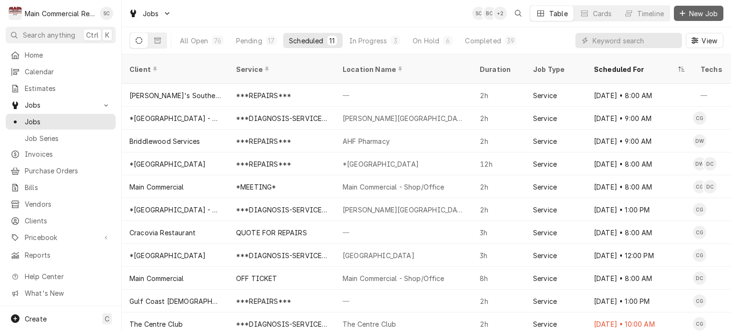
click at [694, 11] on span "New Job" at bounding box center [703, 14] width 32 height 10
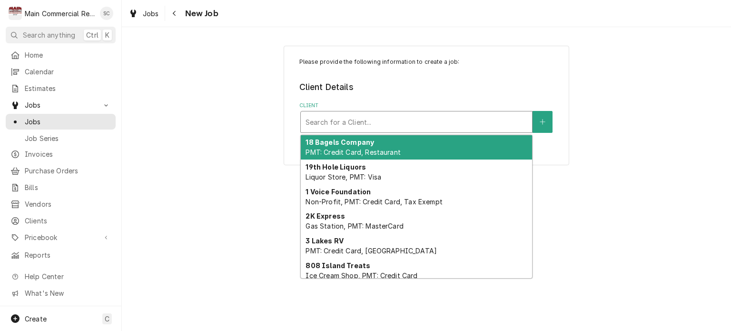
click at [379, 123] on div "Client" at bounding box center [416, 121] width 222 height 17
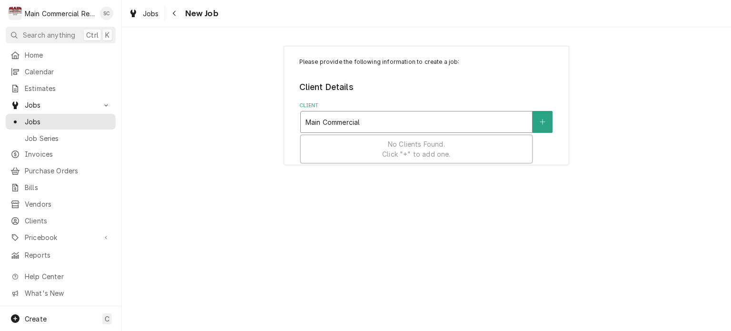
type input "Main Commercial"
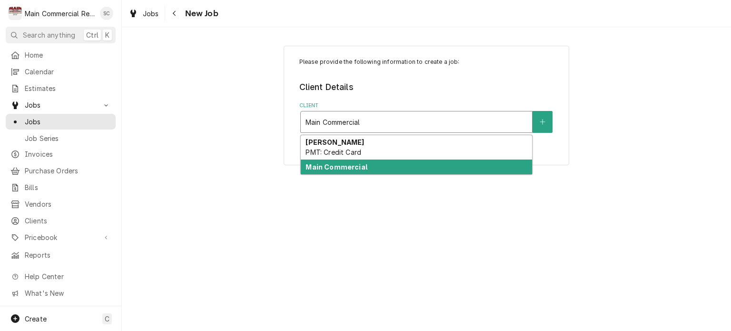
click at [337, 169] on strong "Main Commercial" at bounding box center [335, 167] width 61 height 8
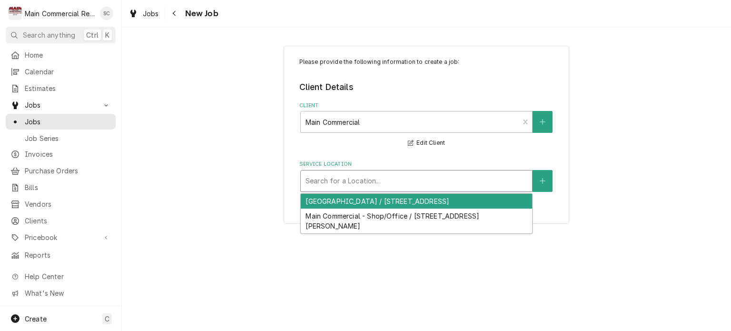
click at [411, 183] on div "Service Location" at bounding box center [416, 180] width 222 height 17
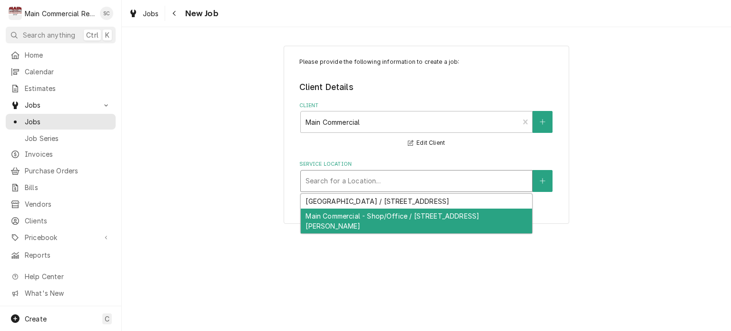
click at [407, 215] on div "Main Commercial - Shop/Office / 16705 Scheer Blvd, Hudson, FL 34667" at bounding box center [416, 220] width 231 height 25
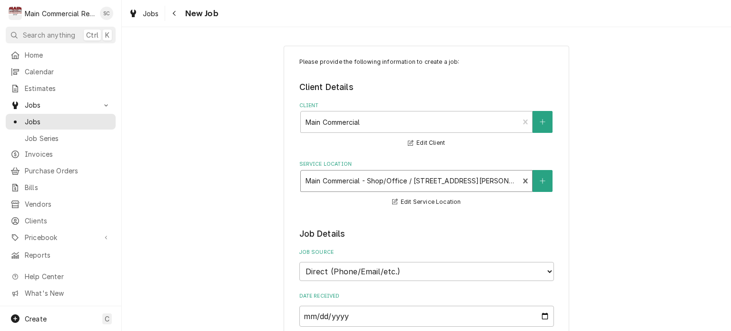
scroll to position [95, 0]
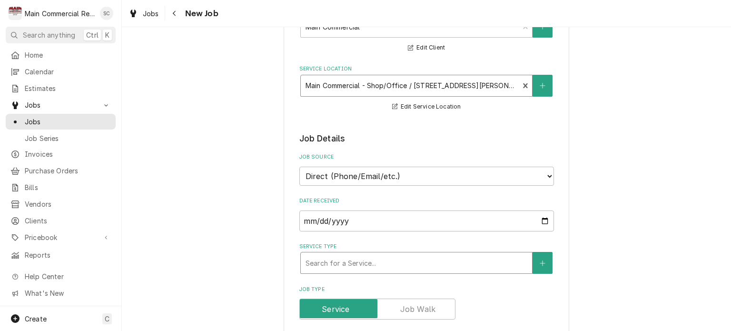
click at [424, 261] on div "Service Type" at bounding box center [416, 262] width 222 height 17
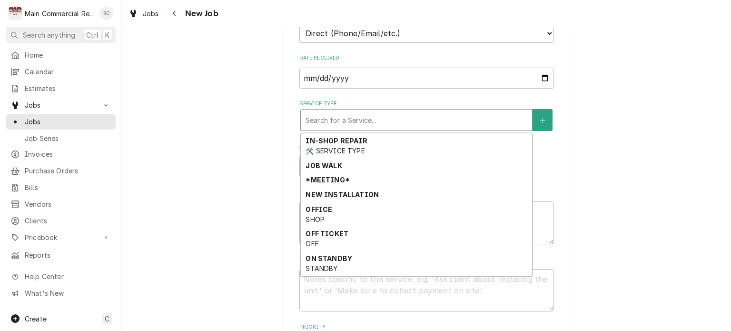
scroll to position [293, 0]
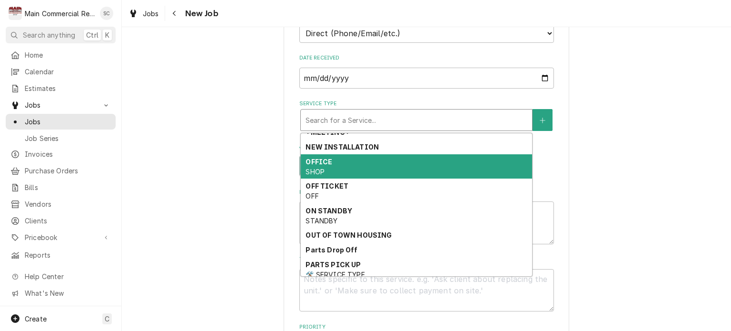
click at [348, 169] on div "OFFICE SHOP" at bounding box center [416, 166] width 231 height 25
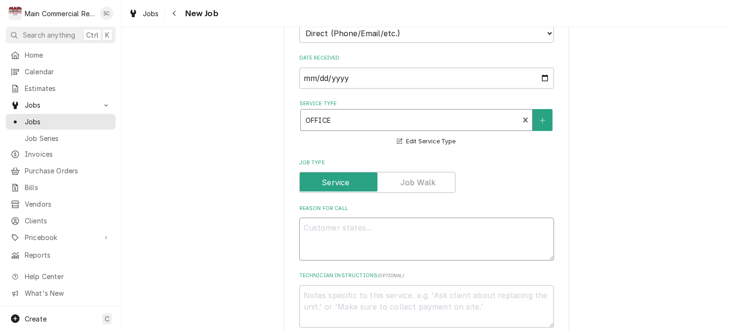
click at [381, 225] on textarea "Reason For Call" at bounding box center [426, 238] width 254 height 43
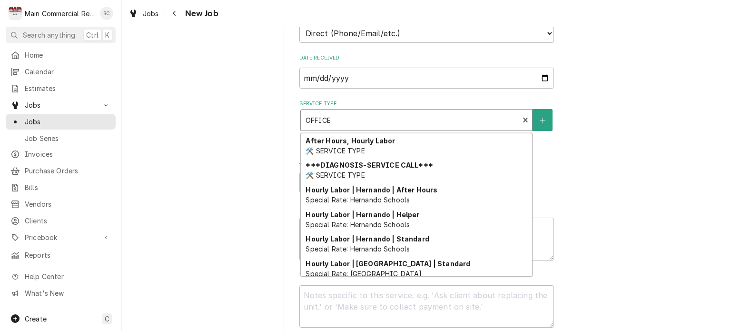
click at [405, 123] on div "Service Type" at bounding box center [409, 119] width 209 height 17
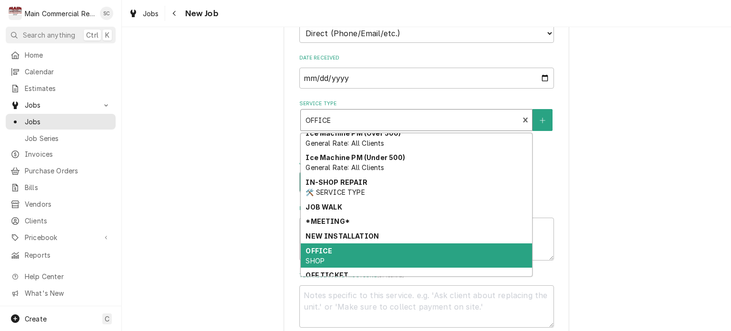
type textarea "x"
type input "P"
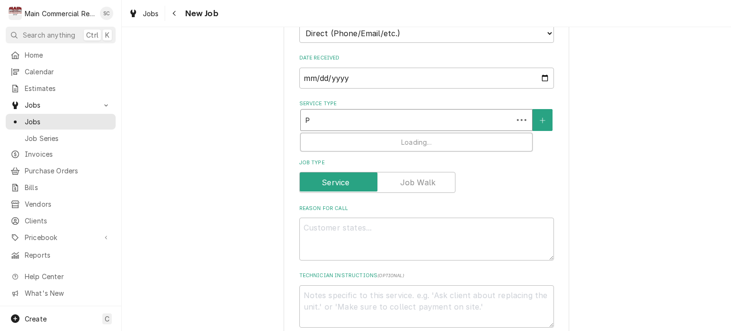
scroll to position [0, 0]
type textarea "x"
type input "Pa"
type textarea "x"
type input "Par"
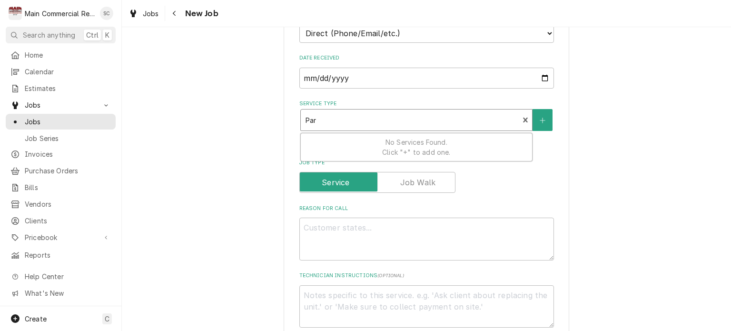
type textarea "x"
type input "Part"
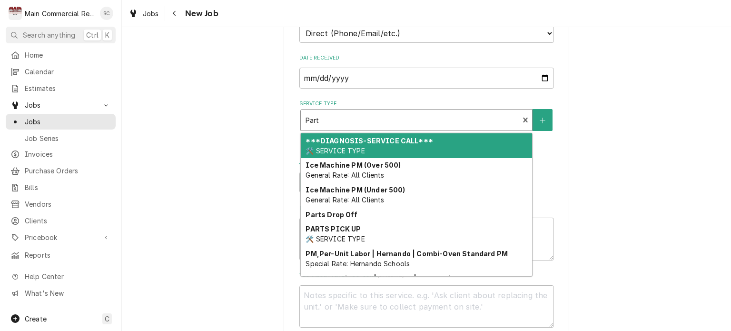
type textarea "x"
type input "Par"
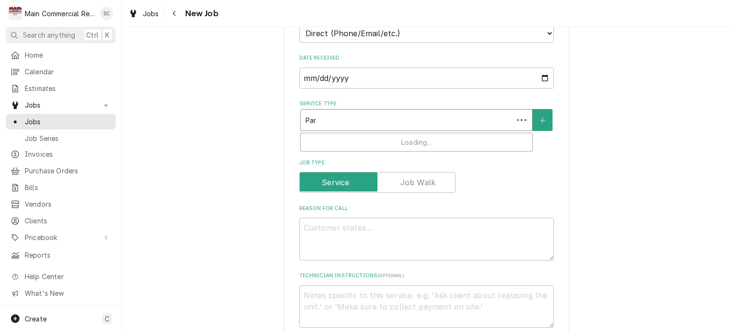
type textarea "x"
type input "Pa"
type textarea "x"
type input "P"
type textarea "x"
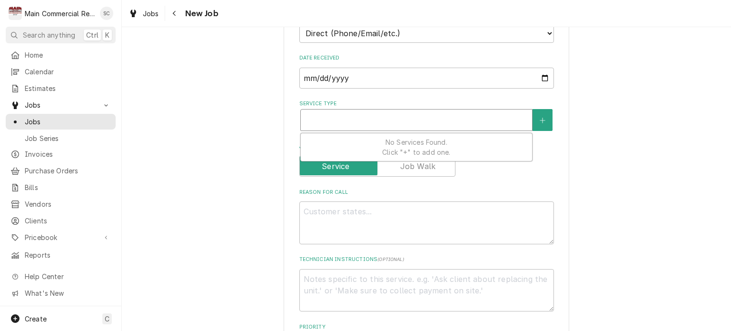
type textarea "x"
type input "O"
type textarea "x"
type input "Of"
type textarea "x"
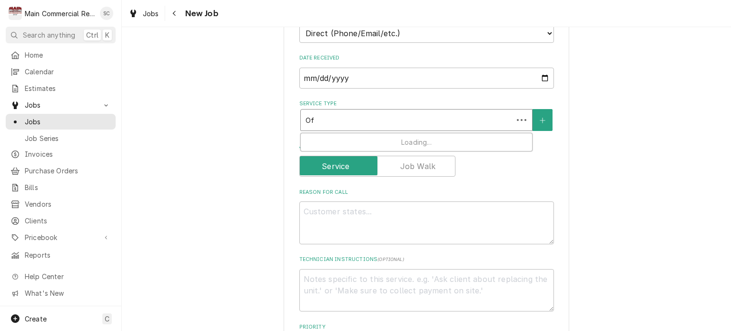
type input "Off"
type textarea "x"
type input "Offi"
type textarea "x"
type input "Offic"
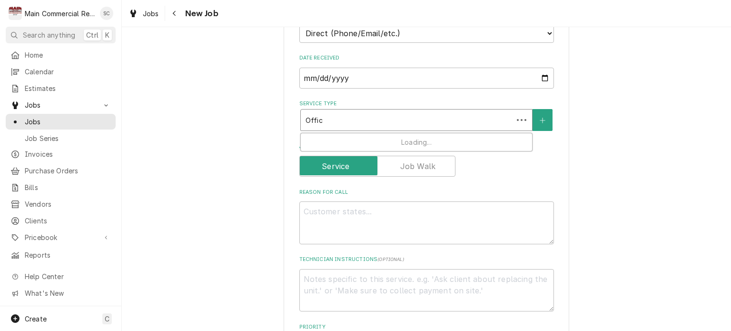
type textarea "x"
type input "Office"
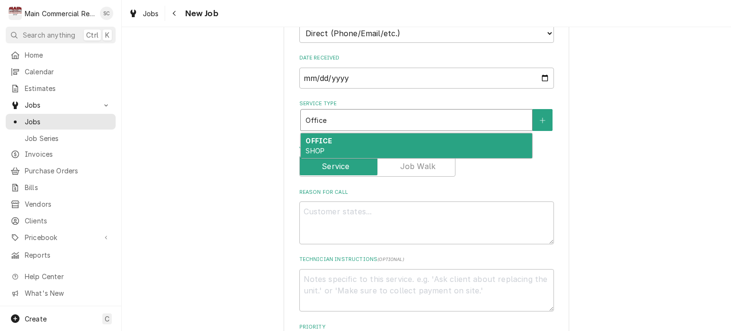
click at [362, 146] on div "OFFICE SHOP" at bounding box center [416, 145] width 231 height 25
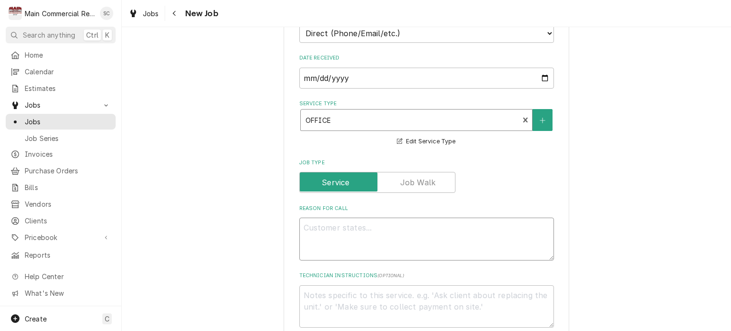
click at [381, 222] on textarea "Reason For Call" at bounding box center [426, 238] width 254 height 43
type textarea "x"
type textarea "Y"
type textarea "x"
type textarea "Yo"
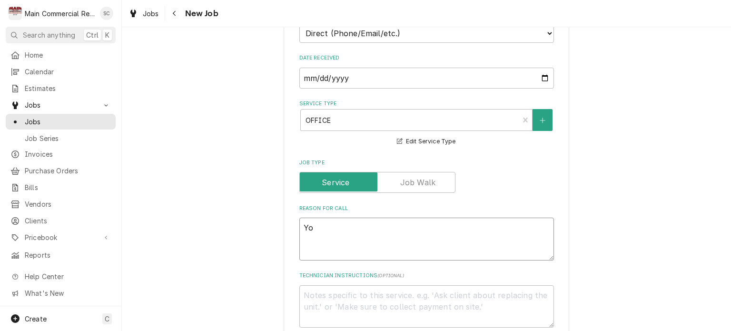
type textarea "x"
type textarea "You"
type textarea "x"
type textarea "You"
type textarea "x"
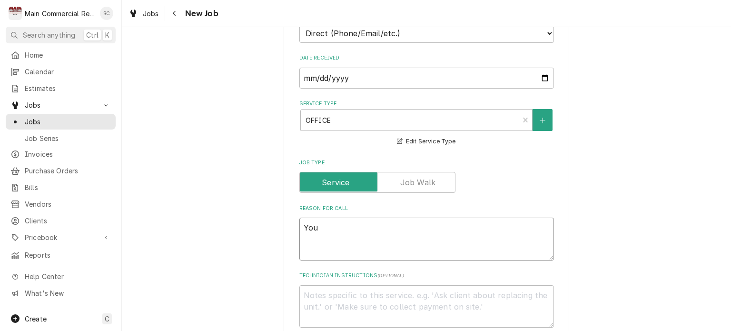
type textarea "You w"
type textarea "x"
type textarea "You wi"
type textarea "x"
type textarea "You wil"
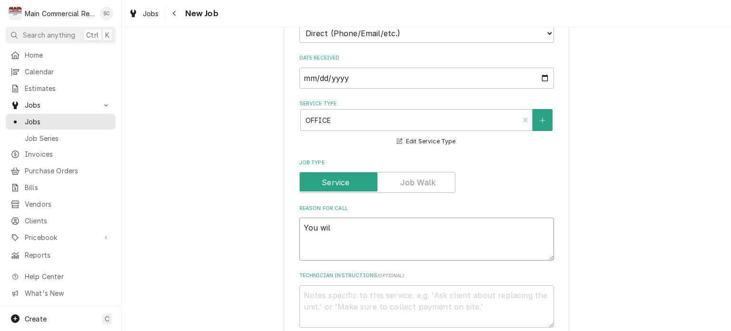
type textarea "x"
type textarea "You will"
type textarea "x"
type textarea "You will"
type textarea "x"
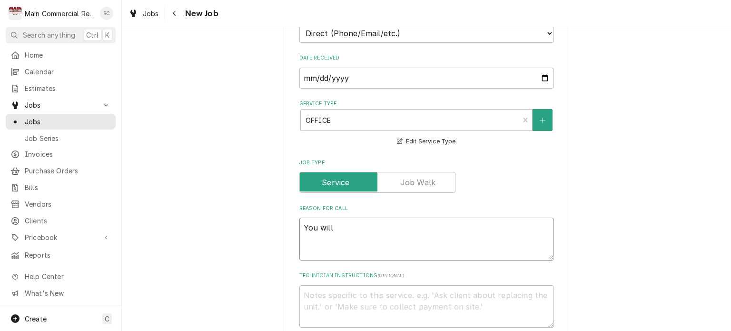
type textarea "You will n"
type textarea "x"
type textarea "You will ne"
type textarea "x"
type textarea "You will nee"
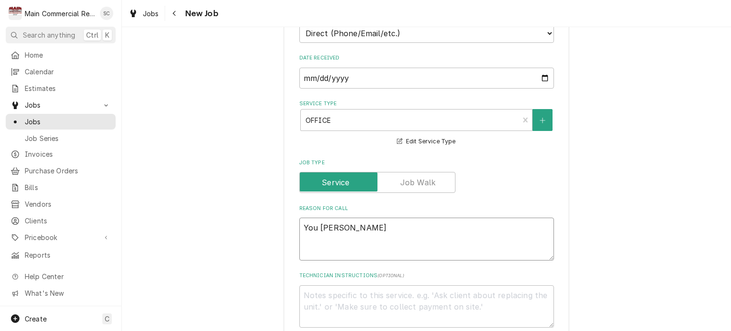
type textarea "x"
type textarea "You will need"
type textarea "x"
type textarea "You will need"
type textarea "x"
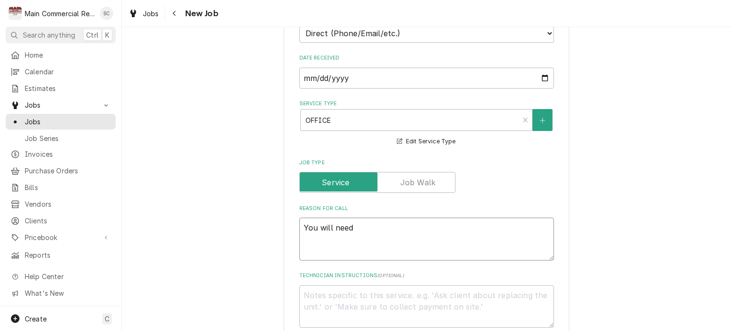
type textarea "You will need t"
type textarea "x"
type textarea "You will need to"
type textarea "x"
type textarea "You will need to"
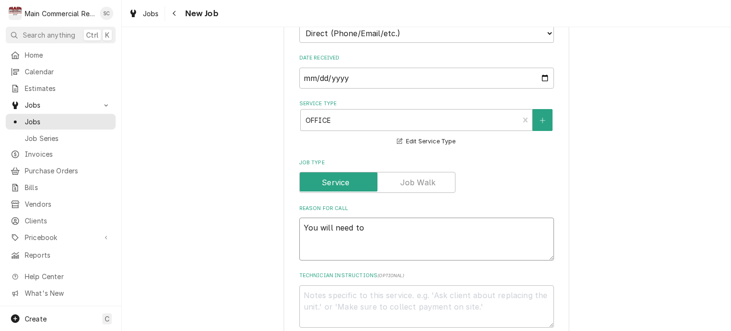
type textarea "x"
type textarea "You will need to p"
type textarea "x"
type textarea "You will need to p"
type textarea "x"
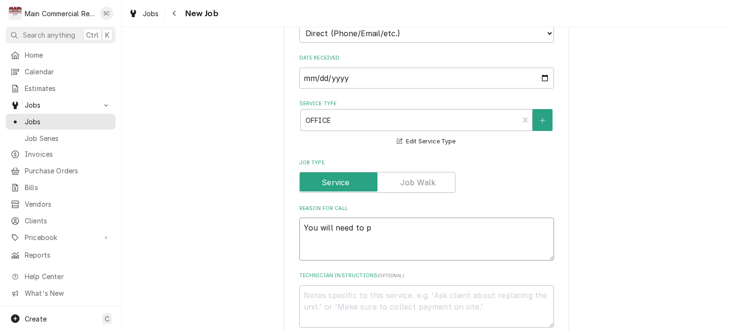
type textarea "You will need to p i"
type textarea "x"
type textarea "You will need to p ic"
type textarea "x"
type textarea "You will need to p ick"
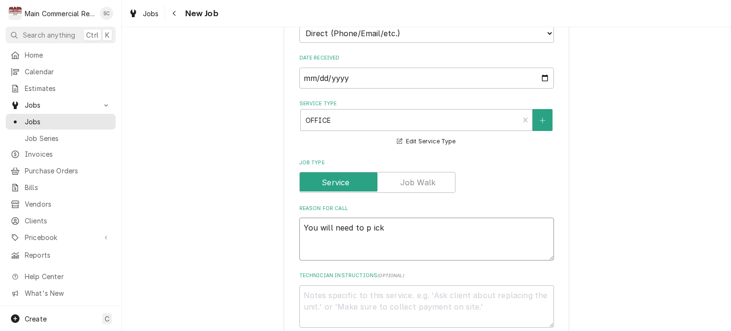
type textarea "x"
type textarea "You will need to p ick"
type textarea "x"
type textarea "You will need to p ick"
type textarea "x"
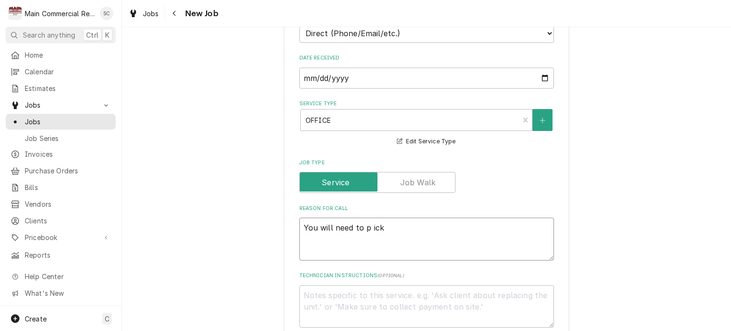
type textarea "You will need to p ic"
type textarea "x"
type textarea "You will need to p i"
type textarea "x"
type textarea "You will need to p"
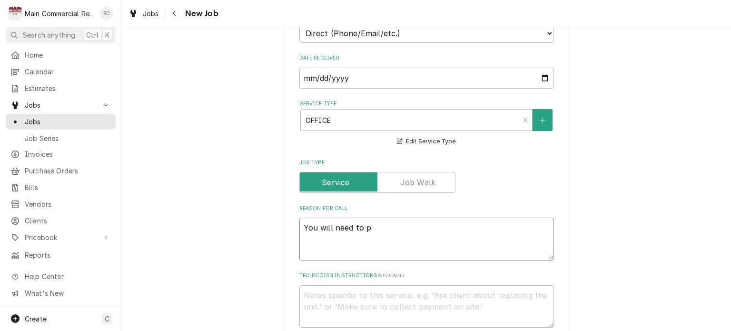
type textarea "x"
type textarea "You will need to p"
type textarea "x"
type textarea "You will need to pi"
type textarea "x"
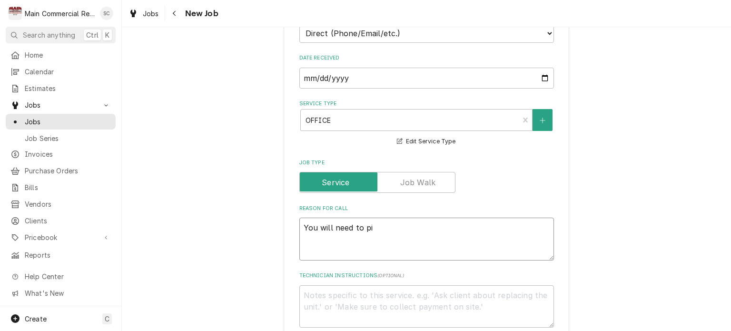
type textarea "You will need to pic"
type textarea "x"
type textarea "You will need to pick"
type textarea "x"
type textarea "You will need to pick"
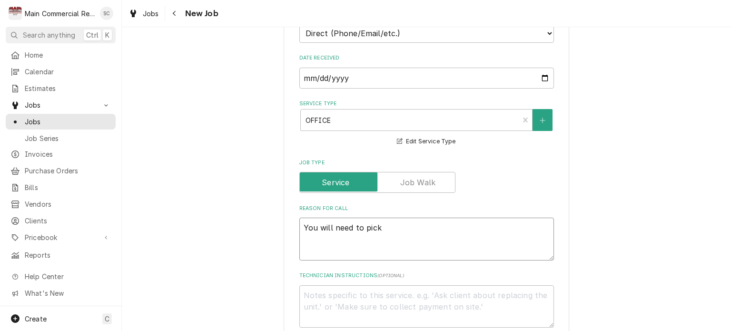
type textarea "x"
type textarea "You will need to pick u"
type textarea "x"
type textarea "You will need to pick up"
type textarea "x"
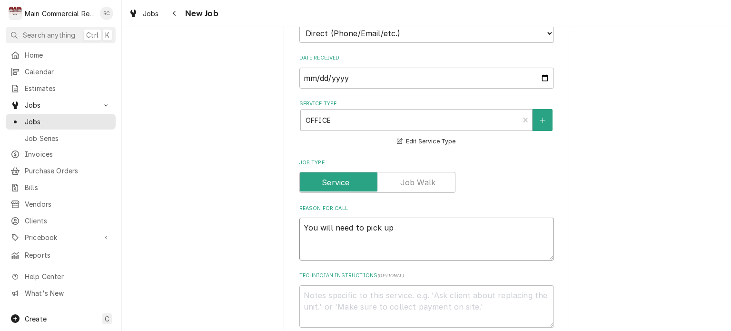
type textarea "You will need to pick up"
type textarea "x"
type textarea "You will need to pick up a"
type textarea "x"
type textarea "You will need to pick up ap"
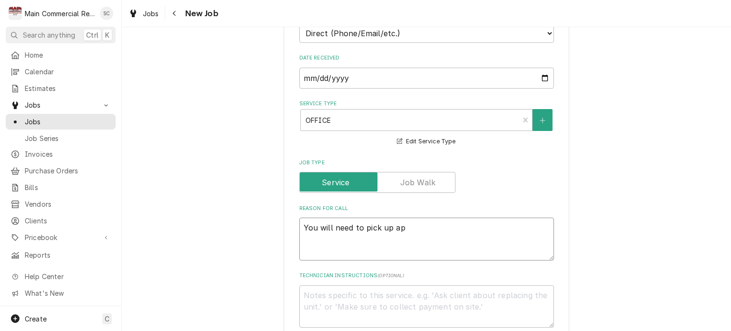
type textarea "x"
type textarea "You will need to pick up apr"
type textarea "x"
type textarea "You will need to pick up aprtr"
type textarea "x"
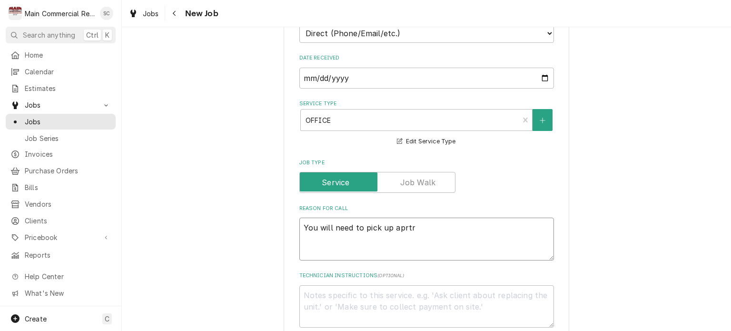
type textarea "You will need to pick up aprt"
type textarea "x"
type textarea "You will need to pick up apr"
type textarea "x"
type textarea "You will need to pick up ap"
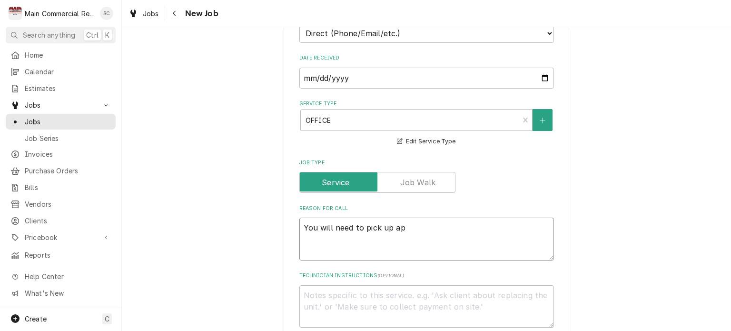
type textarea "x"
type textarea "You will need to pick up a"
type textarea "x"
type textarea "You will need to pick up"
type textarea "x"
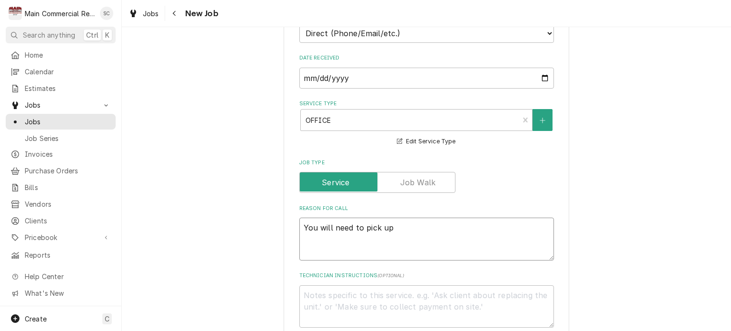
type textarea "You will need to pick up p"
type textarea "x"
type textarea "You will need to pick up pa"
type textarea "x"
type textarea "You will need to pick up par"
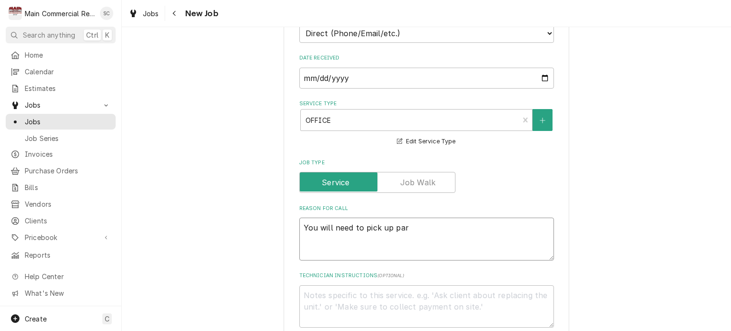
type textarea "x"
type textarea "You will need to pick up part"
type textarea "x"
type textarea "You will need to pick up parts"
type textarea "x"
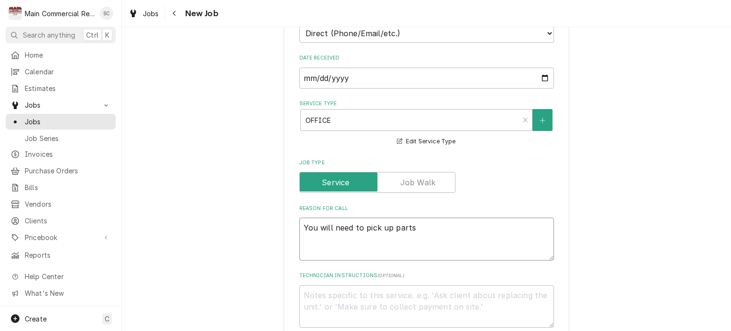
type textarea "You will need to pick up parts"
type textarea "x"
type textarea "You will need to pick up parts f"
type textarea "x"
type textarea "You will need to pick up parts fr"
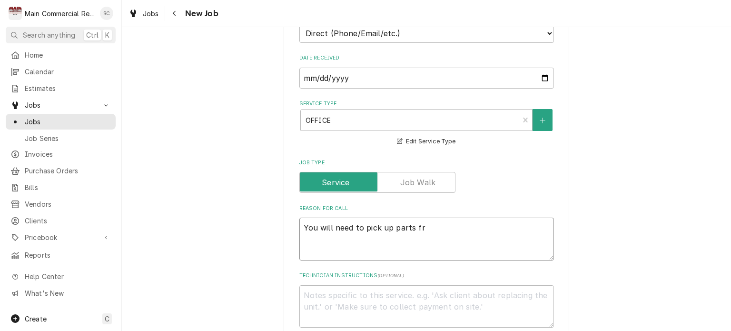
type textarea "x"
type textarea "You will need to pick up parts fro"
type textarea "x"
type textarea "You will need to pick up parts from"
type textarea "x"
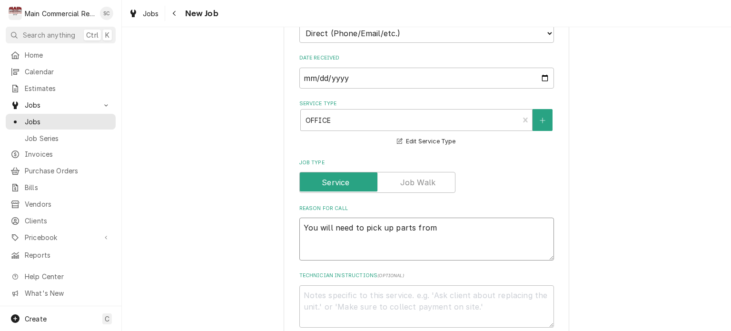
type textarea "You will need to pick up parts from"
type textarea "x"
type textarea "You will need to pick up parts from D"
type textarea "x"
type textarea "You will need to pick up parts from Dy"
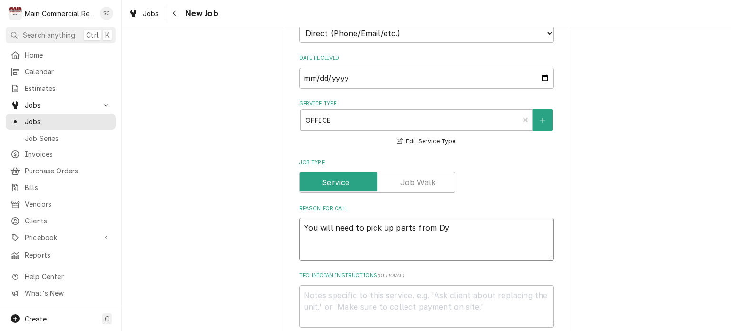
type textarea "x"
type textarea "You will need to pick up parts from Dyl"
type textarea "x"
type textarea "You will need to pick up parts from Dyla"
type textarea "x"
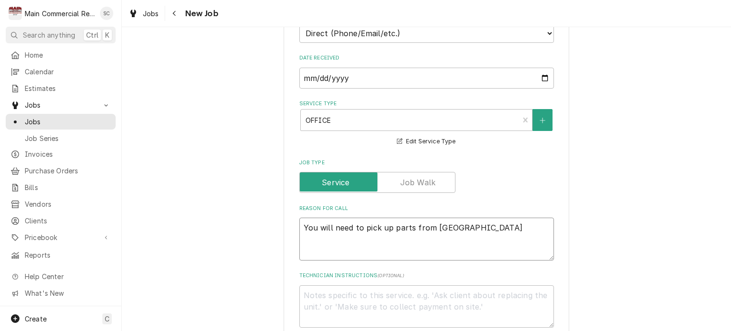
type textarea "You will need to pick up parts from Dylan"
type textarea "x"
type textarea "You will need to pick up parts from Dylan"
type textarea "x"
type textarea "You will need to pick up parts from Dylan f"
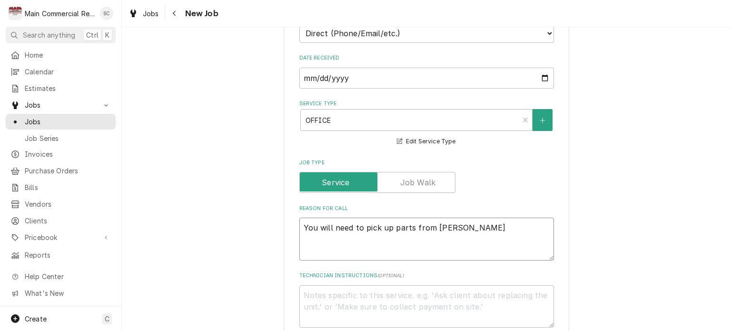
type textarea "x"
type textarea "You will need to pick up parts from Dylan fo"
type textarea "x"
type textarea "You will need to pick up parts from Dylan for"
type textarea "x"
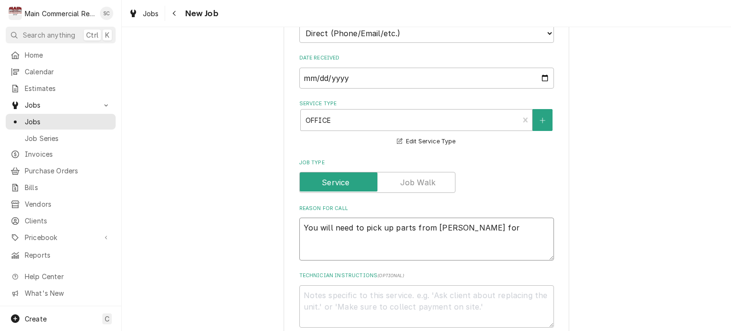
type textarea "You will need to pick up parts from Dylan for"
type textarea "x"
type textarea "You will need to pick up parts from Dylan for C"
type textarea "x"
type textarea "You will need to pick up parts from Dylan for Ca"
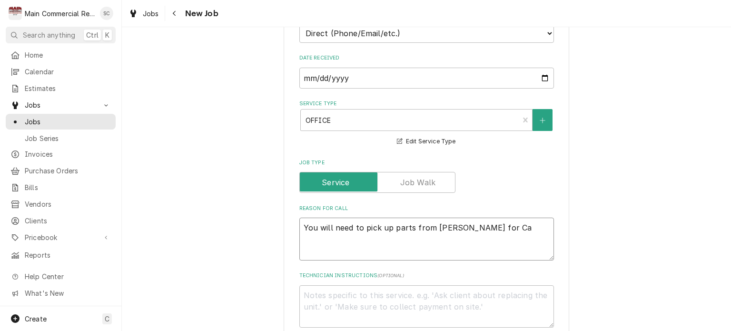
type textarea "x"
type textarea "You will need to pick up parts from Dylan for Car"
type textarea "x"
type textarea "You will need to pick up parts from Dylan for Carc"
type textarea "x"
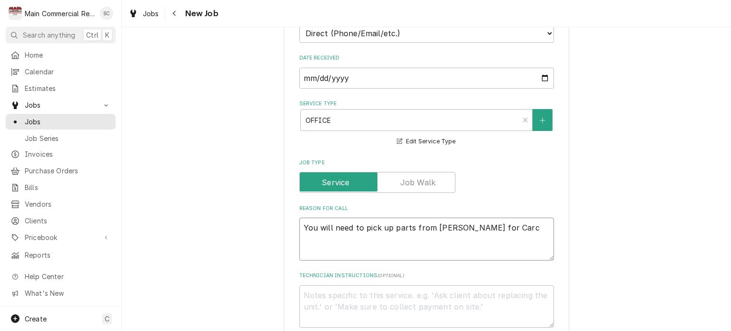
type textarea "You will need to pick up parts from Dylan for Car"
type textarea "x"
type textarea "You will need to pick up parts from Dylan for Ca"
type textarea "x"
type textarea "You will need to pick up parts from Dylan for C"
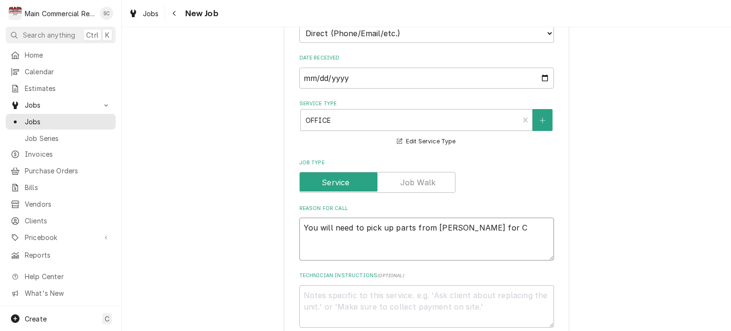
type textarea "x"
type textarea "You will need to pick up parts from Dylan for Cr"
type textarea "x"
type textarea "You will need to pick up parts from Dylan for Cra"
type textarea "x"
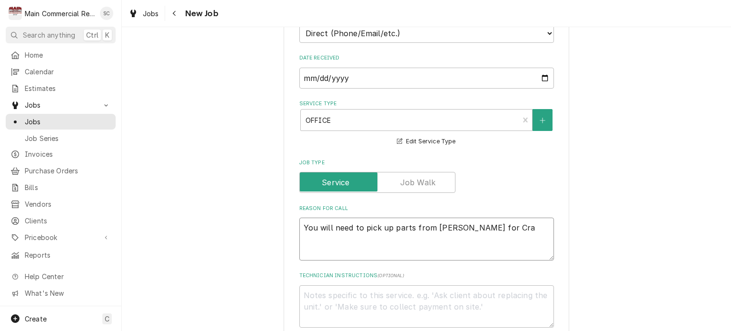
type textarea "You will need to pick up parts from Dylan for Crac"
type textarea "x"
type textarea "You will need to pick up parts from Dylan for Craco"
type textarea "x"
type textarea "You will need to pick up parts from Dylan for Cracov"
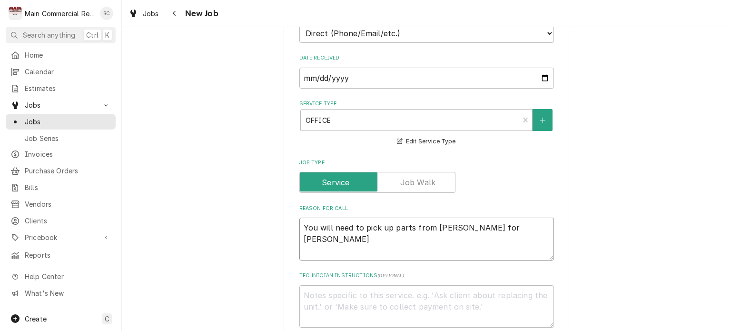
type textarea "x"
type textarea "You will need to pick up parts from Dylan for Cracovi"
type textarea "x"
type textarea "You will need to pick up parts from Dylan for Cracovia"
type textarea "x"
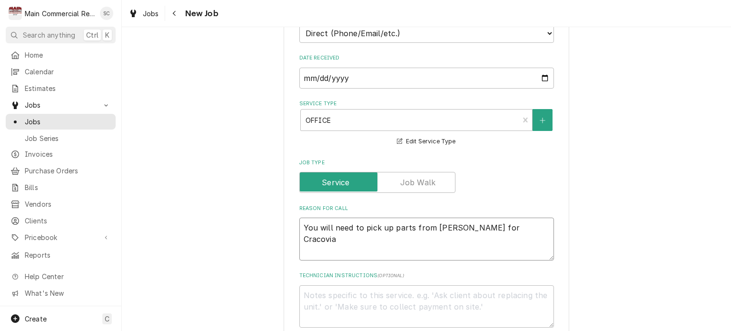
type textarea "You will need to pick up parts from Dylan for Cracovia"
type textarea "x"
type textarea "You will need to pick up parts from Dylan for Cracovia R"
type textarea "x"
type textarea "You will need to pick up parts from Dylan for Cracovia Re"
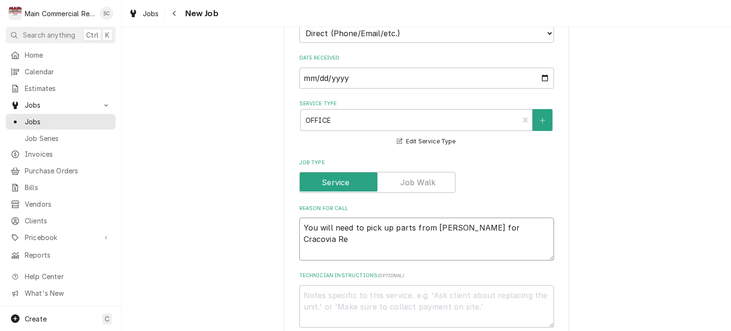
type textarea "x"
type textarea "You will need to pick up parts from Dylan for Cracovia Res"
type textarea "x"
type textarea "You will need to pick up parts from Dylan for Cracovia Rest"
type textarea "x"
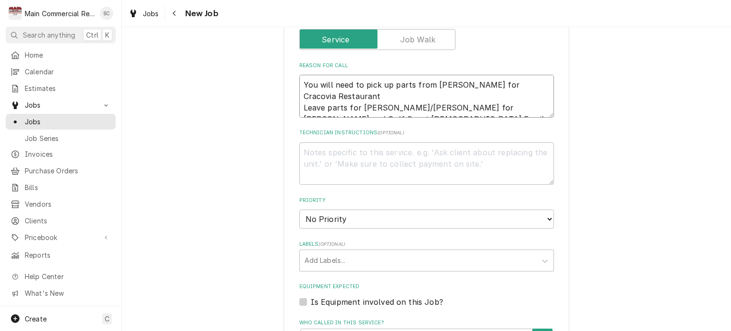
scroll to position [523, 0]
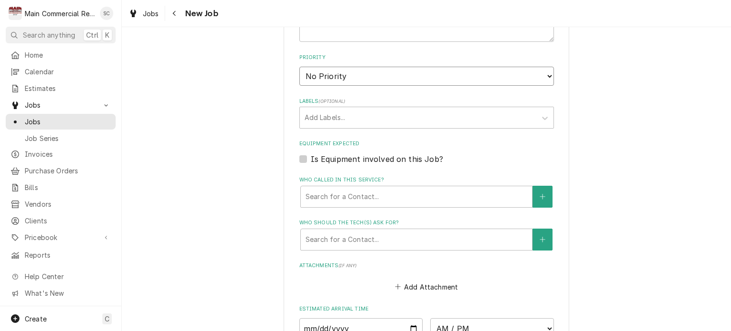
click at [372, 78] on select "No Priority Urgent High Medium Low" at bounding box center [426, 76] width 254 height 19
click at [299, 67] on select "No Priority Urgent High Medium Low" at bounding box center [426, 76] width 254 height 19
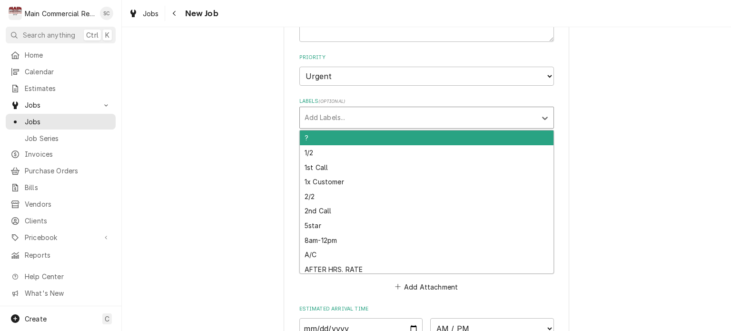
click at [354, 111] on div "Labels" at bounding box center [417, 117] width 227 height 17
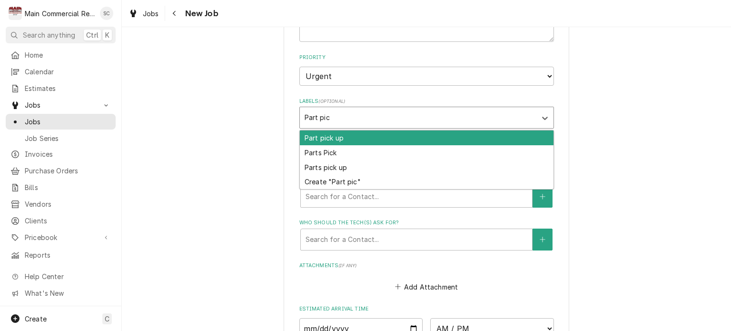
click at [339, 133] on div "Part pick up" at bounding box center [427, 137] width 254 height 15
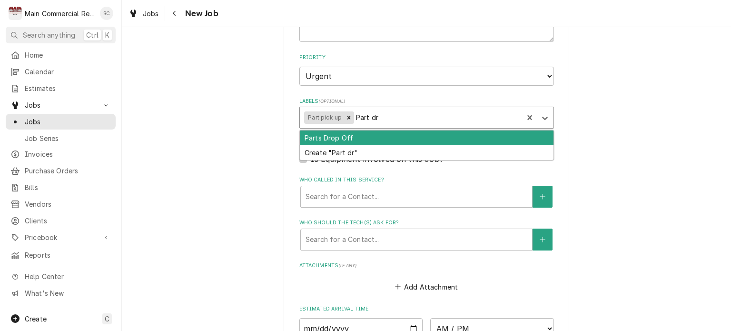
click at [347, 140] on div "Parts Drop Off" at bounding box center [427, 137] width 254 height 15
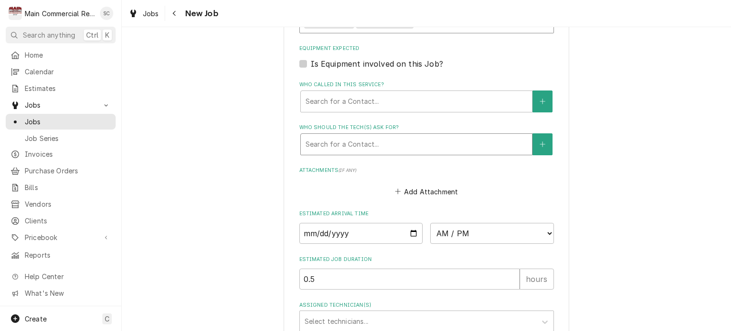
scroll to position [698, 0]
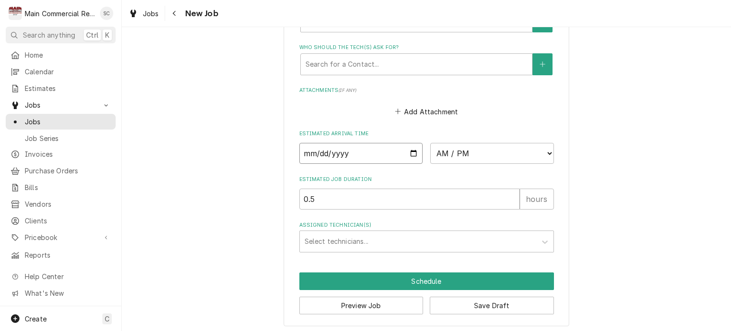
click at [407, 146] on input "Date" at bounding box center [361, 153] width 124 height 21
click at [449, 147] on select "AM / PM 6:00 AM 6:15 AM 6:30 AM 6:45 AM 7:00 AM 7:15 AM 7:30 AM 7:45 AM 8:00 AM…" at bounding box center [492, 153] width 124 height 21
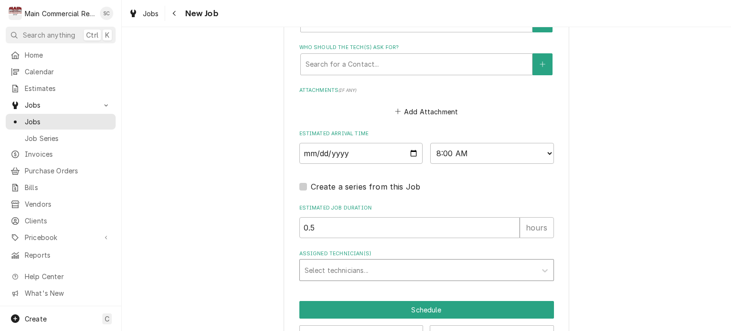
click at [396, 268] on div "Assigned Technician(s)" at bounding box center [417, 269] width 227 height 17
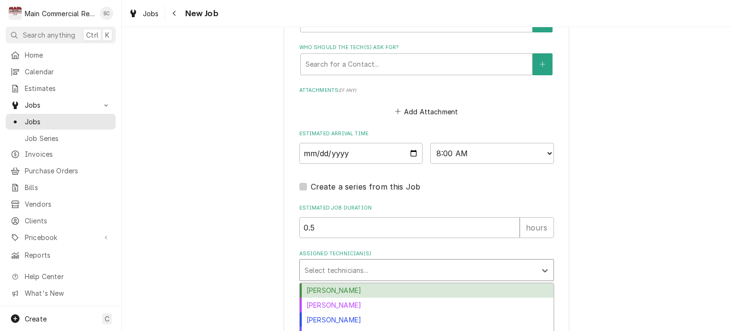
click at [381, 287] on div "Caleb Gorton" at bounding box center [427, 290] width 254 height 15
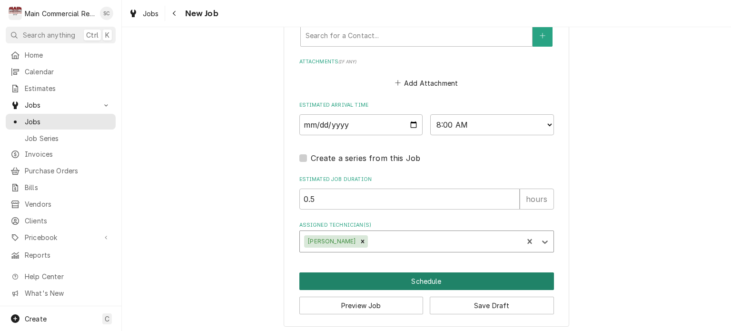
click at [428, 280] on button "Schedule" at bounding box center [426, 281] width 254 height 18
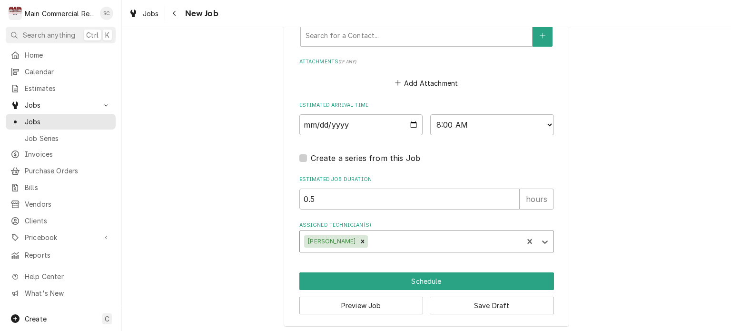
scroll to position [719, 0]
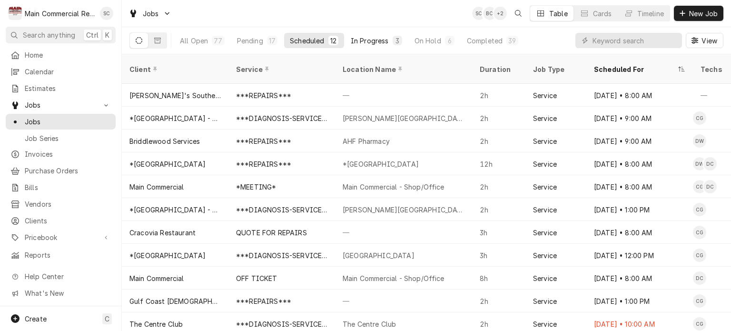
click at [394, 40] on div "3" at bounding box center [397, 41] width 6 height 10
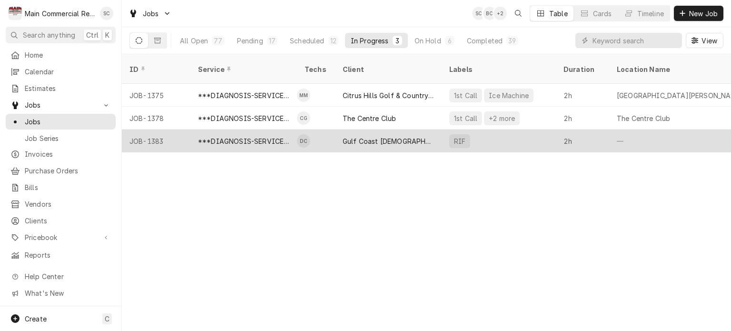
click at [381, 136] on div "Gulf Coast [DEMOGRAPHIC_DATA] Family Services (Holiday)" at bounding box center [387, 141] width 91 height 10
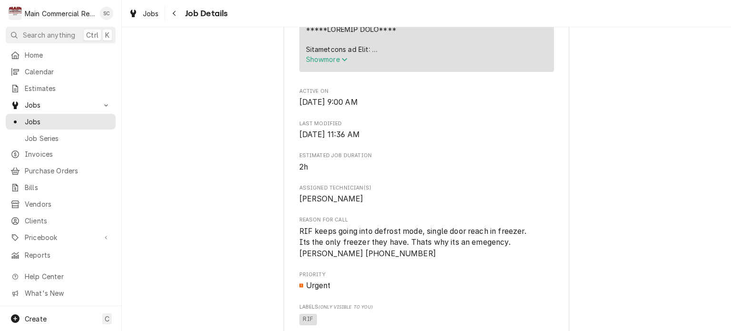
scroll to position [428, 0]
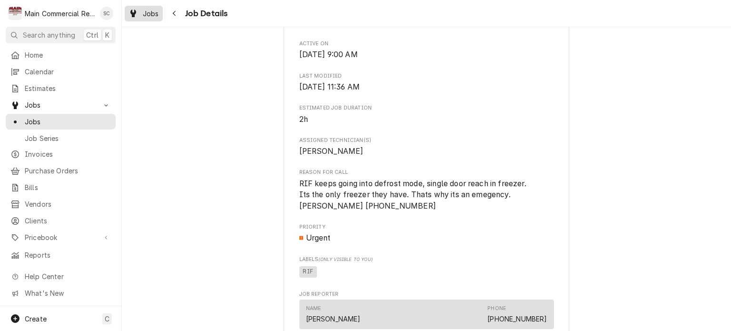
click at [139, 13] on div "Jobs" at bounding box center [144, 14] width 34 height 12
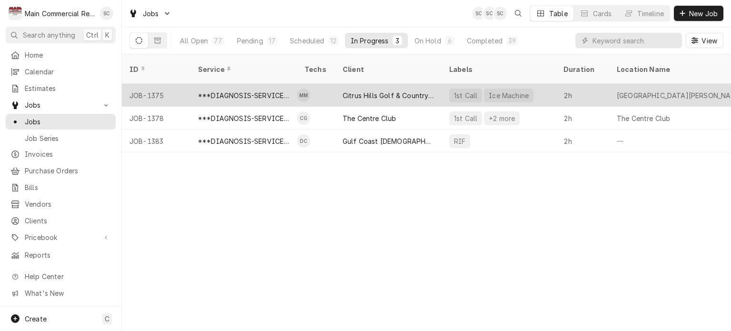
click at [365, 90] on div "Citrus Hills Golf & Country Club" at bounding box center [387, 95] width 91 height 10
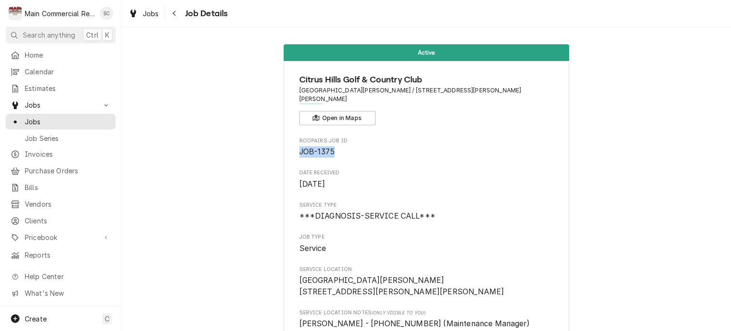
drag, startPoint x: 333, startPoint y: 144, endPoint x: 292, endPoint y: 142, distance: 41.0
copy span "JOB-1375"
click at [523, 178] on span "[DATE]" at bounding box center [426, 183] width 254 height 11
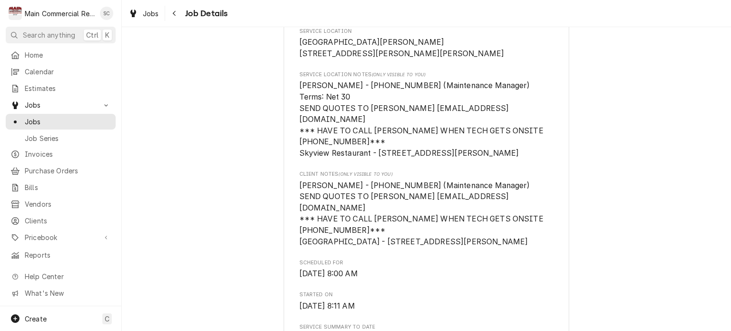
scroll to position [428, 0]
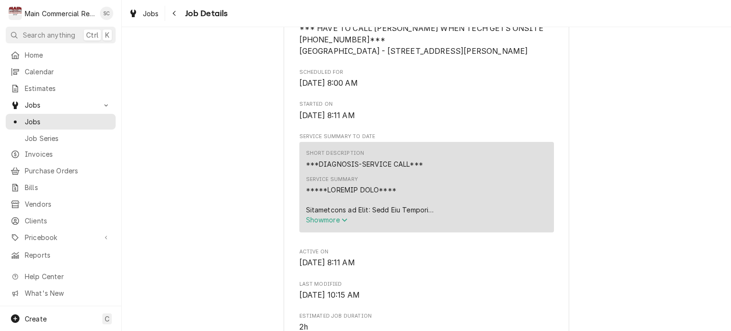
click at [618, 144] on div "Active [GEOGRAPHIC_DATA][PERSON_NAME] / [STREET_ADDRESS][PERSON_NAME][PERSON_NA…" at bounding box center [426, 299] width 609 height 1381
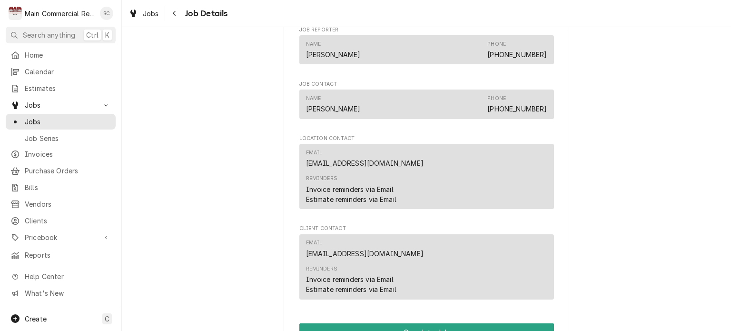
scroll to position [1149, 0]
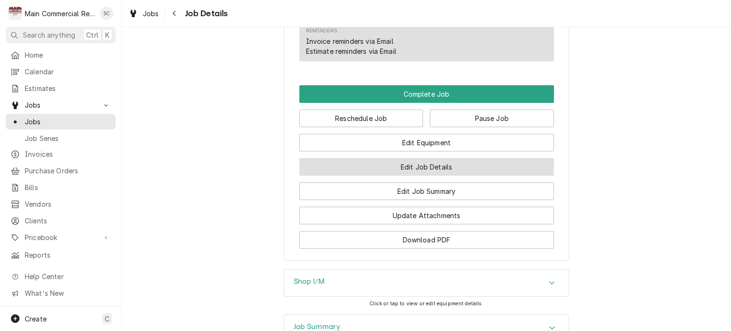
click at [424, 158] on button "Edit Job Details" at bounding box center [426, 167] width 254 height 18
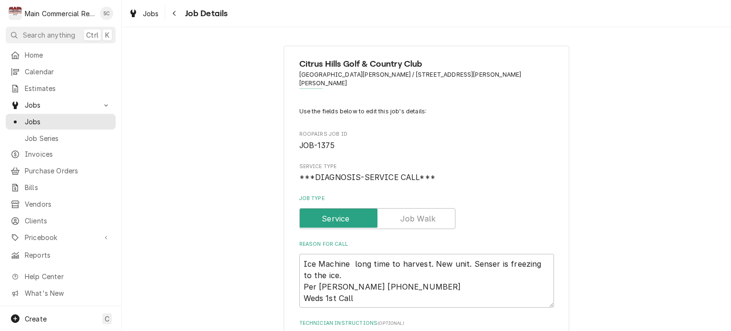
scroll to position [143, 0]
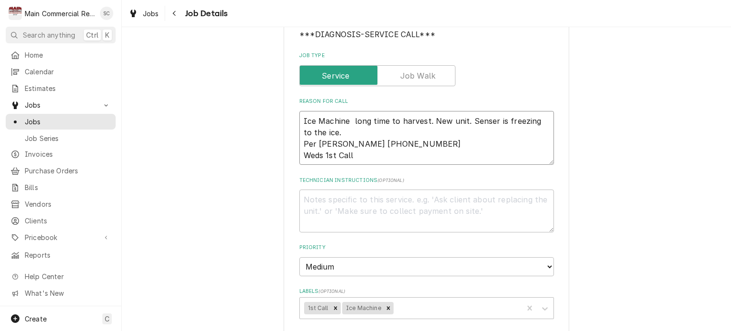
click at [300, 120] on textarea "Ice Machine long time to harvest. New unit. Senser is freezing to the ice. Per …" at bounding box center [426, 138] width 254 height 54
click at [300, 111] on textarea "Ice Machine long time to harvest. New unit. Senser is freezing to the ice. Per …" at bounding box center [426, 138] width 254 height 54
type textarea "x"
type textarea "Ice Machine long time to harvest. New unit. Senser is freezing to the ice. Per …"
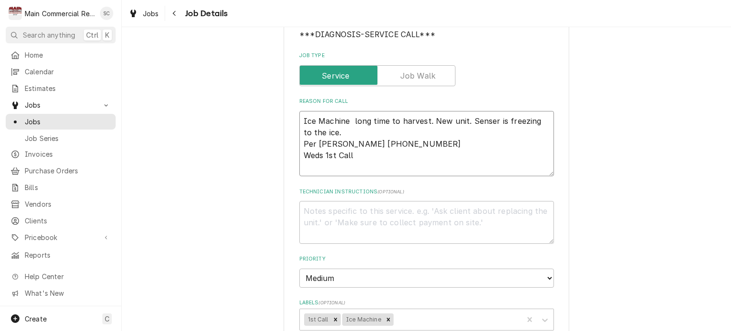
type textarea "x"
type textarea "I Ice Machine long time to harvest. New unit. Senser is freezing to the ice. Pe…"
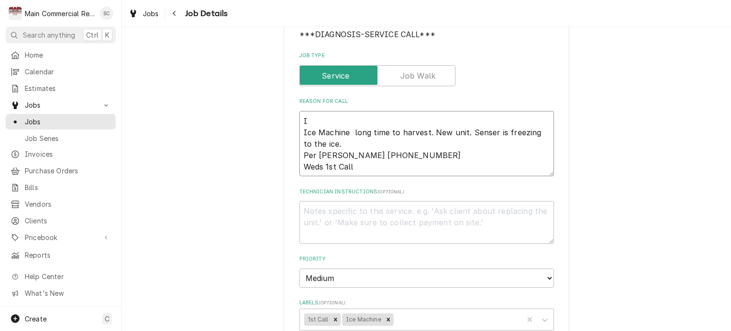
type textarea "x"
type textarea "In Ice Machine long time to harvest. New unit. Senser is freezing to the ice. P…"
type textarea "x"
type textarea "Ini Ice Machine long time to harvest. New unit. Senser is freezing to the ice. …"
type textarea "x"
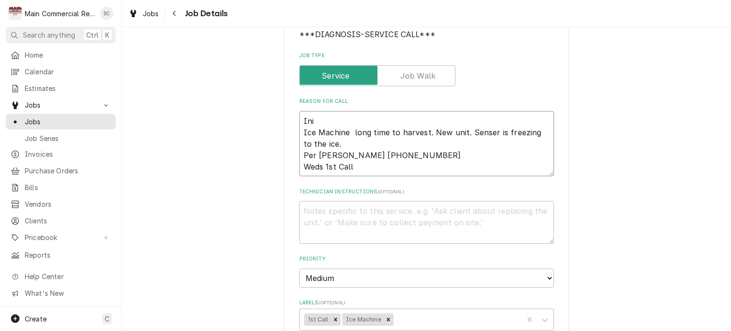
type textarea "Init Ice Machine long time to harvest. New unit. Senser is freezing to the ice.…"
type textarea "x"
type textarea "Initi Ice Machine long time to harvest. New unit. Senser is freezing to the ice…"
type textarea "x"
type textarea "Initia Ice Machine long time to harvest. New unit. Senser is freezing to the ic…"
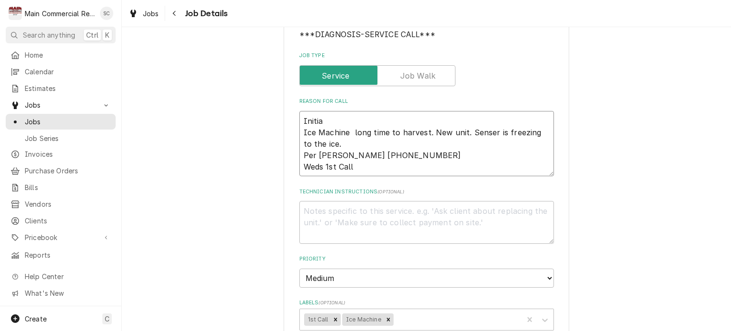
type textarea "x"
type textarea "Initial Ice Machine long time to harvest. New unit. Senser is freezing to the i…"
type textarea "x"
type textarea "Initial Ice Machine long time to harvest. New unit. Senser is freezing to the i…"
type textarea "x"
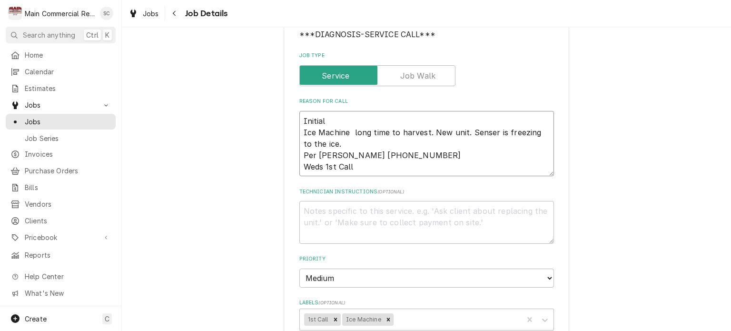
type textarea "Initial D Ice Machine long time to harvest. New unit. Senser is freezing to the…"
type textarea "x"
type textarea "Initial Di Ice Machine long time to harvest. New unit. Senser is freezing to th…"
type textarea "x"
type textarea "Initial Dia Ice Machine long time to harvest. New unit. Senser is freezing to t…"
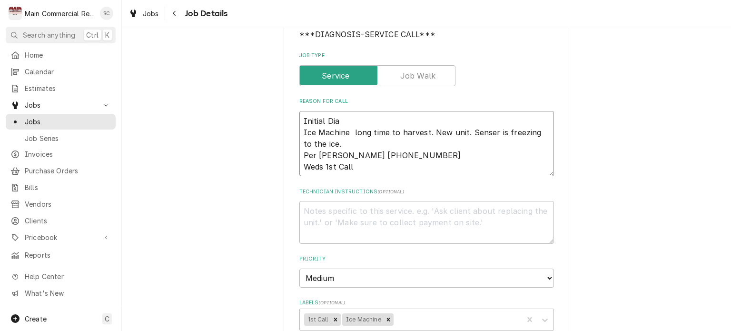
type textarea "x"
type textarea "Initial Diag Ice Machine long time to harvest. New unit. Senser is freezing to …"
type textarea "x"
type textarea "Initial Diagn Ice Machine long time to harvest. New unit. Senser is freezing to…"
type textarea "x"
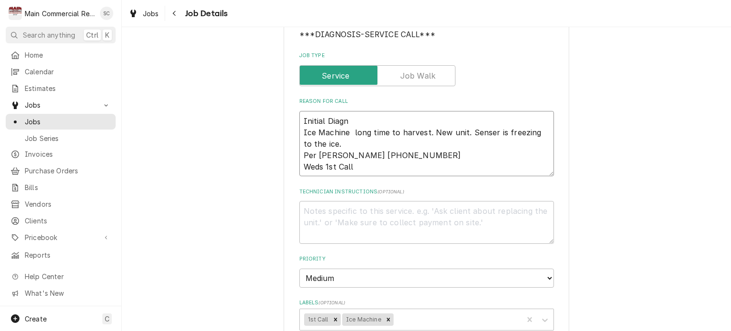
type textarea "Initial Diagno Ice Machine long time to harvest. New unit. Senser is freezing t…"
type textarea "x"
type textarea "Initial Diagnos Ice Machine long time to harvest. New unit. Senser is freezing …"
type textarea "x"
type textarea "Initial Diagnost Ice Machine long time to harvest. New unit. Senser is freezing…"
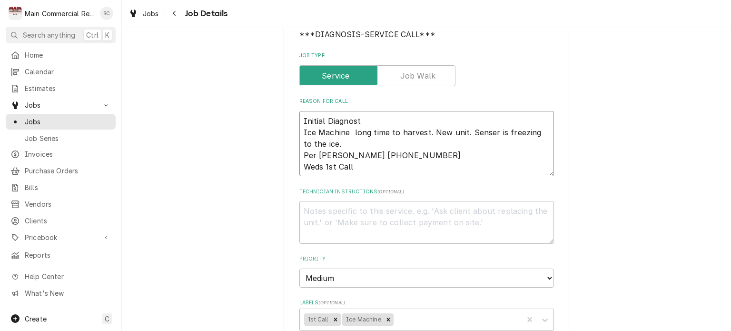
type textarea "x"
type textarea "Initial Diagnosti Ice Machine long time to harvest. New unit. Senser is freezin…"
type textarea "x"
type textarea "Initial Diagnostic Ice Machine long time to harvest. New unit. Senser is freezi…"
type textarea "x"
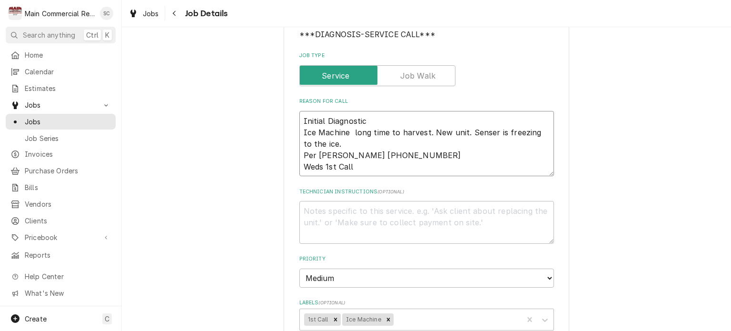
type textarea "Initial Diagnostic: Ice Machine long time to harvest. New unit. Senser is freez…"
click at [299, 111] on textarea "Initial Diagnostic: Ice Machine long time to harvest. New unit. Senser is freez…" at bounding box center [426, 144] width 254 height 66
type textarea "x"
type textarea "Initial Diagnostic: Ice Machine long time to harvest. New unit. Senser is freez…"
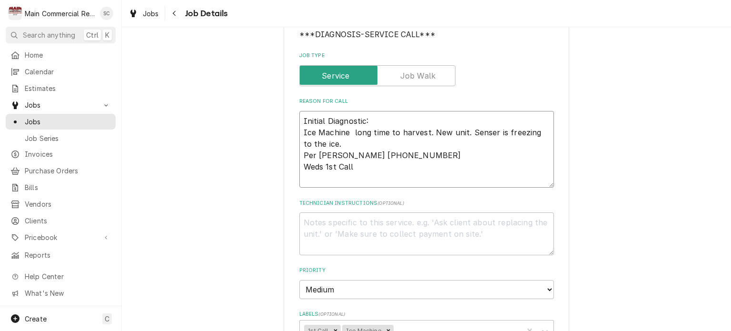
type textarea "x"
type textarea "Initial Diagnostic: Ice Machine long time to harvest. New unit. Senser is freez…"
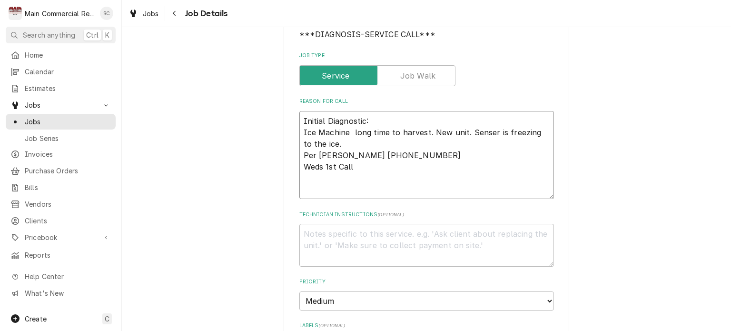
click at [299, 111] on textarea "Initial Diagnostic: Ice Machine long time to harvest. New unit. Senser is freez…" at bounding box center [426, 155] width 254 height 88
type textarea "x"
type textarea "A Initial Diagnostic: Ice Machine long time to harvest. New unit. Senser is fre…"
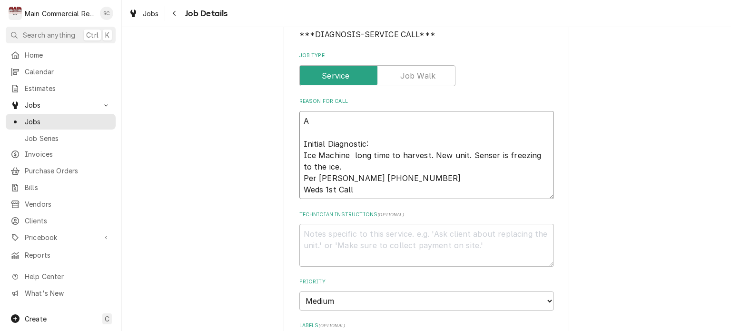
type textarea "x"
type textarea "Ap Initial Diagnostic: Ice Machine long time to harvest. New unit. Senser is fr…"
type textarea "x"
type textarea "App Initial Diagnostic: Ice Machine long time to harvest. New unit. Senser is f…"
type textarea "x"
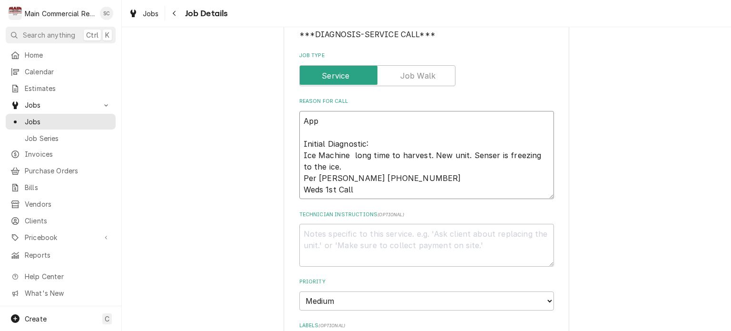
type textarea "Appr Initial Diagnostic: Ice Machine long time to harvest. New unit. Senser is …"
type textarea "x"
type textarea "Appro Initial Diagnostic: Ice Machine long time to harvest. New unit. Senser is…"
type textarea "x"
type textarea "Approv Initial Diagnostic: Ice Machine long time to harvest. New unit. Senser i…"
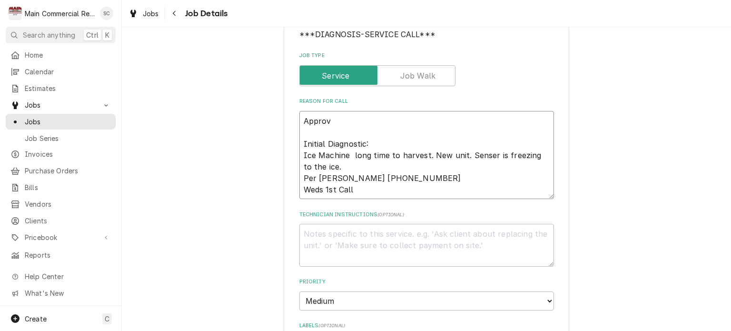
type textarea "x"
type textarea "Approva Initial Diagnostic: Ice Machine long time to harvest. New unit. Senser …"
type textarea "x"
type textarea "Approval Initial Diagnostic: Ice Machine long time to harvest. New unit. Senser…"
type textarea "x"
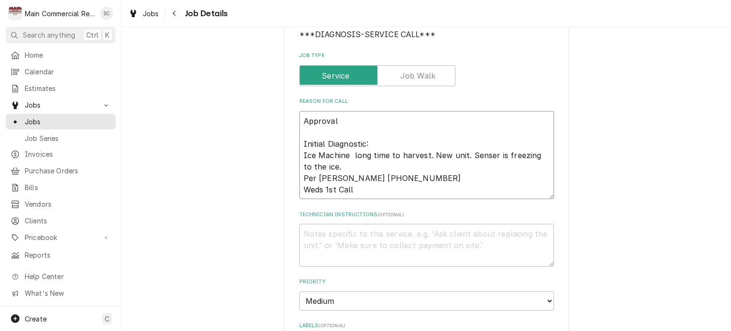
type textarea "Approval Initial Diagnostic: Ice Machine long time to harvest. New unit. Senser…"
type textarea "x"
type textarea "Approval f Initial Diagnostic: Ice Machine long time to harvest. New unit. Sens…"
type textarea "x"
type textarea "Approval fo Initial Diagnostic: Ice Machine long time to harvest. New unit. Sen…"
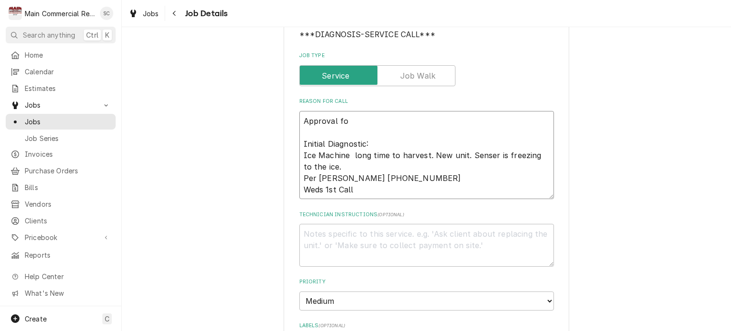
type textarea "x"
type textarea "Approval for Initial Diagnostic: Ice Machine long time to harvest. New unit. Se…"
type textarea "x"
type textarea "Approval for Initial Diagnostic: Ice Machine long time to harvest. New unit. Se…"
type textarea "x"
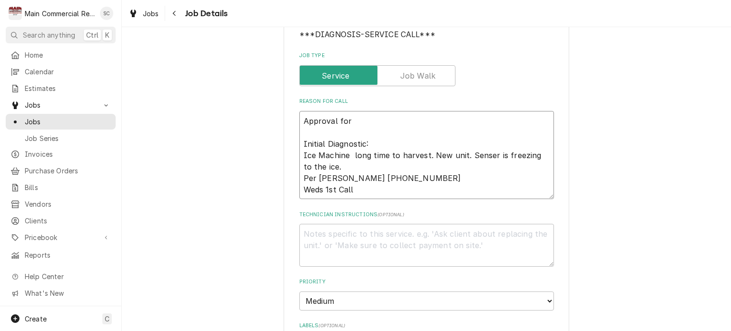
type textarea "Approval for r Initial Diagnostic: Ice Machine long time to harvest. New unit. …"
type textarea "x"
type textarea "Approval for re Initial Diagnostic: Ice Machine long time to harvest. New unit.…"
type textarea "x"
type textarea "Approval for rep Initial Diagnostic: Ice Machine long time to harvest. New unit…"
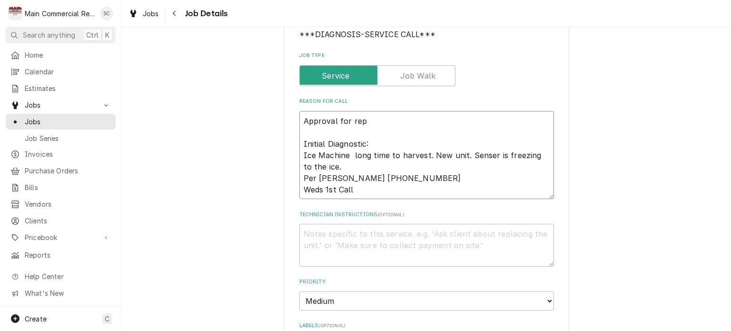
type textarea "x"
type textarea "Approval for repa Initial Diagnostic: Ice Machine long time to harvest. New uni…"
type textarea "x"
type textarea "Approval for repai Initial Diagnostic: Ice Machine long time to harvest. New un…"
type textarea "x"
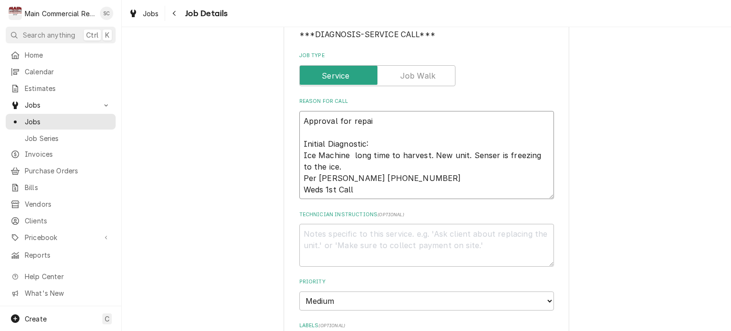
type textarea "Approval for repair Initial Diagnostic: Ice Machine long time to harvest. New u…"
type textarea "x"
type textarea "Approval for repairs Initial Diagnostic: Ice Machine long time to harvest. New …"
type textarea "x"
type textarea "Approval for repairs Initial Diagnostic: Ice Machine long time to harvest. New …"
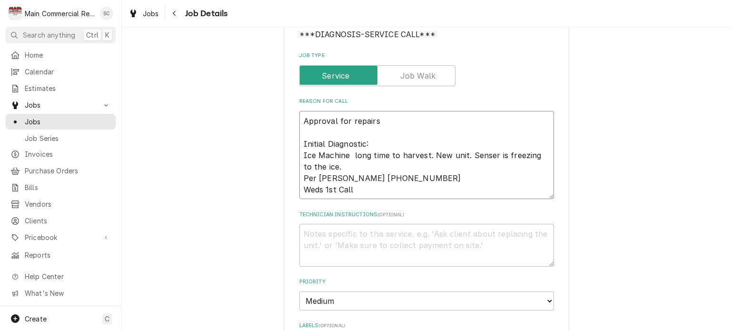
type textarea "x"
type textarea "Approval for repairs p Initial Diagnostic: Ice Machine long time to harvest. Ne…"
type textarea "x"
type textarea "Approval for repairs pe Initial Diagnostic: Ice Machine long time to harvest. N…"
type textarea "x"
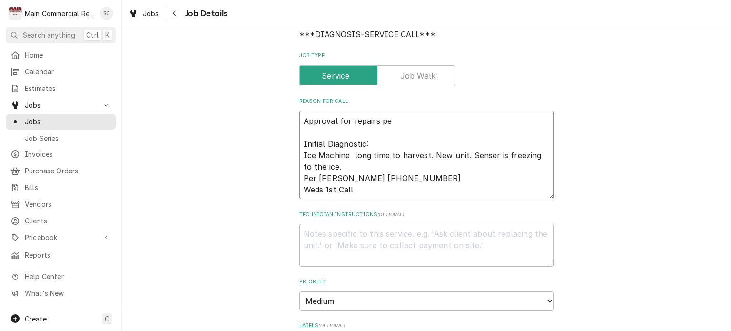
type textarea "Approval for repairs per Initial Diagnostic: Ice Machine long time to harvest. …"
type textarea "x"
type textarea "Approval for repairs per Initial Diagnostic: Ice Machine long time to harvest. …"
type textarea "x"
type textarea "Approval for repairs per J Initial Diagnostic: Ice Machine long time to harvest…"
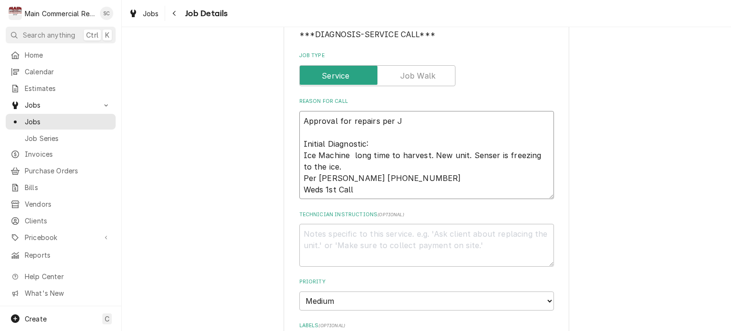
type textarea "x"
type textarea "Approval for repairs per [PERSON_NAME] Initial Diagnostic: Ice Machine long tim…"
type textarea "x"
type textarea "Approval for repairs per Joh Initial Diagnostic: Ice Machine long time to harve…"
type textarea "x"
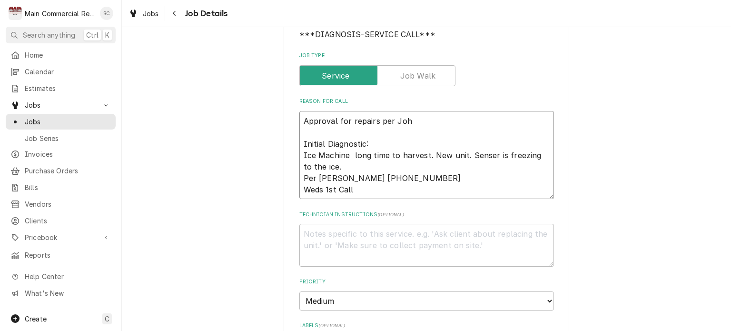
type textarea "Approval for repairs per [PERSON_NAME] Initial Diagnostic: Ice Machine long tim…"
type textarea "x"
type textarea "Approval for repairs per [PERSON_NAME] Initial Diagnostic: Ice Machine long tim…"
type textarea "x"
type textarea "Approval for repairs per [PERSON_NAME] Initial Diagnostic: Ice Machine long tim…"
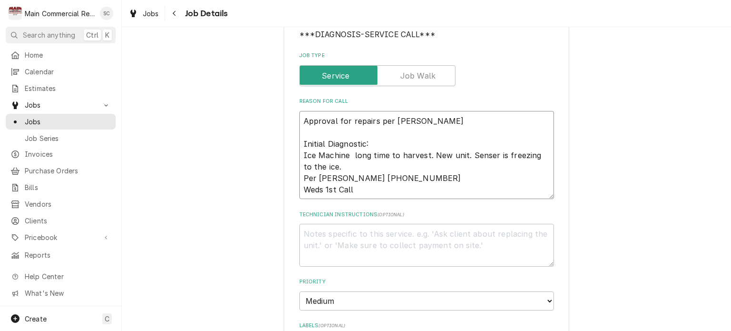
type textarea "x"
type textarea "Approval for repairs per [PERSON_NAME] Initial Diagnostic: Ice Machine long tim…"
type textarea "x"
type textarea "Approval for repairs per [PERSON_NAME] Initial Diagnostic: Ice Machine long tim…"
type textarea "x"
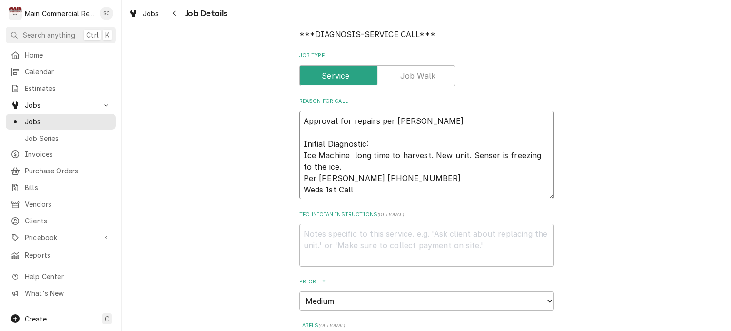
type textarea "Approval for repairs per [PERSON_NAME] Time Initial Diagnostic: Ice Machine lon…"
type textarea "x"
type textarea "Approval for repairs per John Time Initial Diagnostic: Ice Machine long time to…"
type textarea "x"
type textarea "Approval for repairs per John Time a Initial Diagnostic: Ice Machine long time …"
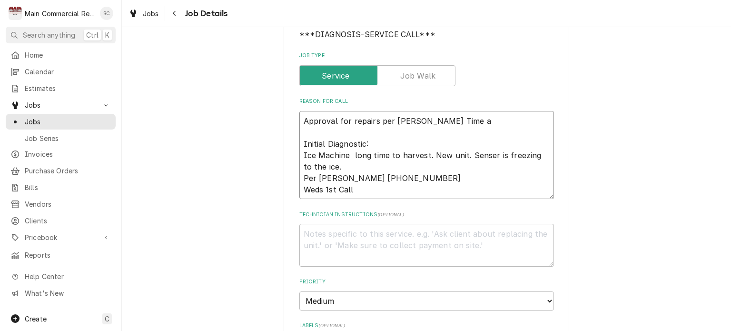
type textarea "x"
type textarea "Approval for repairs per John Time an Initial Diagnostic: Ice Machine long time…"
type textarea "x"
type textarea "Approval for repairs per John Time and Initial Diagnostic: Ice Machine long tim…"
type textarea "x"
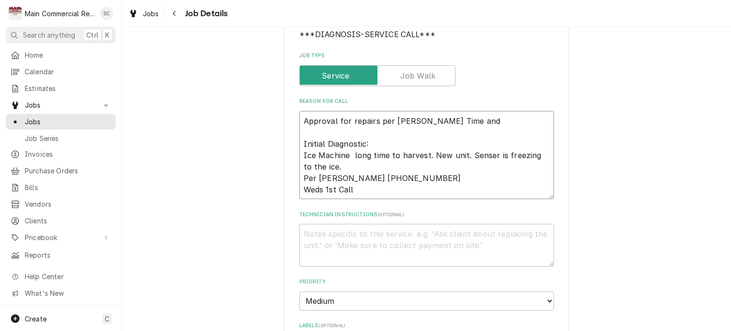
type textarea "Approval for repairs per John Time and Initial Diagnostic: Ice Machine long tim…"
type textarea "x"
type textarea "Approval for repairs per John Time and M Initial Diagnostic: Ice Machine long t…"
type textarea "x"
type textarea "Approval for repairs per John Time and Ma Initial Diagnostic: Ice Machine long …"
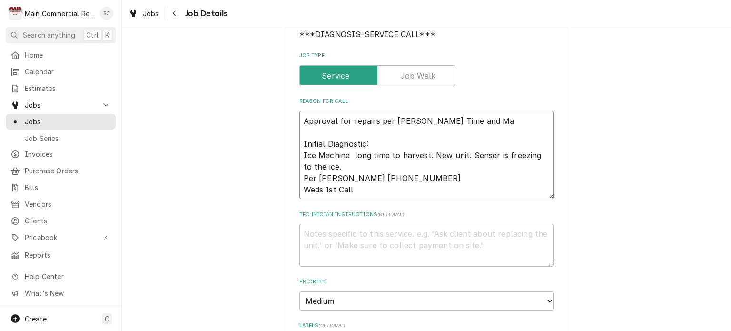
type textarea "x"
type textarea "Approval for repairs per John Time and Mat Initial Diagnostic: Ice Machine long…"
type textarea "x"
type textarea "Approval for repairs per John Time and Mate Initial Diagnostic: Ice Machine lon…"
type textarea "x"
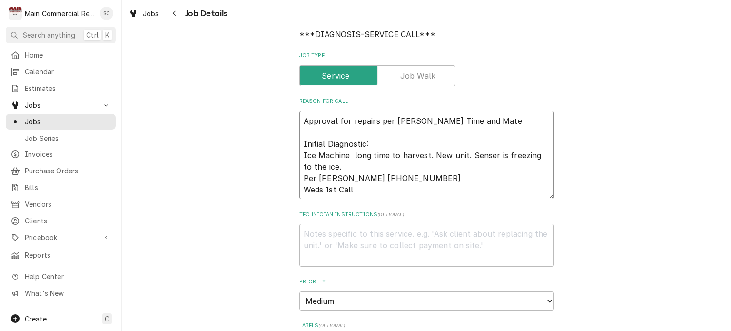
type textarea "Approval for repairs per John Time and Mater Initial Diagnostic: Ice Machine lo…"
type textarea "x"
type textarea "Approval for repairs per John Time and Materi Initial Diagnostic: Ice Machine l…"
type textarea "x"
type textarea "Approval for repairs per John Time and Materia Initial Diagnostic: Ice Machine …"
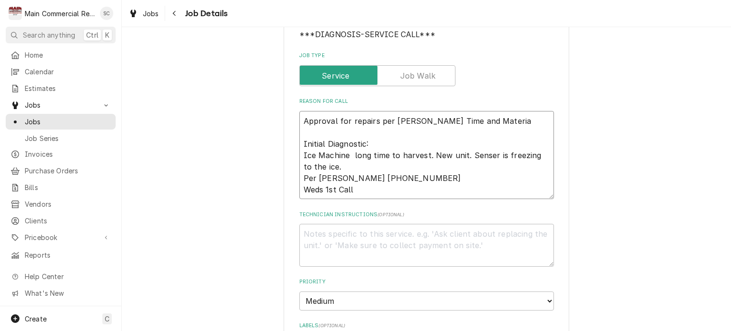
type textarea "x"
type textarea "Approval for repairs per John Time and Material Initial Diagnostic: Ice Machine…"
type textarea "x"
type textarea "Approval for repairs per John Time and Material Initial Diagnostic: Ice Machine…"
type textarea "x"
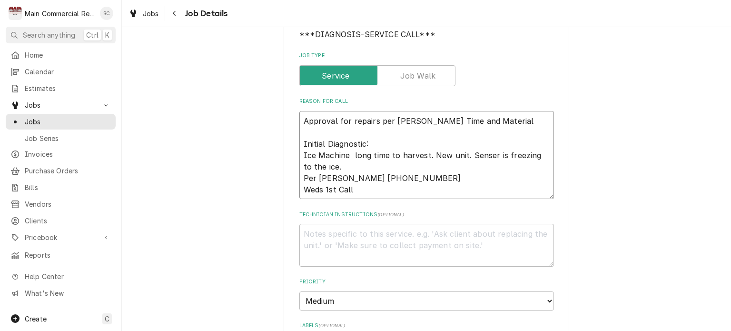
type textarea "Approval for repairs per John Time and Material u Initial Diagnostic: Ice Machi…"
type textarea "x"
type textarea "Approval for repairs per John Time and Material un Initial Diagnostic: Ice Mach…"
type textarea "x"
type textarea "Approval for repairs per John Time and Material u Initial Diagnostic: Ice Machi…"
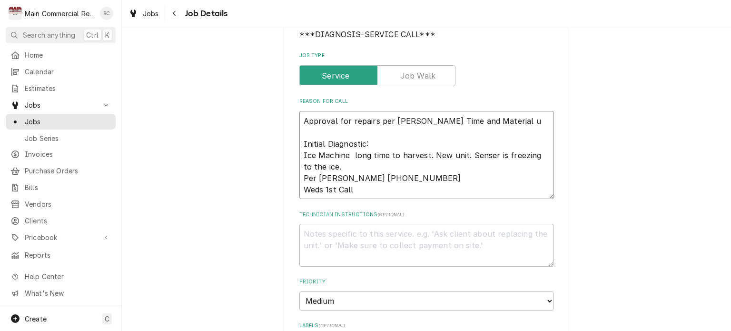
type textarea "x"
type textarea "Approval for repairs per John Time and Material Initial Diagnostic: Ice Machine…"
type textarea "x"
type textarea "Approval for repairs per John Time and Material ( Initial Diagnostic: Ice Machi…"
type textarea "x"
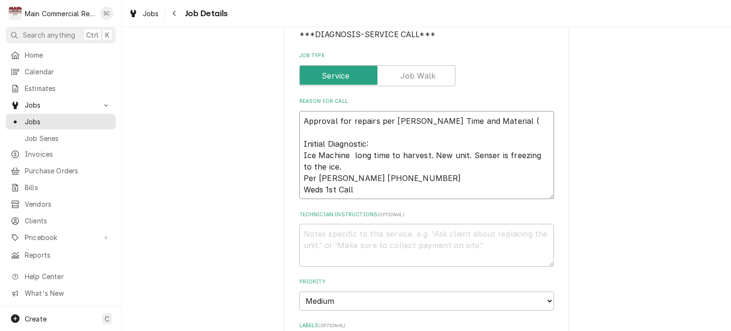
type textarea "Approval for repairs per John Time and Material (p Initial Diagnostic: Ice Mach…"
type textarea "x"
type textarea "Approval for repairs per John Time and Material (pa Initial Diagnostic: Ice Mac…"
type textarea "x"
type textarea "Approval for repairs per John Time and Material (par Initial Diagnostic: Ice Ma…"
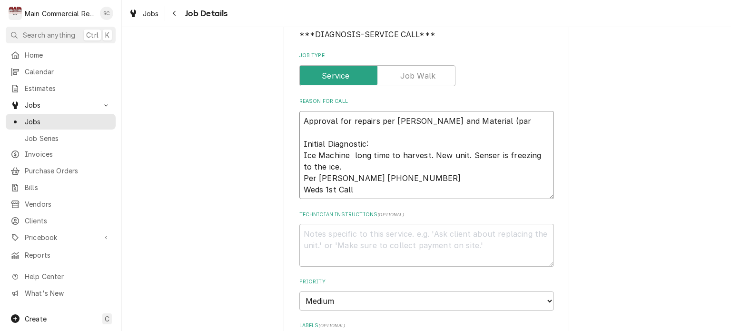
type textarea "x"
type textarea "Approval for repairs per John Time and Material (part Initial Diagnostic: Ice M…"
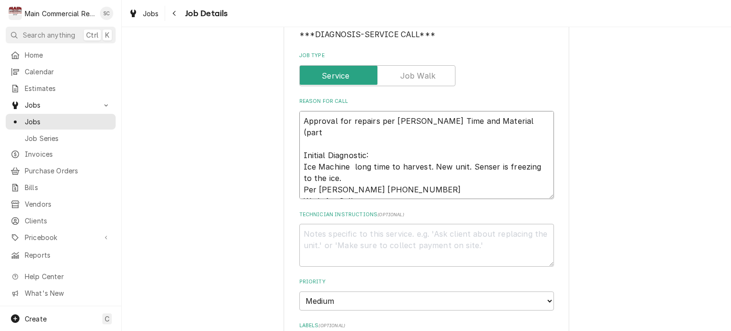
type textarea "x"
type textarea "Approval for repairs per John Time and Material (part Initial Diagnostic: Ice M…"
type textarea "x"
type textarea "Approval for repairs per John Time and Material (part a Initial Diagnostic: Ice…"
type textarea "x"
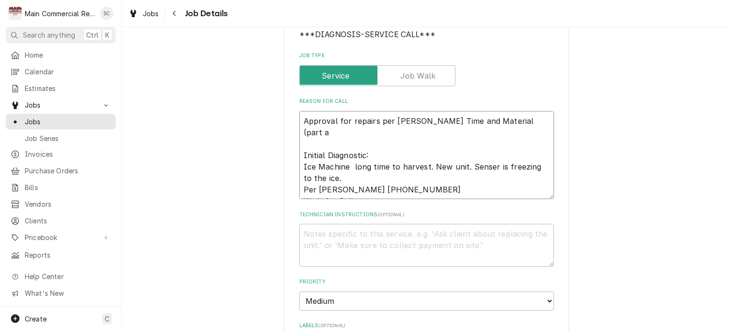
type textarea "Approval for repairs per John Time and Material (part an Initial Diagnostic: Ic…"
type textarea "x"
type textarea "Approval for repairs per John Time and Material (part and Initial Diagnostic: I…"
type textarea "x"
type textarea "Approval for repairs per John Time and Material (part and Initial Diagnostic: I…"
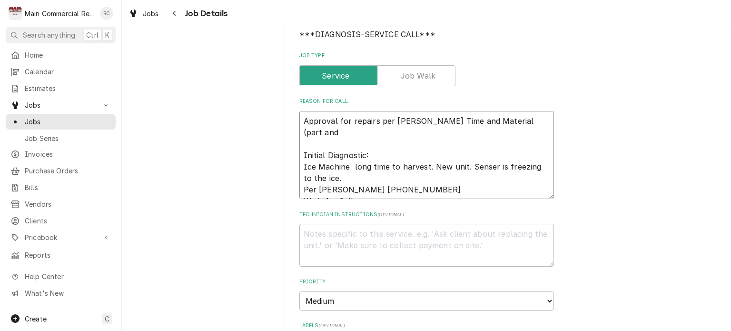
type textarea "x"
type textarea "Approval for repairs per John Time and Material (part and s Initial Diagnostic:…"
type textarea "x"
type textarea "Approval for repairs per John Time and Material (part and so Initial Diagnostic…"
type textarea "x"
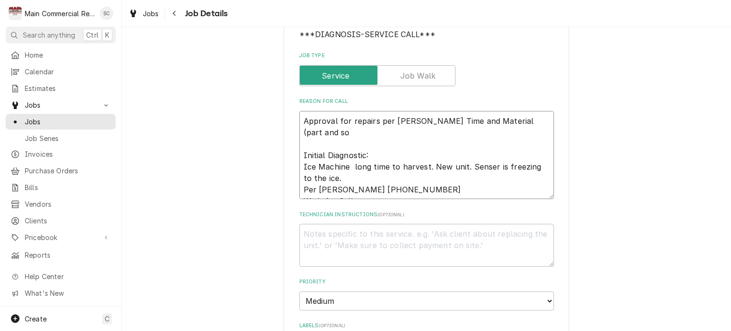
type textarea "Approval for repairs per John Time and Material (part and som Initial Diagnosti…"
type textarea "x"
type textarea "Approval for repairs per John Time and Material (part and some Initial Diagnost…"
type textarea "x"
type textarea "Approval for repairs per John Time and Material (part and some Initial Diagnost…"
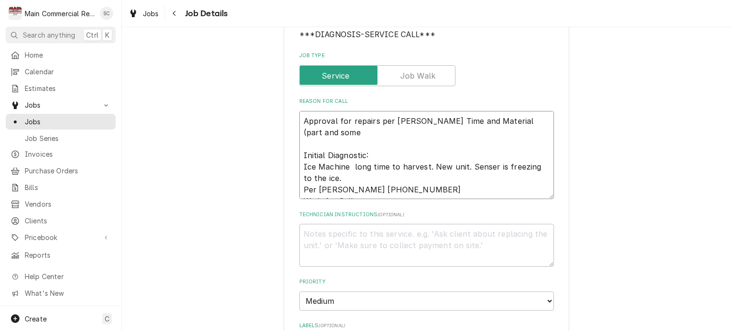
type textarea "x"
type textarea "Approval for repairs per John Time and Material (part and some l Initial Diagno…"
type textarea "x"
type textarea "Approval for repairs per John Time and Material (part and some la Initial Diagn…"
type textarea "x"
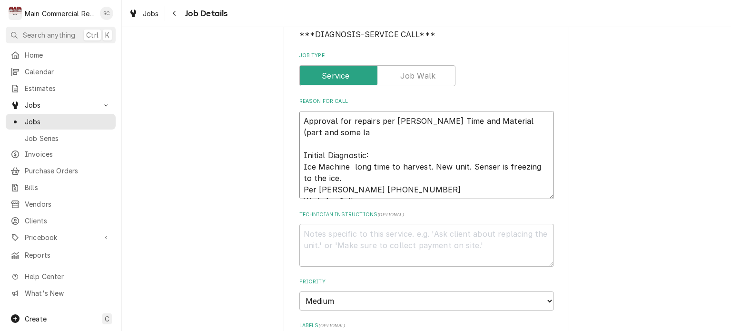
type textarea "Approval for repairs per John Time and Material (part and some lab Initial Diag…"
type textarea "x"
type textarea "Approval for repairs per John Time and Material (part and some labo Initial Dia…"
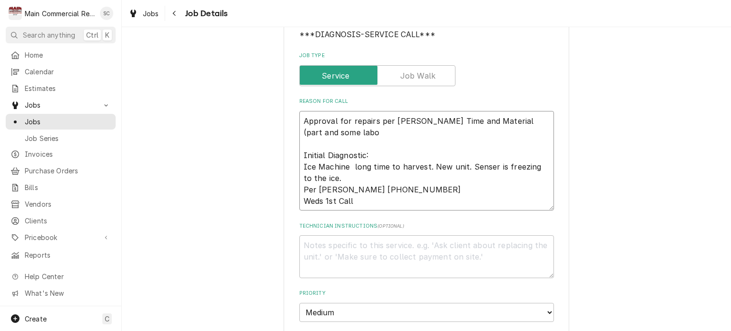
type textarea "x"
type textarea "Approval for repairs per John Time and Material (part and some labor Initial Di…"
type textarea "x"
type textarea "Approval for repairs per John Time and Material (part and some labor Initial Di…"
type textarea "x"
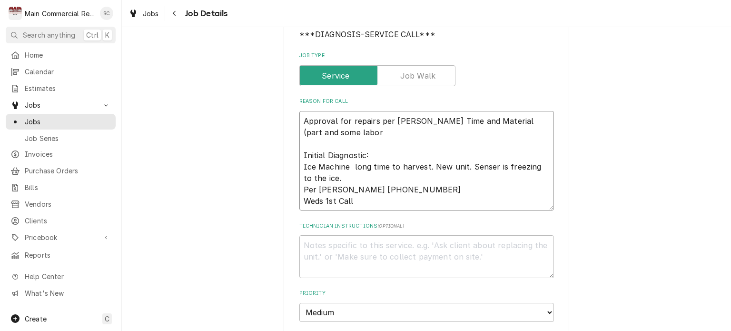
type textarea "Approval for repairs per John Time and Material (part and some labor c Initial …"
type textarea "x"
type textarea "Approval for repairs per John Time and Material (part and some labor co Initial…"
type textarea "x"
type textarea "Approval for repairs per John Time and Material (part and some labor cov Initia…"
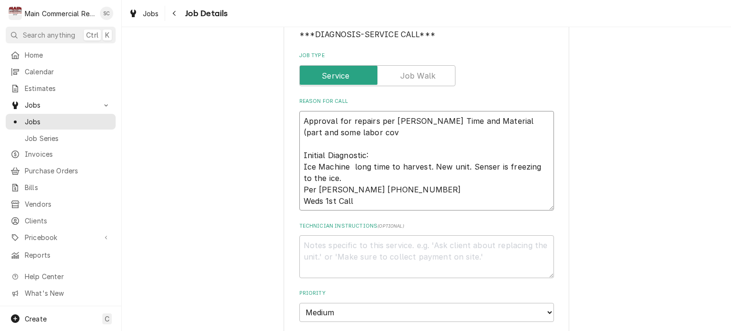
type textarea "x"
type textarea "Approval for repairs per John Time and Material (part and some labor cove Initi…"
type textarea "x"
type textarea "Approval for repairs per John Time and Material (part and some labor cover Init…"
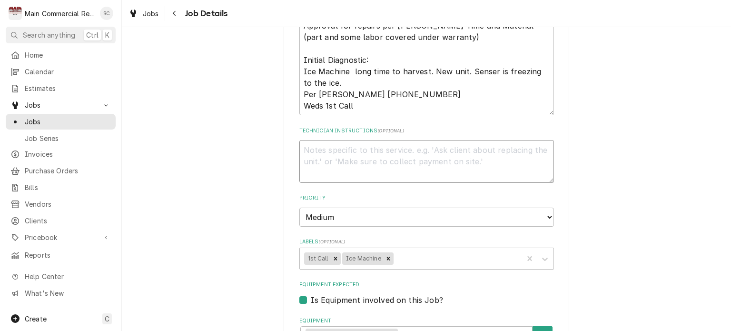
click at [333, 142] on textarea "Technician Instructions ( optional )" at bounding box center [426, 161] width 254 height 43
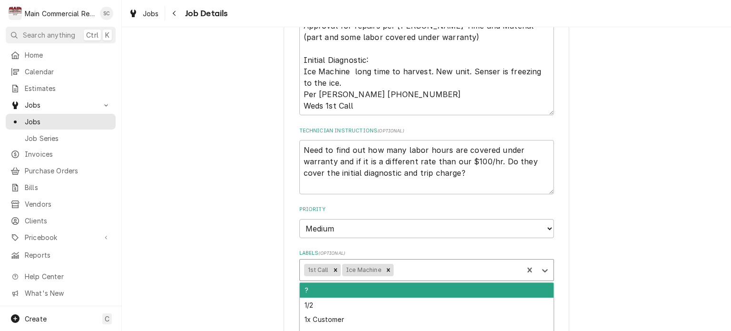
click at [419, 261] on div "Labels" at bounding box center [456, 269] width 123 height 17
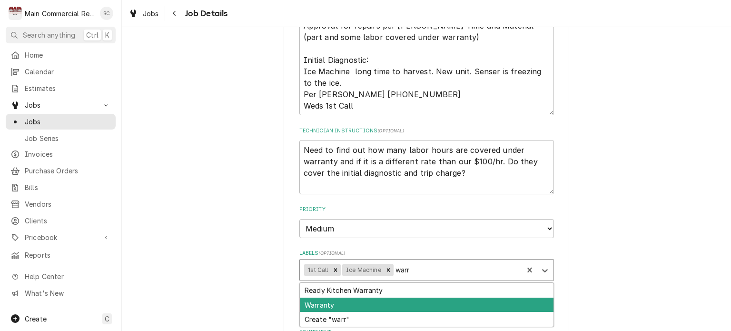
click at [361, 298] on div "Warranty" at bounding box center [427, 304] width 254 height 15
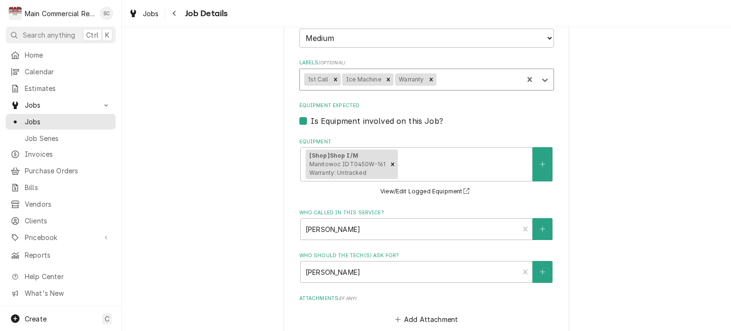
scroll to position [604, 0]
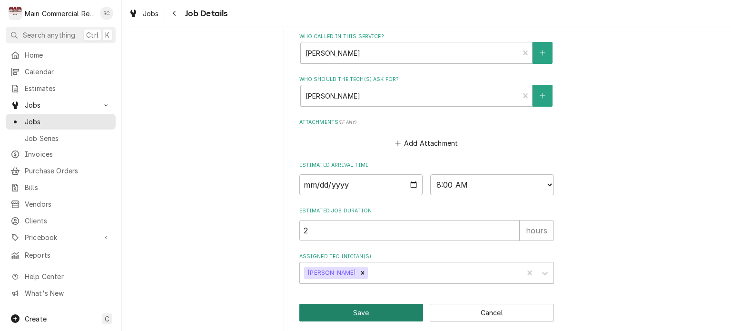
click at [362, 305] on button "Save" at bounding box center [361, 312] width 124 height 18
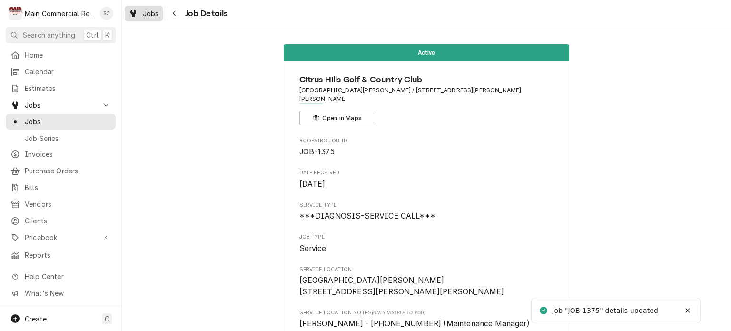
click at [147, 15] on span "Jobs" at bounding box center [151, 14] width 16 height 10
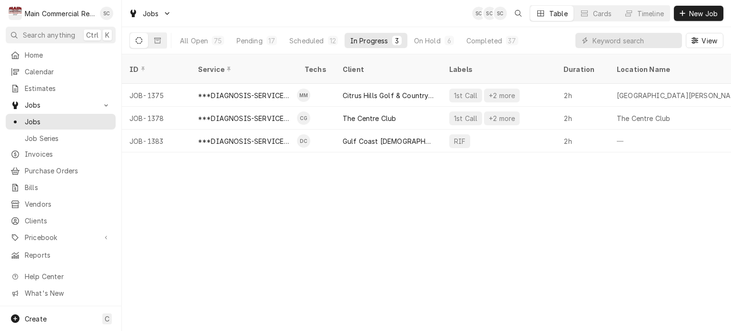
click at [514, 173] on div "ID Service Techs Client Labels Duration Location Name Date Received Status Prio…" at bounding box center [426, 192] width 609 height 276
click at [695, 13] on span "New Job" at bounding box center [703, 14] width 32 height 10
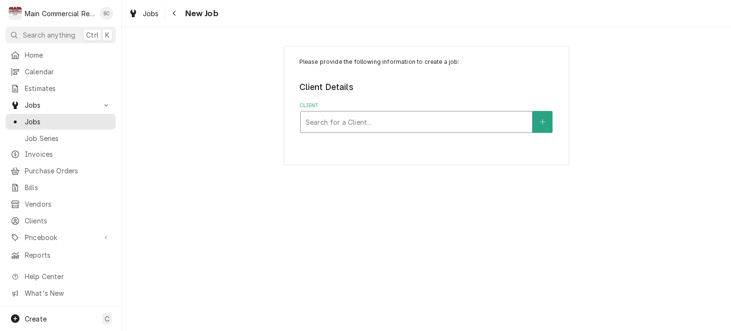
click at [411, 122] on div "Client" at bounding box center [416, 121] width 222 height 17
type input "Gulf Coast"
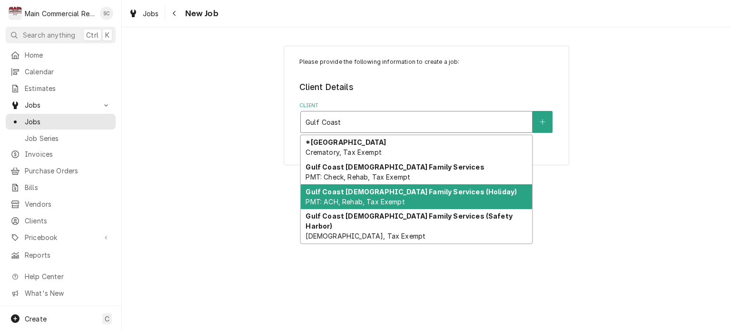
click at [422, 194] on strong "Gulf Coast [DEMOGRAPHIC_DATA] Family Services (Holiday)" at bounding box center [410, 191] width 211 height 8
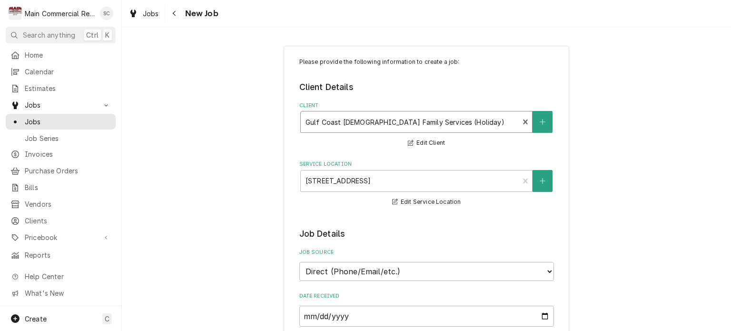
scroll to position [95, 0]
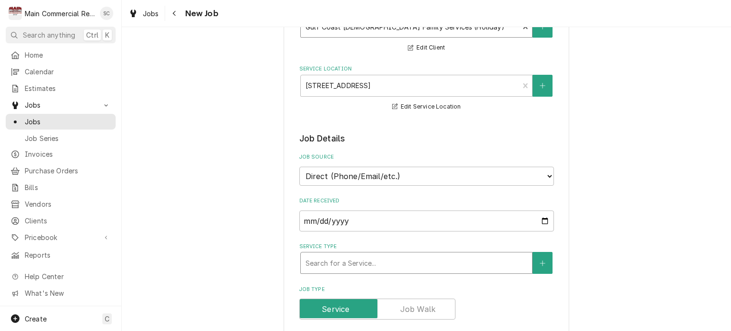
click at [407, 263] on div "Service Type" at bounding box center [416, 262] width 222 height 17
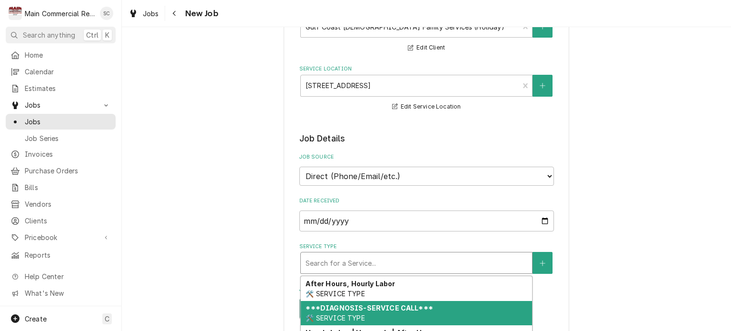
click at [386, 307] on strong "***DIAGNOSIS-SERVICE CALL***" at bounding box center [368, 307] width 127 height 8
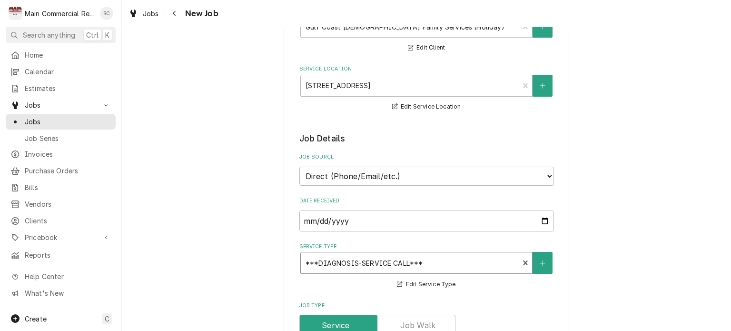
scroll to position [238, 0]
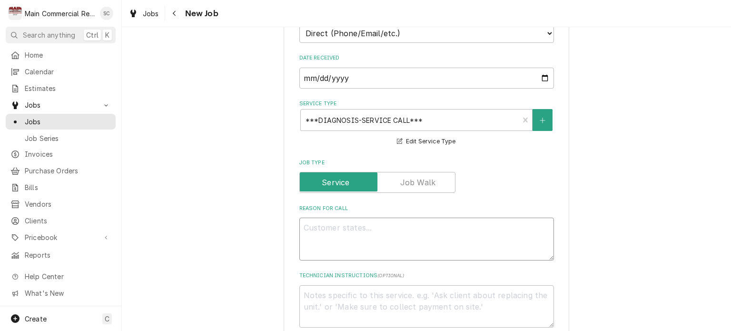
click at [400, 228] on textarea "Reason For Call" at bounding box center [426, 238] width 254 height 43
type textarea "x"
type textarea "1"
type textarea "x"
type textarea "1"
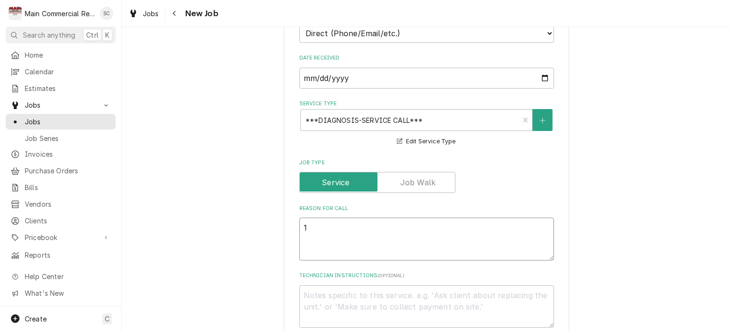
type textarea "x"
type textarea "1 d"
type textarea "x"
type textarea "1 do"
type textarea "x"
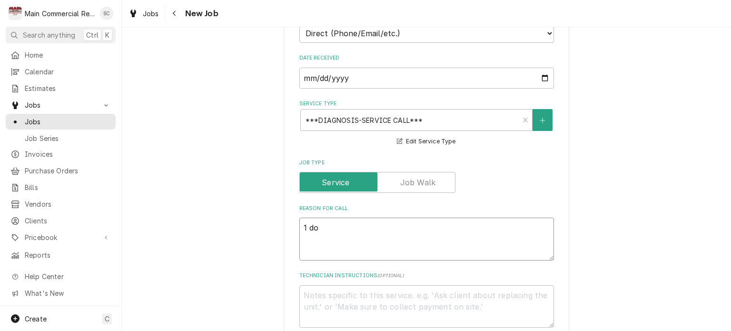
type textarea "1 doo"
type textarea "x"
type textarea "1 door"
type textarea "x"
type textarea "1 door"
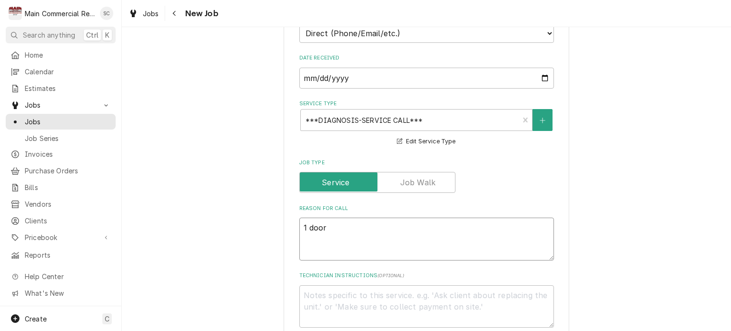
type textarea "x"
type textarea "1 door R"
type textarea "x"
type textarea "1 door RI"
type textarea "x"
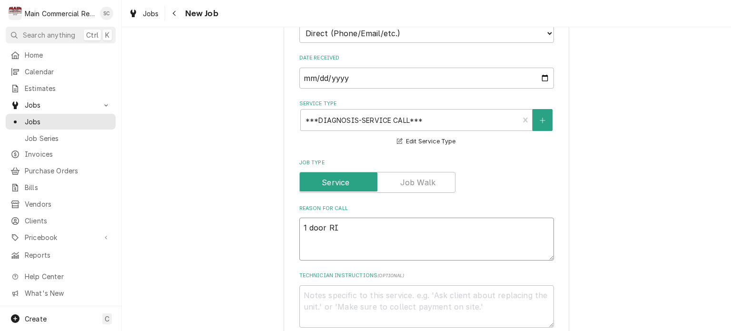
type textarea "1 door [PERSON_NAME]"
type textarea "x"
type textarea "1 door [PERSON_NAME]"
type textarea "x"
type textarea "1 door [PERSON_NAME]"
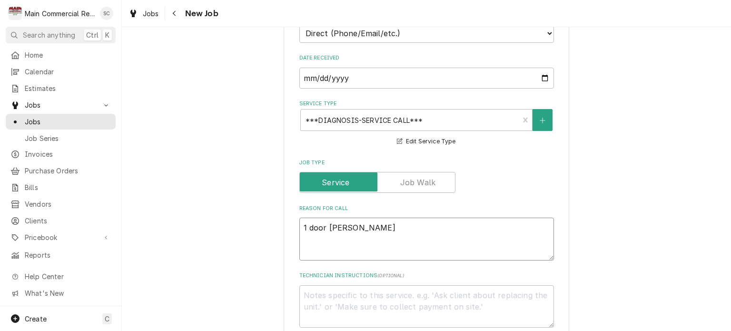
type textarea "x"
type textarea "1 door [PERSON_NAME]"
type textarea "x"
type textarea "1 door RIC Fog"
type textarea "x"
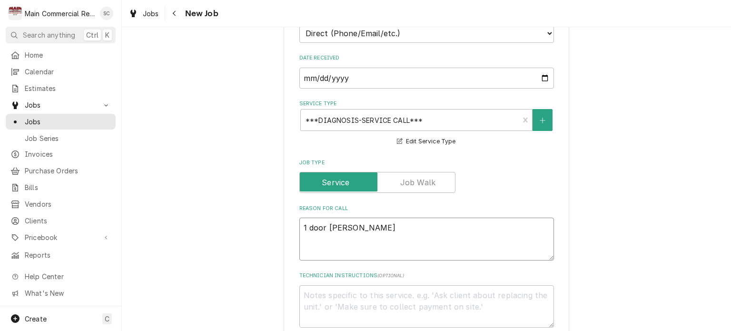
type textarea "1 door RIC Foga"
type textarea "x"
type textarea "1 door RIC Fogal"
type textarea "x"
type textarea "1 door RIC Fogal"
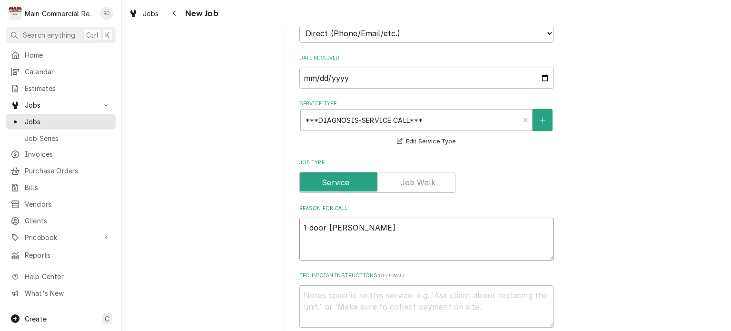
type textarea "x"
type textarea "1 door RIC Fogal u"
type textarea "x"
type textarea "1 door RIC Fogal un"
type textarea "x"
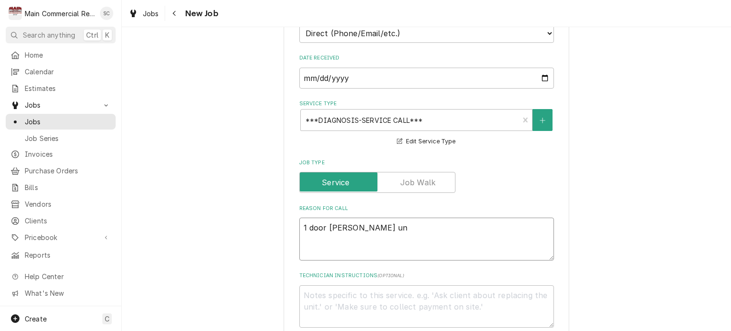
type textarea "1 door RIC Fogal uno"
type textarea "x"
type textarea "1 door RIC Fogal unot"
type textarea "x"
type textarea "1 door RIC Fogal uno"
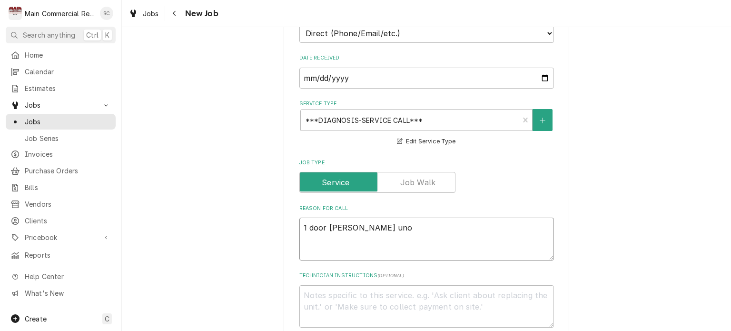
type textarea "x"
type textarea "1 door RIC Fogal un"
type textarea "x"
type textarea "1 door RIC Fogal uni"
type textarea "x"
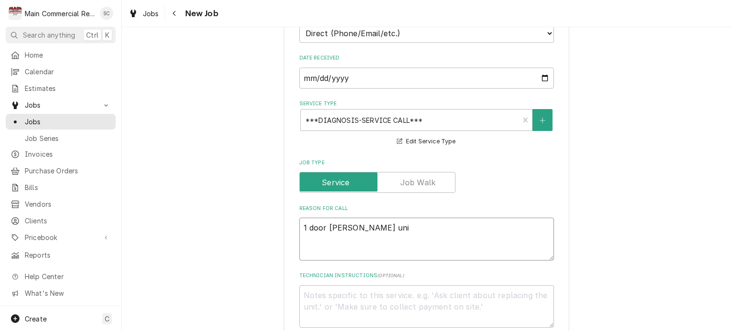
type textarea "1 door RIC Fogal unit"
type textarea "x"
type textarea "1 door RIC Fogal unit"
type textarea "x"
type textarea "1 door RIC Fogal unit L"
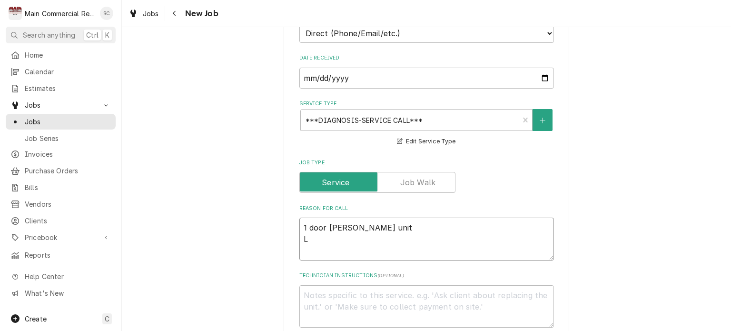
type textarea "x"
type textarea "1 door RIC Fogal unit Lo"
type textarea "x"
type textarea "1 door RIC Fogal unit Loo"
type textarea "x"
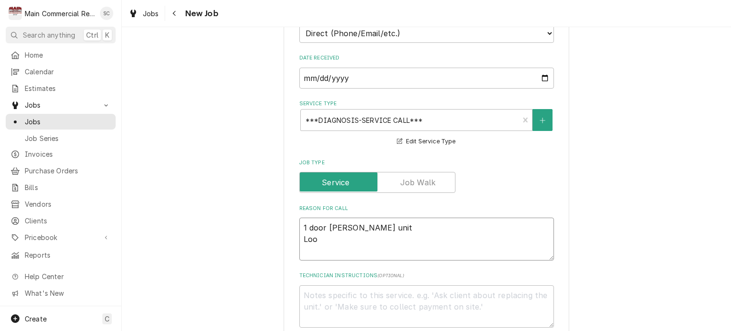
type textarea "1 door RIC Fogal unit Look"
type textarea "x"
type textarea "1 door RIC Fogal unit Look"
type textarea "x"
type textarea "1 door RIC Fogal unit Look a"
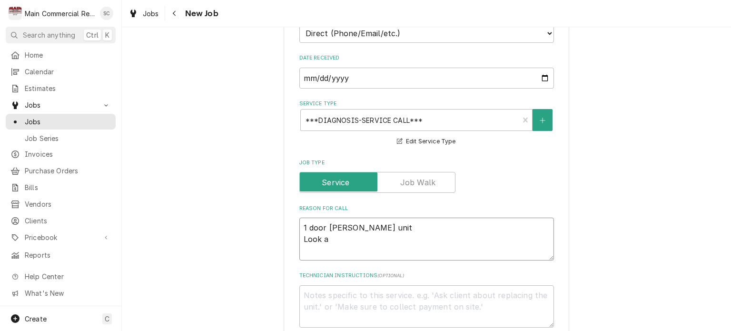
type textarea "x"
type textarea "1 door RIC Fogal unit Look at"
type textarea "x"
type textarea "1 door RIC Fogal unit Look at"
type textarea "x"
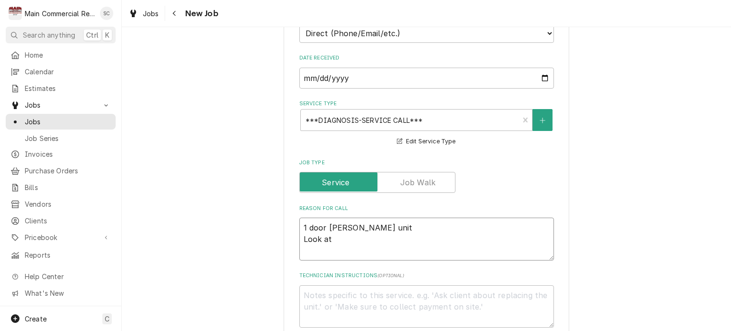
type textarea "1 door RIC Fogal unit Look at w"
type textarea "x"
type textarea "1 door RIC Fogal unit Look at wh"
type textarea "x"
type textarea "1 door RIC Fogal unit Look at whi"
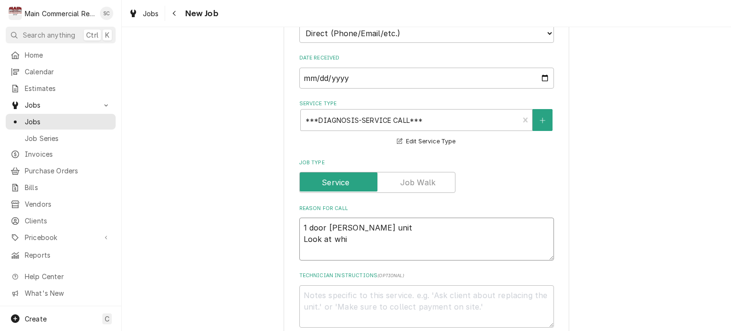
type textarea "x"
type textarea "1 door RIC Fogal unit Look at whil"
type textarea "x"
type textarea "1 door RIC Fogal unit Look at while"
type textarea "x"
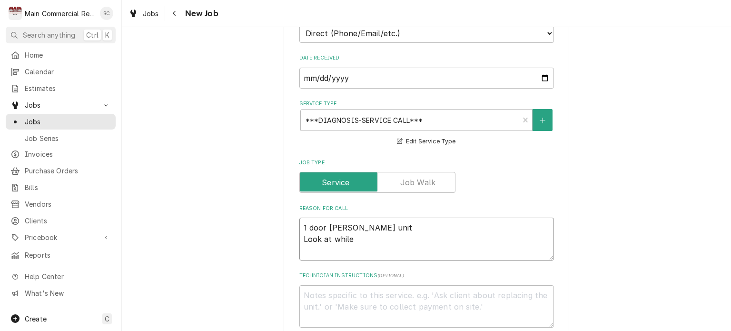
type textarea "1 door RIC Fogal unit Look at while"
type textarea "x"
type textarea "1 door RIC Fogal unit Look at while o"
type textarea "x"
type textarea "1 door RIC Fogal unit Look at while on"
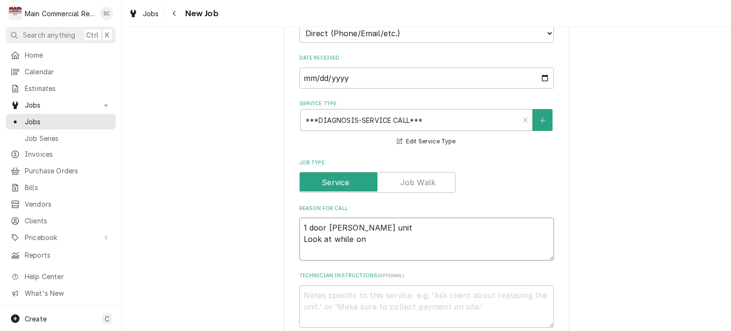
type textarea "x"
type textarea "1 door RIC Fogal unit Look at while ons"
type textarea "x"
type textarea "1 door RIC Fogal unit Look at while onsi"
type textarea "x"
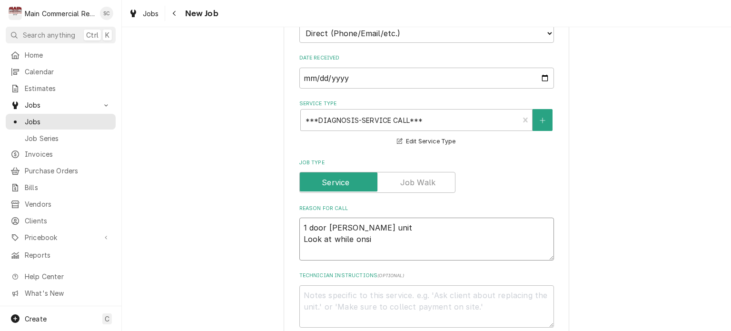
type textarea "1 door RIC Fogal unit Look at while onsit"
type textarea "x"
type textarea "1 door RIC Fogal unit Look at while onsite"
type textarea "x"
type textarea "1 door RIC Fogal unit Look at while onsite"
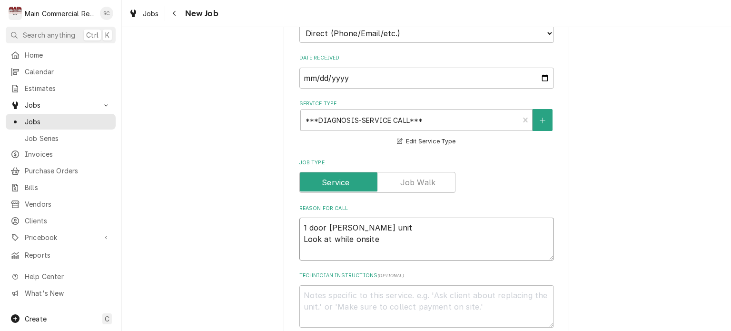
type textarea "x"
type textarea "1 door RIC Fogal unit Look at while onsite f"
type textarea "x"
type textarea "1 door RIC Fogal unit Look at while onsite fo"
type textarea "x"
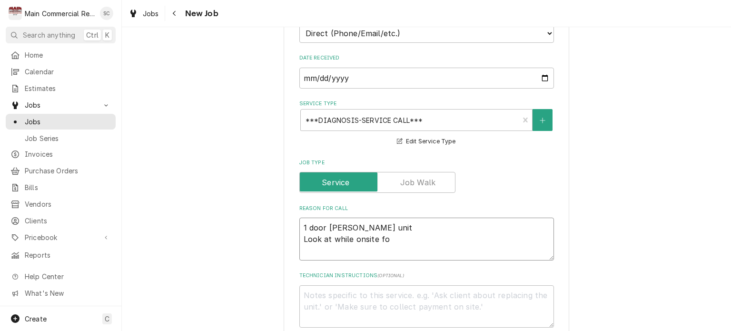
type textarea "1 door RIC Fogal unit Look at while onsite for"
type textarea "x"
type textarea "1 door RIC Fogal unit Look at while onsite for"
type textarea "x"
type textarea "1 door RIC Fogal unit Look at while onsite for o"
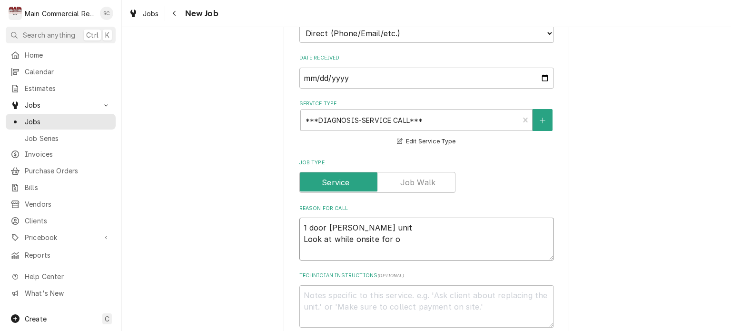
type textarea "x"
type textarea "1 door RIC Fogal unit Look at while onsite for ot"
type textarea "x"
type textarea "1 door RIC Fogal unit Look at while onsite for oth"
type textarea "x"
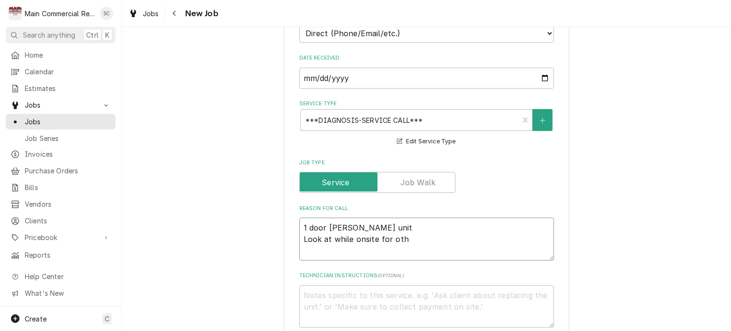
type textarea "1 door RIC Fogal unit Look at while onsite for othe"
type textarea "x"
type textarea "1 door RIC Fogal unit Look at while onsite for other"
type textarea "x"
type textarea "1 door RIC Fogal unit Look at while onsite for other"
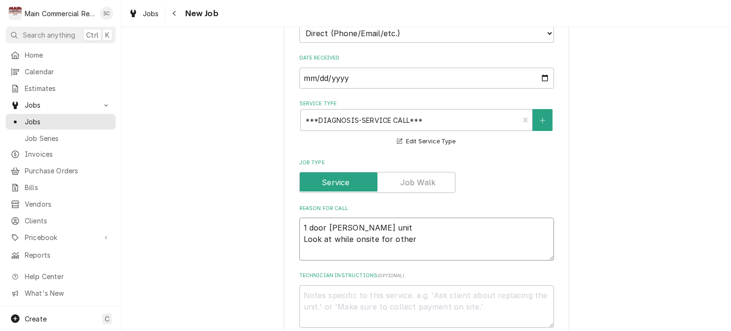
type textarea "x"
type textarea "1 door RIC Fogal unit Look at while onsite for other s"
type textarea "x"
type textarea "1 door RIC Fogal unit Look at while onsite for other se"
type textarea "x"
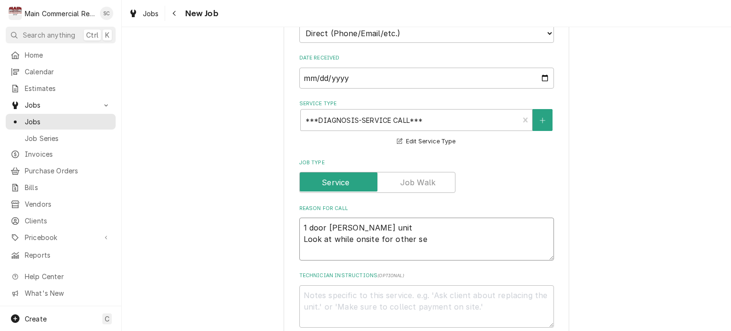
type textarea "1 door RIC Fogal unit Look at while onsite for other ser"
type textarea "x"
type textarea "1 door RIC Fogal unit Look at while onsite for other serv"
type textarea "x"
type textarea "1 door RIC Fogal unit Look at while onsite for other servi"
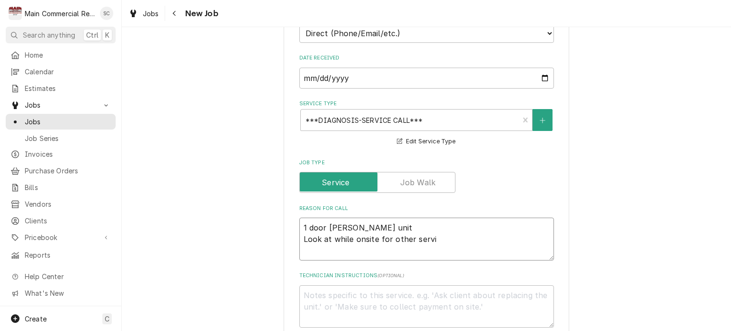
type textarea "x"
type textarea "1 door RIC Fogal unit Look at while onsite for other servic"
type textarea "x"
type textarea "1 door RIC Fogal unit Look at while onsite for other service"
type textarea "x"
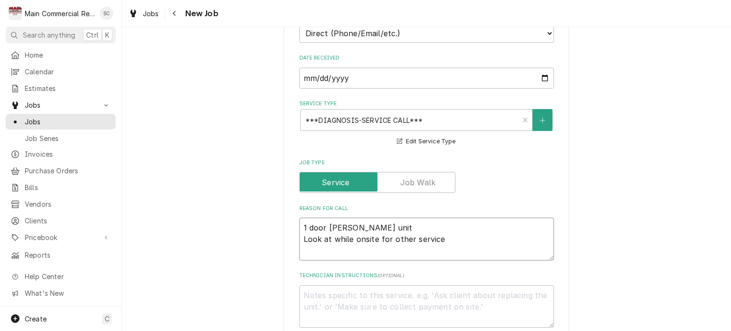
type textarea "1 door RIC Fogal unit Look at while onsite for other service"
type textarea "x"
type textarea "1 door RIC Fogal unit Look at while onsite for other service c"
type textarea "x"
type textarea "1 door RIC Fogal unit Look at while onsite for other service ca"
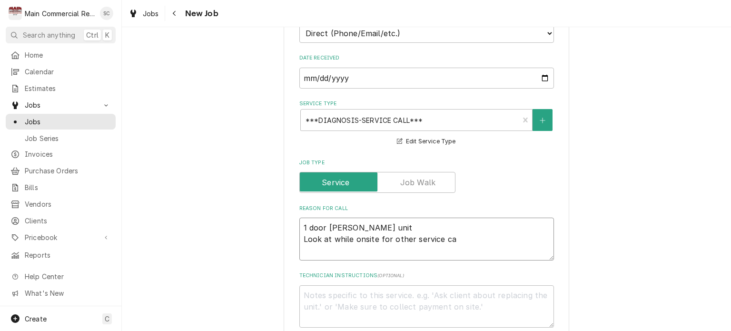
type textarea "x"
type textarea "1 door RIC Fogal unit Look at while onsite for other service cal"
type textarea "x"
type textarea "1 door RIC Fogal unit Look at while onsite for other service call"
type textarea "x"
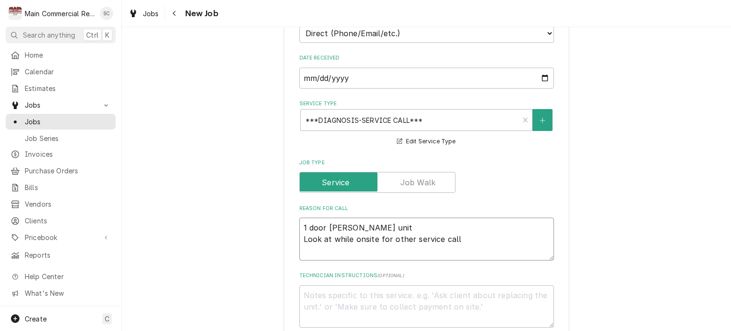
type textarea "1 door RIC Fogal unit Look at while onsite for other service call"
type textarea "x"
type textarea "1 door RIC Fogal unit Look at while onsite for other service call t"
type textarea "x"
type textarea "1 door RIC Fogal unit Look at while onsite for other service call ti"
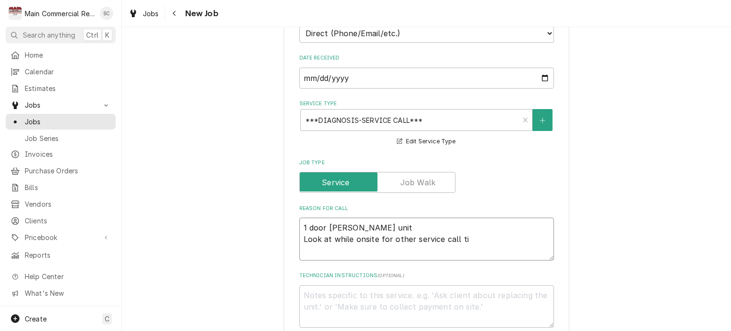
type textarea "x"
type textarea "1 door RIC Fogal unit Look at while onsite for other service call tic"
type textarea "x"
type textarea "1 door RIC Fogal unit Look at while onsite for other service call tick"
type textarea "x"
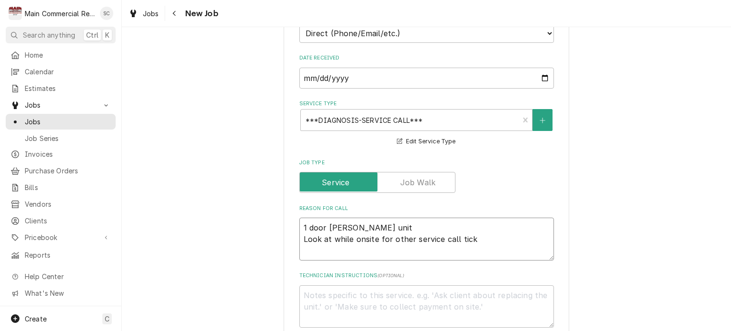
type textarea "1 door RIC Fogal unit Look at while onsite for other service call ticke"
type textarea "x"
type textarea "1 door RIC Fogal unit Look at while onsite for other service call ticket"
type textarea "x"
type textarea "1 door RIC Fogal unit Look at while onsite for other service call ticket."
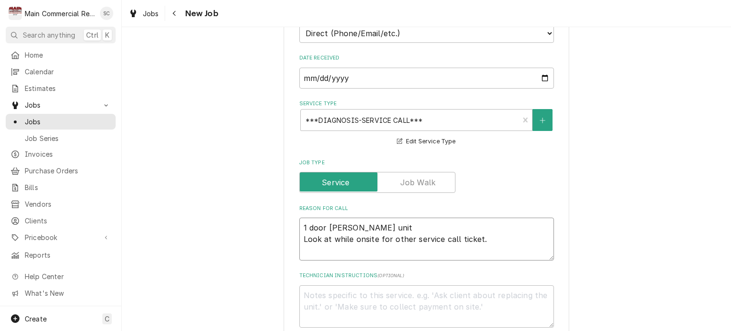
type textarea "x"
type textarea "1 door RIC Fogal unit Look at while onsite for other service call ticket."
type textarea "x"
type textarea "1 door RIC Fogal unit Look at while onsite for other service call ticket. P"
type textarea "x"
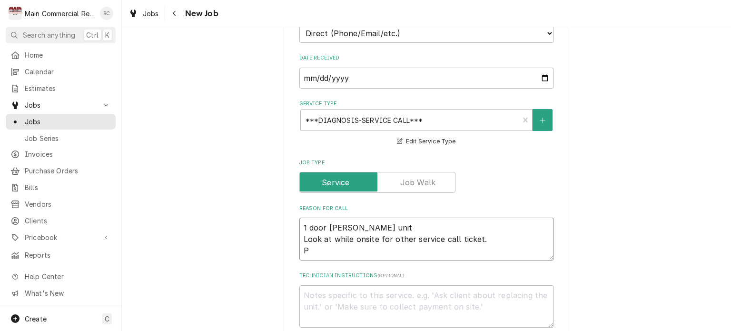
type textarea "1 door RIC Fogal unit Look at while onsite for other service call ticket. Pe"
type textarea "x"
type textarea "1 door RIC Fogal unit Look at while onsite for other service call ticket. Per"
type textarea "x"
type textarea "1 door RIC Fogal unit Look at while onsite for other service call ticket. Per"
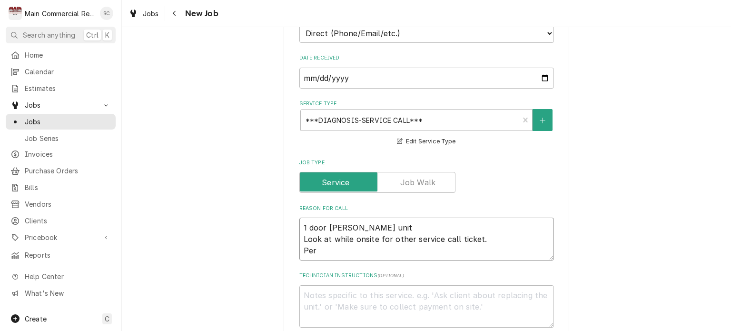
type textarea "x"
type textarea "1 door RIC Fogal unit Look at while onsite for other service call ticket. Per L"
type textarea "x"
type textarea "1 door RIC Fogal unit Look at while onsite for other service call ticket. Per La"
type textarea "x"
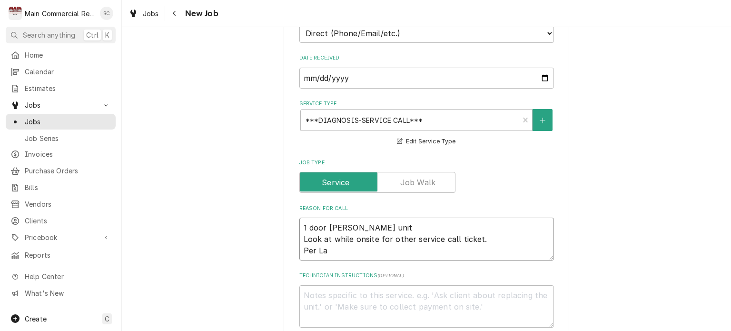
type textarea "1 door RIC Fogal unit Look at while onsite for other service call ticket. Per L…"
type textarea "x"
type textarea "1 door RIC Fogal unit Look at while onsite for other service call ticket. Per L…"
type textarea "x"
type textarea "1 door RIC Fogal unit Look at while onsite for other service call ticket. Per L…"
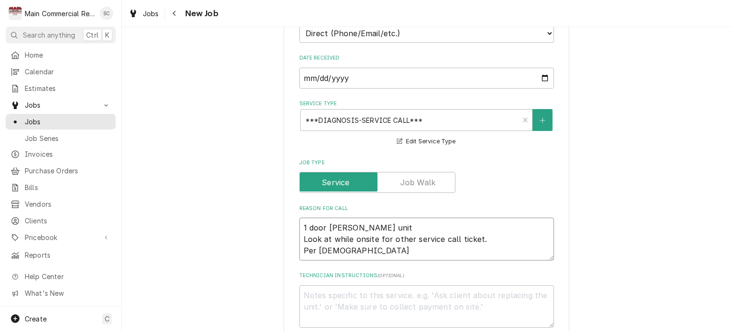
type textarea "x"
type textarea "1 door RIC Fogal unit Look at while onsite for other service call ticket. Per L…"
type textarea "x"
type textarea "1 door RIC Fogal unit Look at while onsite for other service call ticket. Per L…"
type textarea "x"
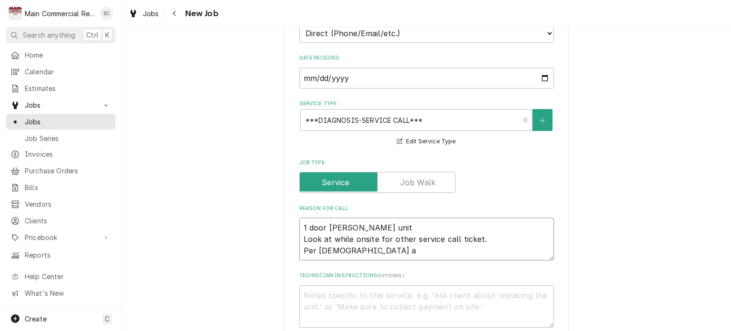
type textarea "1 door RIC Fogal unit Look at while onsite for other service call ticket. Per L…"
type textarea "x"
type textarea "1 door RIC Fogal unit Look at while onsite for other service call ticket. Per L…"
type textarea "x"
type textarea "1 door RIC Fogal unit Look at while onsite for other service call ticket. Per L…"
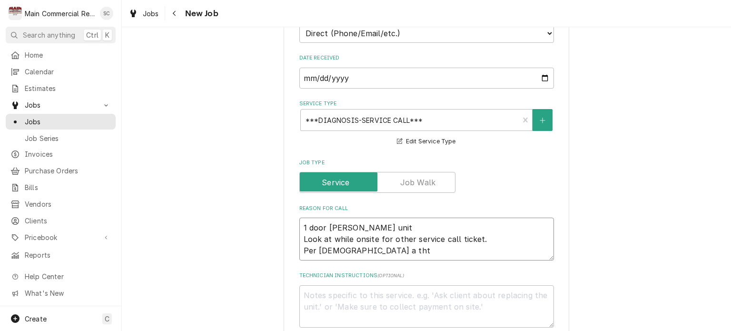
type textarea "x"
type textarea "1 door RIC Fogal unit Look at while onsite for other service call ticket. Per L…"
type textarea "x"
type textarea "1 door RIC Fogal unit Look at while onsite for other service call ticket. Per L…"
type textarea "x"
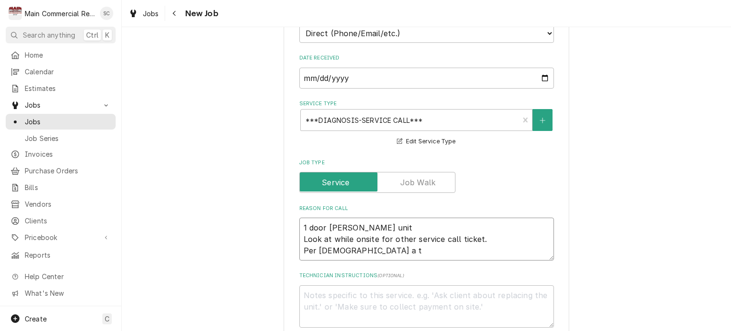
type textarea "1 door RIC Fogal unit Look at while onsite for other service call ticket. Per L…"
type textarea "x"
type textarea "1 door RIC Fogal unit Look at while onsite for other service call ticket. Per L…"
type textarea "x"
type textarea "1 door RIC Fogal unit Look at while onsite for other service call ticket. Per L…"
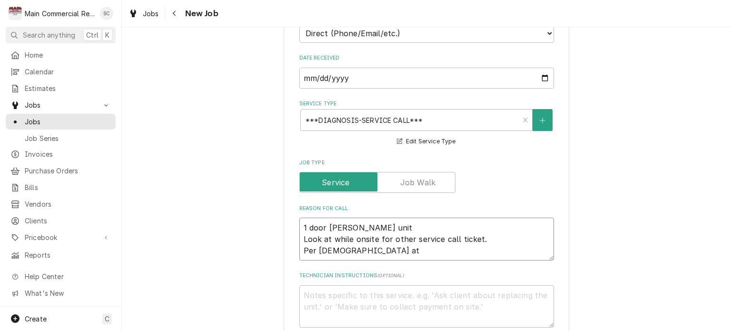
type textarea "x"
type textarea "1 door RIC Fogal unit Look at while onsite for other service call ticket. Per L…"
type textarea "x"
type textarea "1 door RIC Fogal unit Look at while onsite for other service call ticket. Per L…"
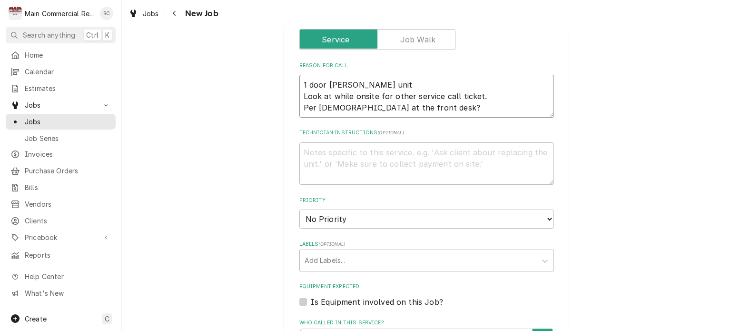
scroll to position [523, 0]
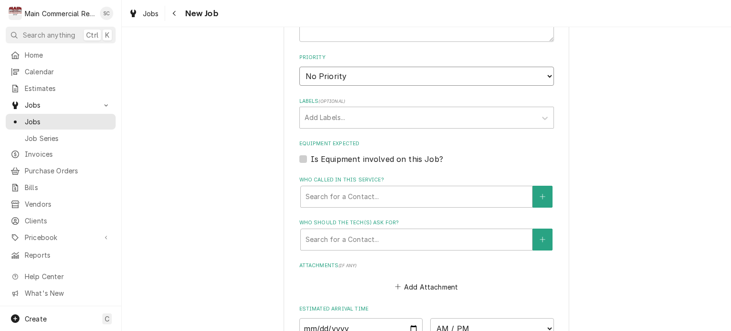
click at [379, 79] on select "No Priority Urgent High Medium Low" at bounding box center [426, 76] width 254 height 19
click at [299, 67] on select "No Priority Urgent High Medium Low" at bounding box center [426, 76] width 254 height 19
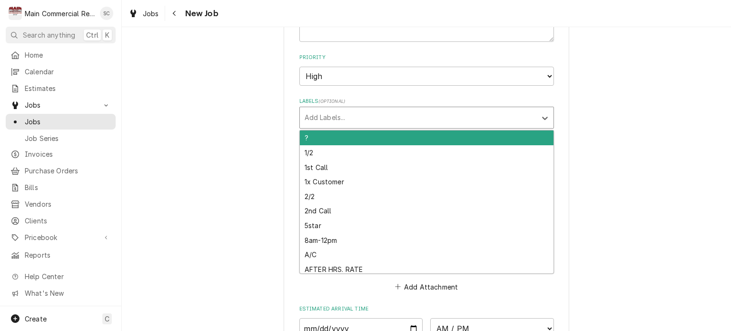
click at [374, 114] on div "Labels" at bounding box center [417, 117] width 227 height 17
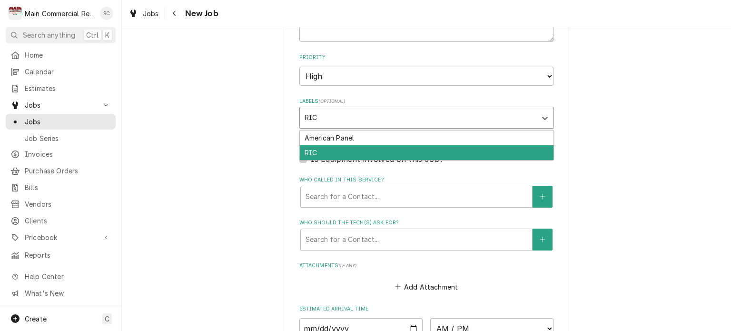
click at [377, 152] on div "RIC" at bounding box center [427, 152] width 254 height 15
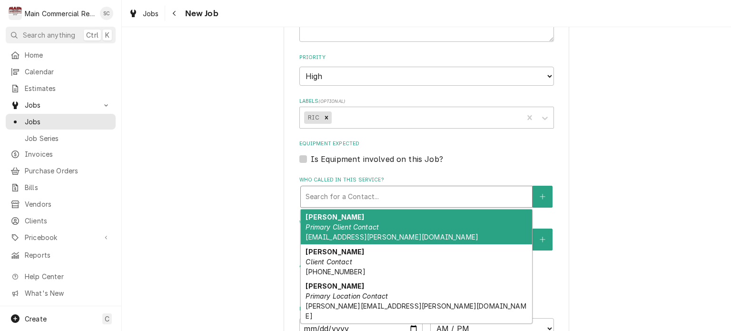
click at [405, 188] on div "Who called in this service?" at bounding box center [416, 196] width 222 height 17
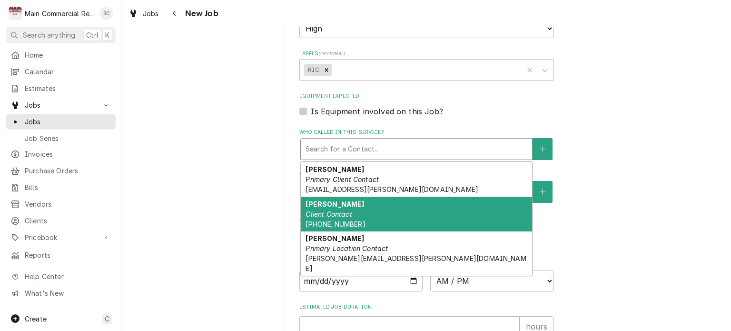
click at [391, 219] on div "Lee Client Contact (727) 253-8003" at bounding box center [416, 213] width 231 height 35
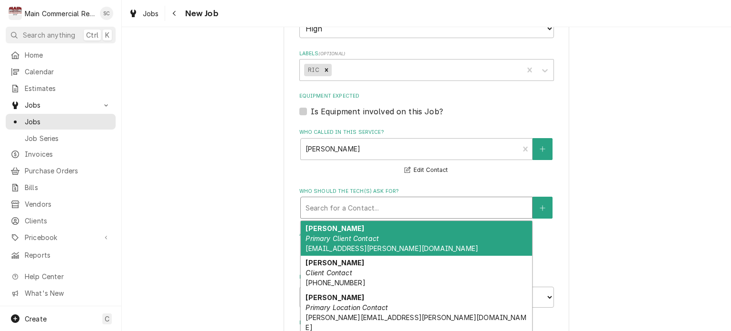
drag, startPoint x: 391, startPoint y: 207, endPoint x: 390, endPoint y: 215, distance: 7.7
click at [391, 208] on div "Who should the tech(s) ask for?" at bounding box center [416, 207] width 222 height 17
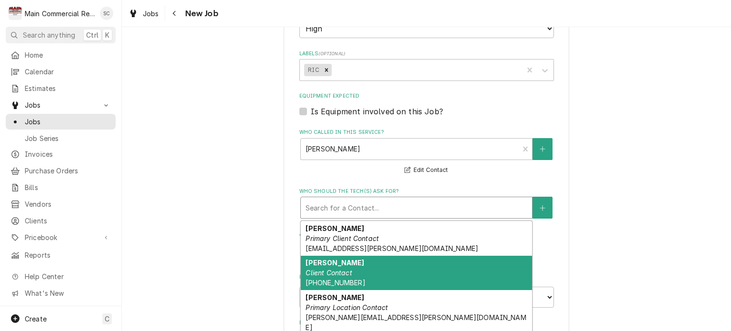
click at [368, 263] on div "Lee Client Contact (727) 253-8003" at bounding box center [416, 272] width 231 height 35
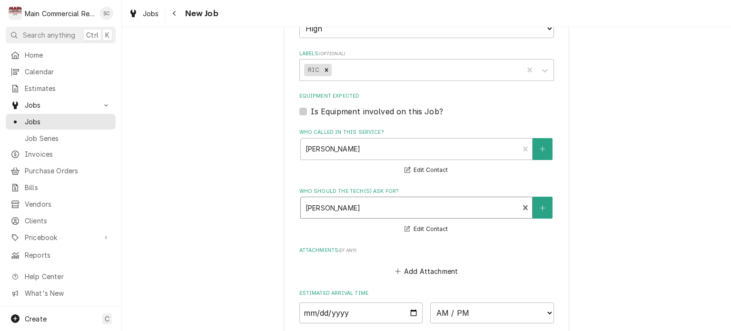
scroll to position [761, 0]
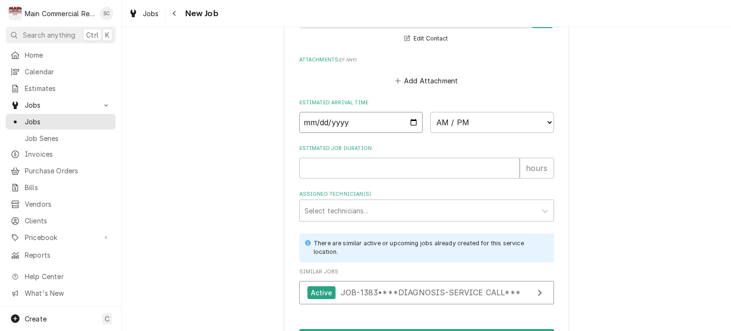
click at [411, 119] on input "Date" at bounding box center [361, 122] width 124 height 21
click at [457, 117] on select "AM / PM 6:00 AM 6:15 AM 6:30 AM 6:45 AM 7:00 AM 7:15 AM 7:30 AM 7:45 AM 8:00 AM…" at bounding box center [492, 122] width 124 height 21
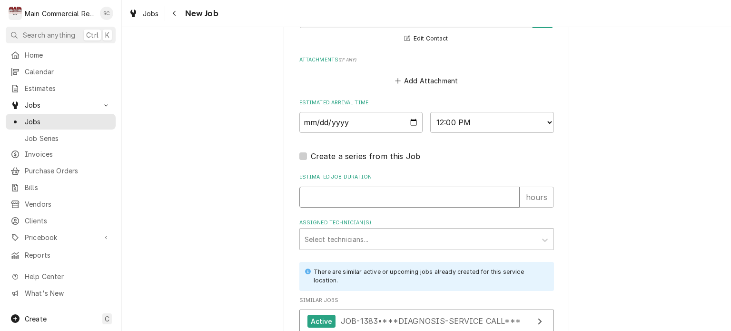
click at [337, 196] on input "Estimated Job Duration" at bounding box center [409, 196] width 220 height 21
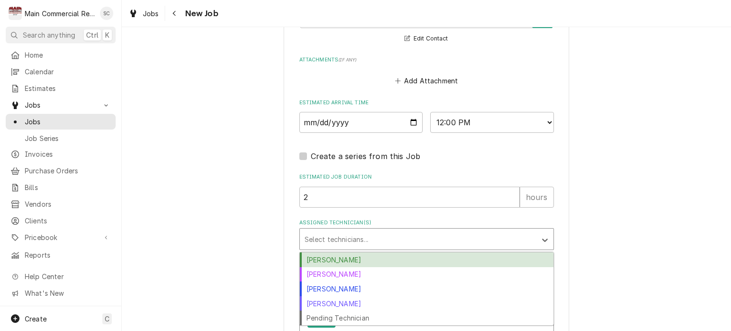
click at [363, 235] on div "Assigned Technician(s)" at bounding box center [417, 238] width 227 height 17
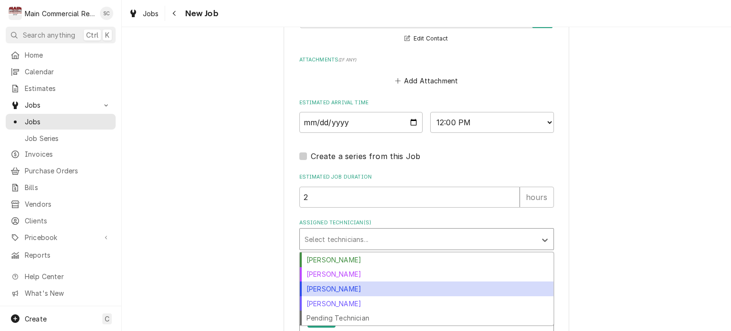
click at [352, 283] on div "Dylan Crawford" at bounding box center [427, 288] width 254 height 15
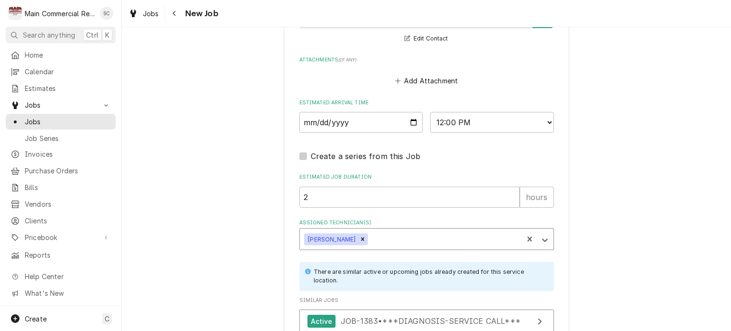
scroll to position [846, 0]
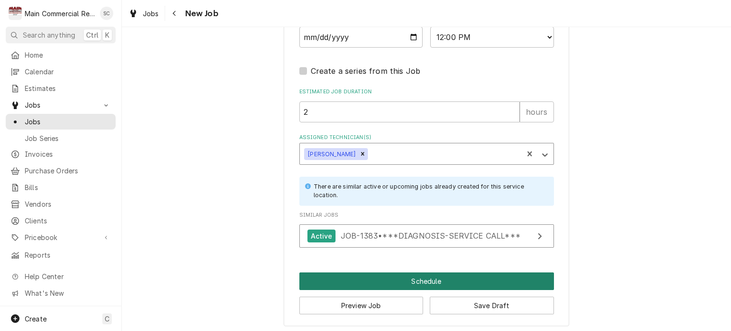
click at [419, 278] on button "Schedule" at bounding box center [426, 281] width 254 height 18
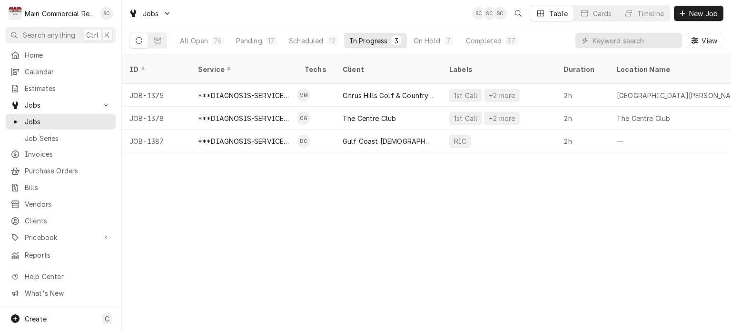
click at [347, 178] on div "ID Service Techs Client Labels Duration Location Name Date Received Status Prio…" at bounding box center [426, 192] width 609 height 276
